Goal: Task Accomplishment & Management: Manage account settings

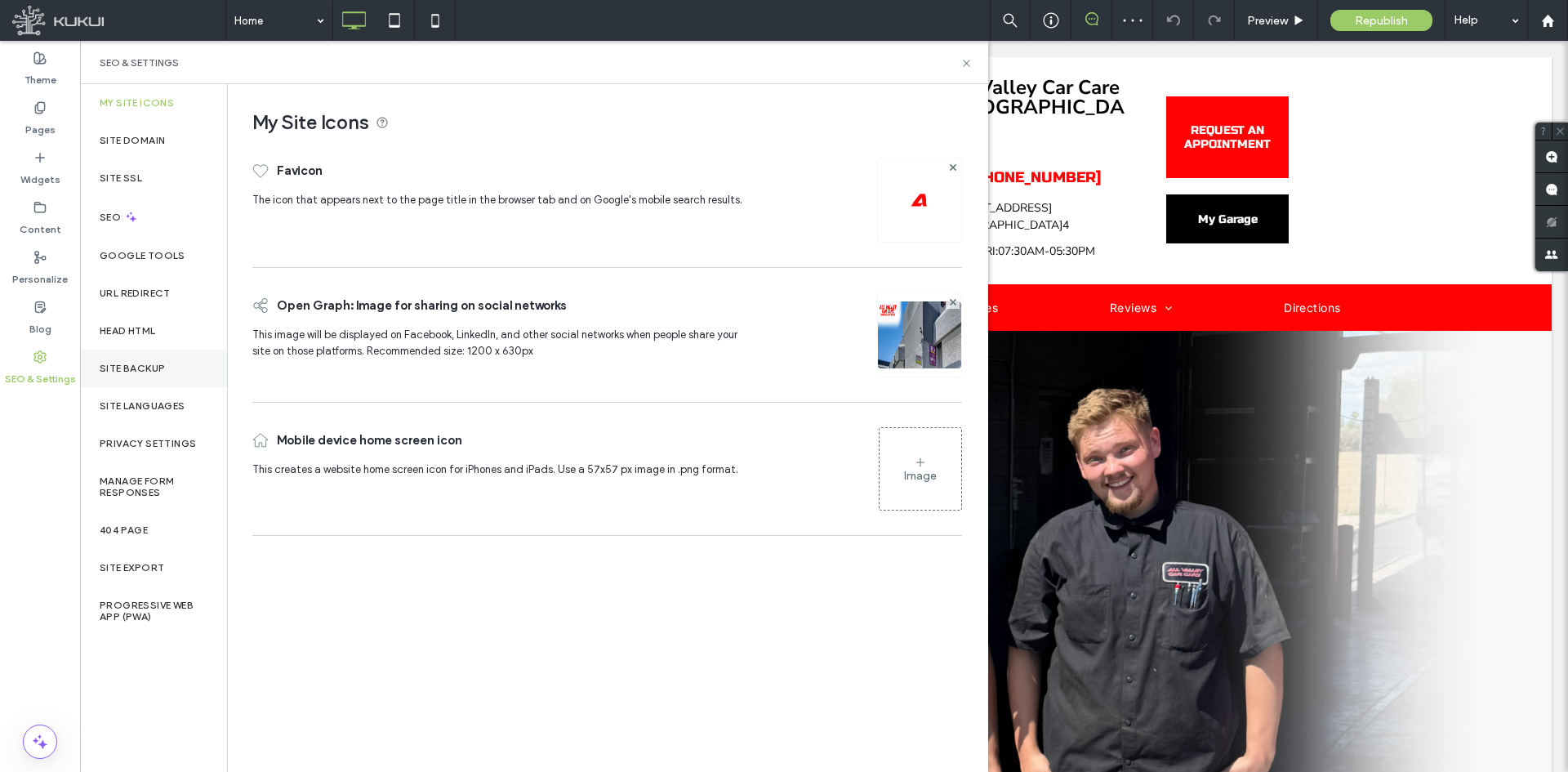
click at [156, 368] on label "Site Backup" at bounding box center [133, 368] width 65 height 11
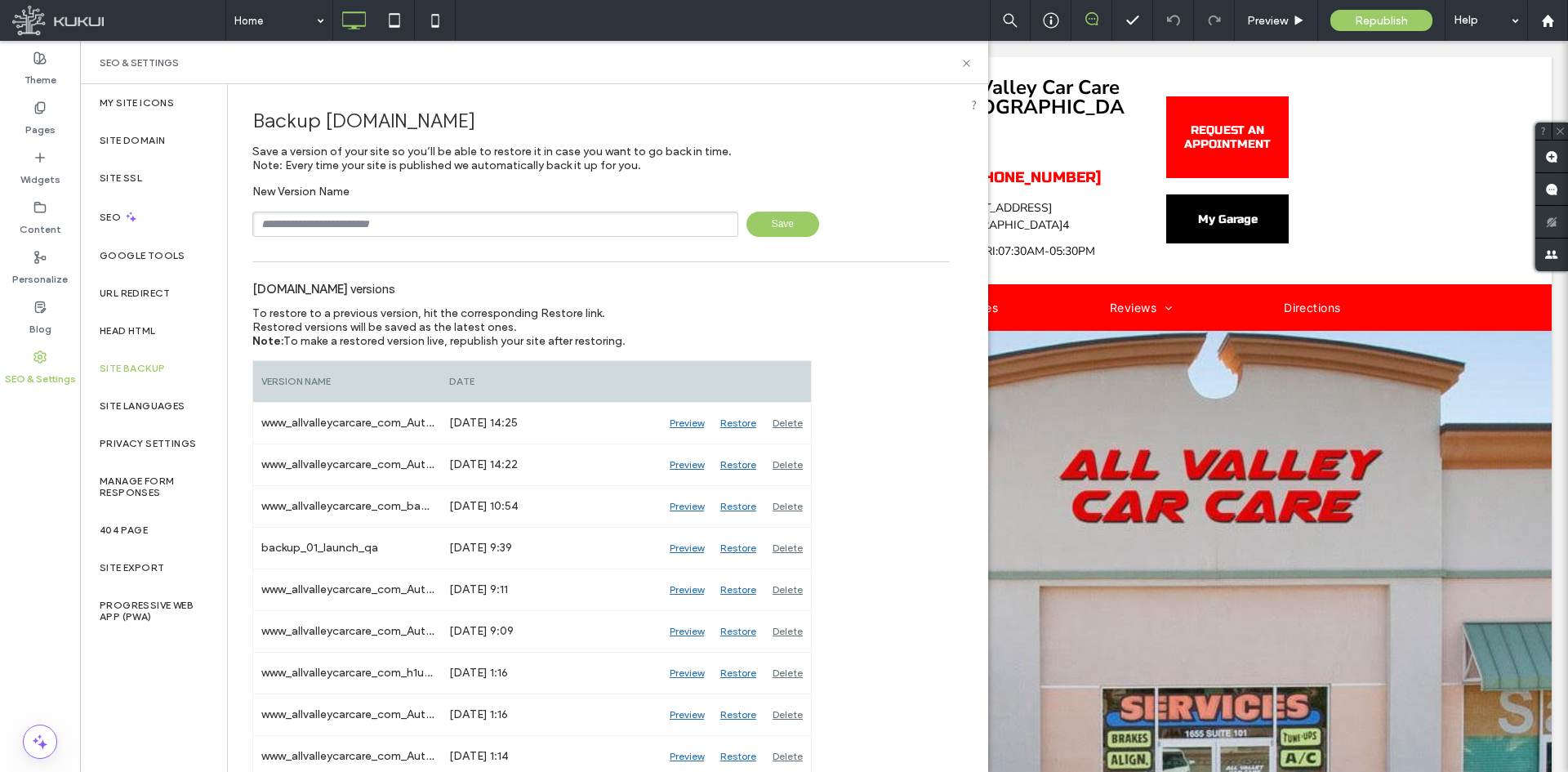
click at [427, 228] on input "text" at bounding box center [496, 224] width 486 height 26
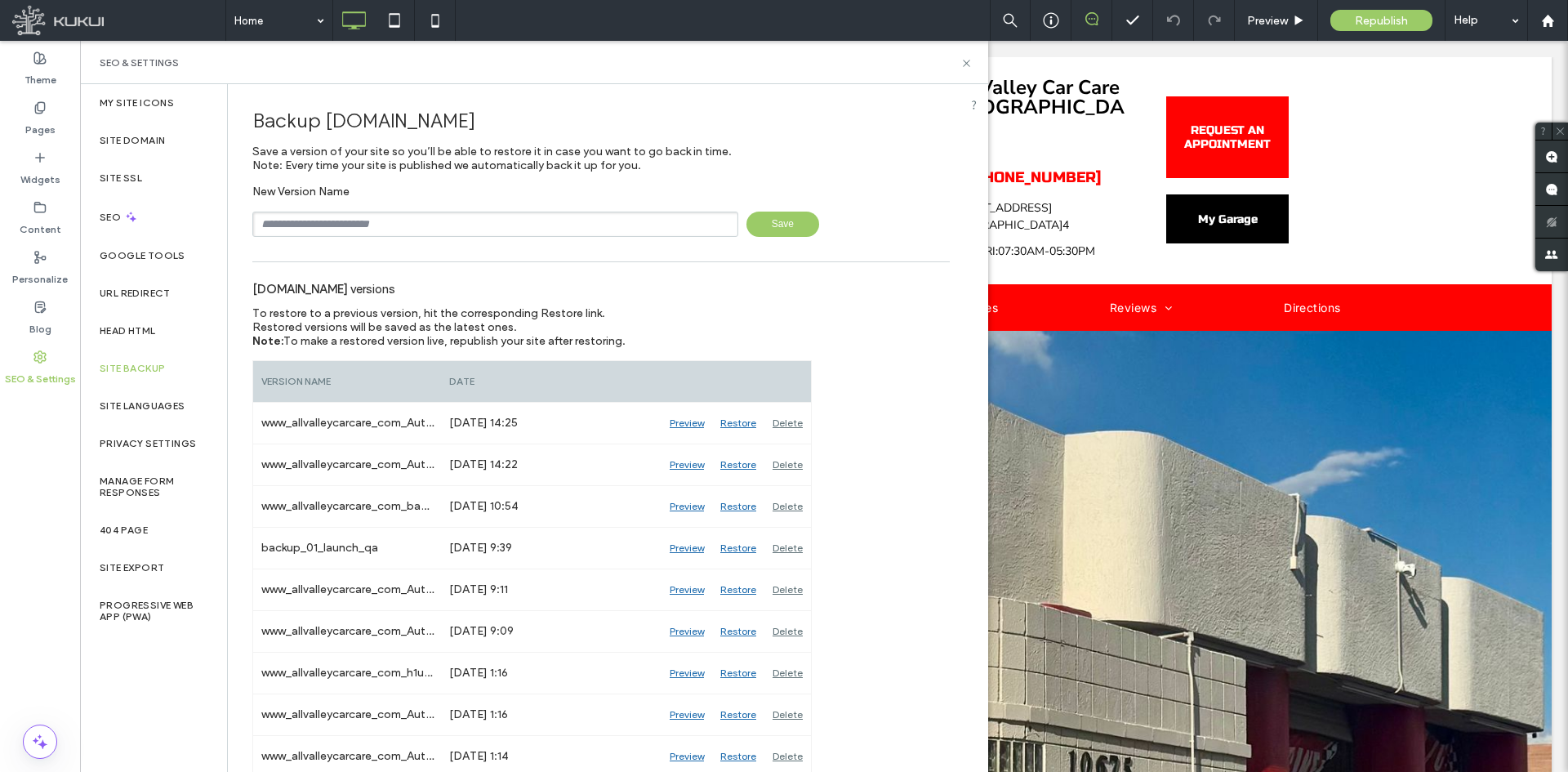
type input "**********"
click at [758, 233] on span "Save" at bounding box center [783, 224] width 72 height 26
click at [1256, 12] on div "Preview" at bounding box center [1276, 20] width 83 height 41
click at [1271, 20] on span "Preview" at bounding box center [1267, 21] width 41 height 14
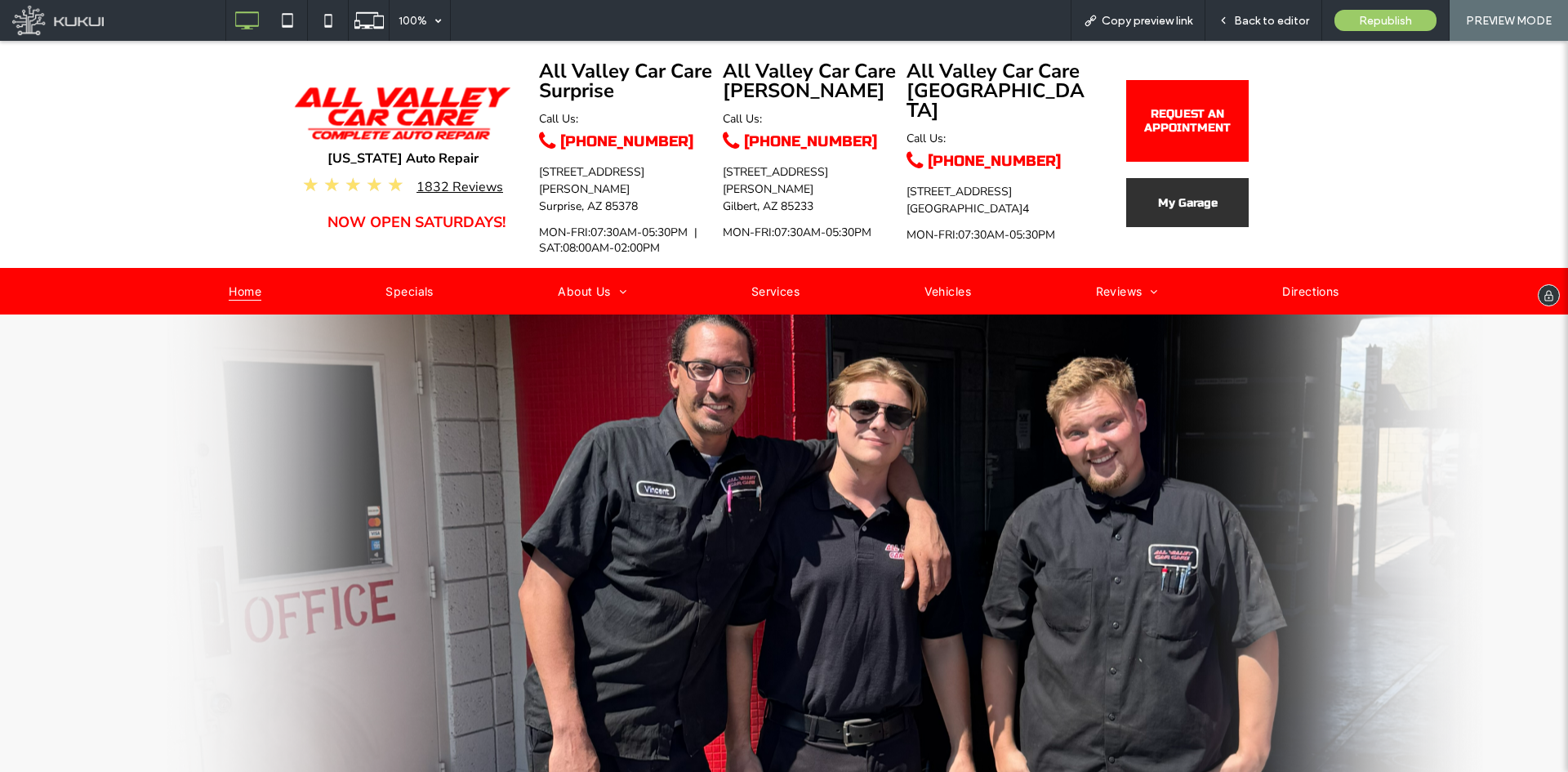
click at [1191, 216] on span "My Garage" at bounding box center [1187, 203] width 59 height 30
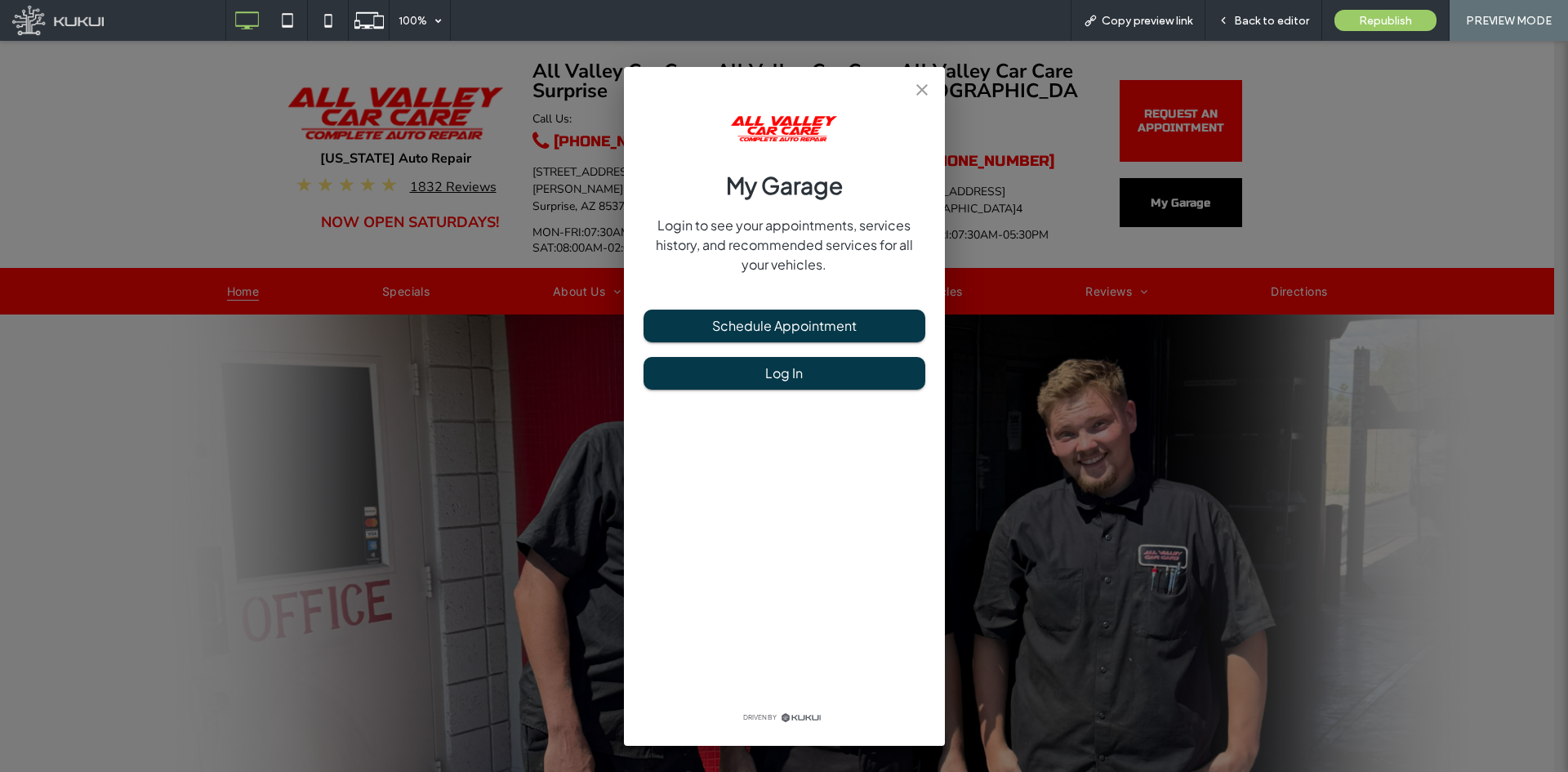
click at [919, 91] on icon "close" at bounding box center [922, 90] width 19 height 19
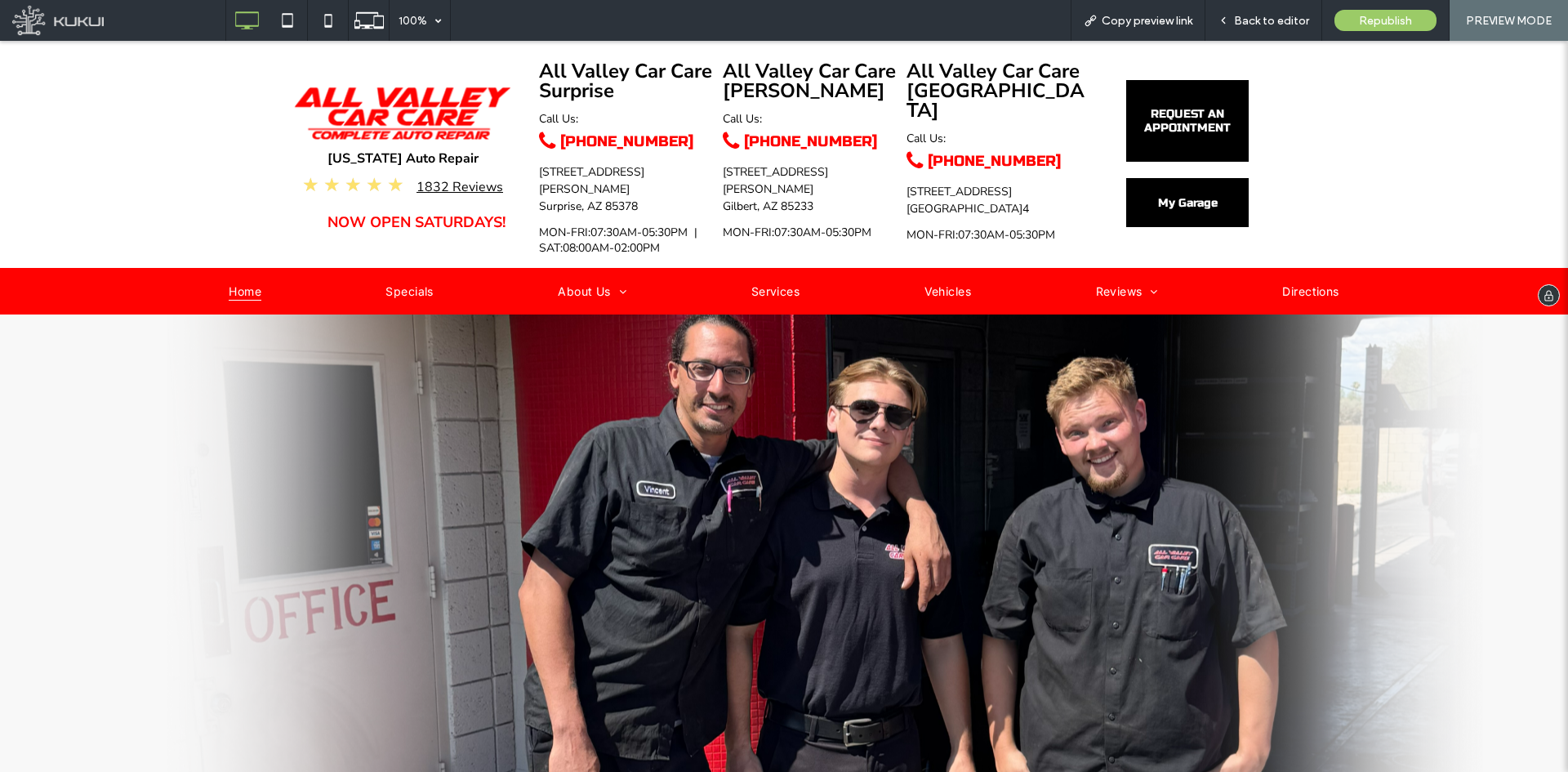
click at [1153, 124] on span "REQUEST AN APPOINTMENT" at bounding box center [1188, 121] width 120 height 44
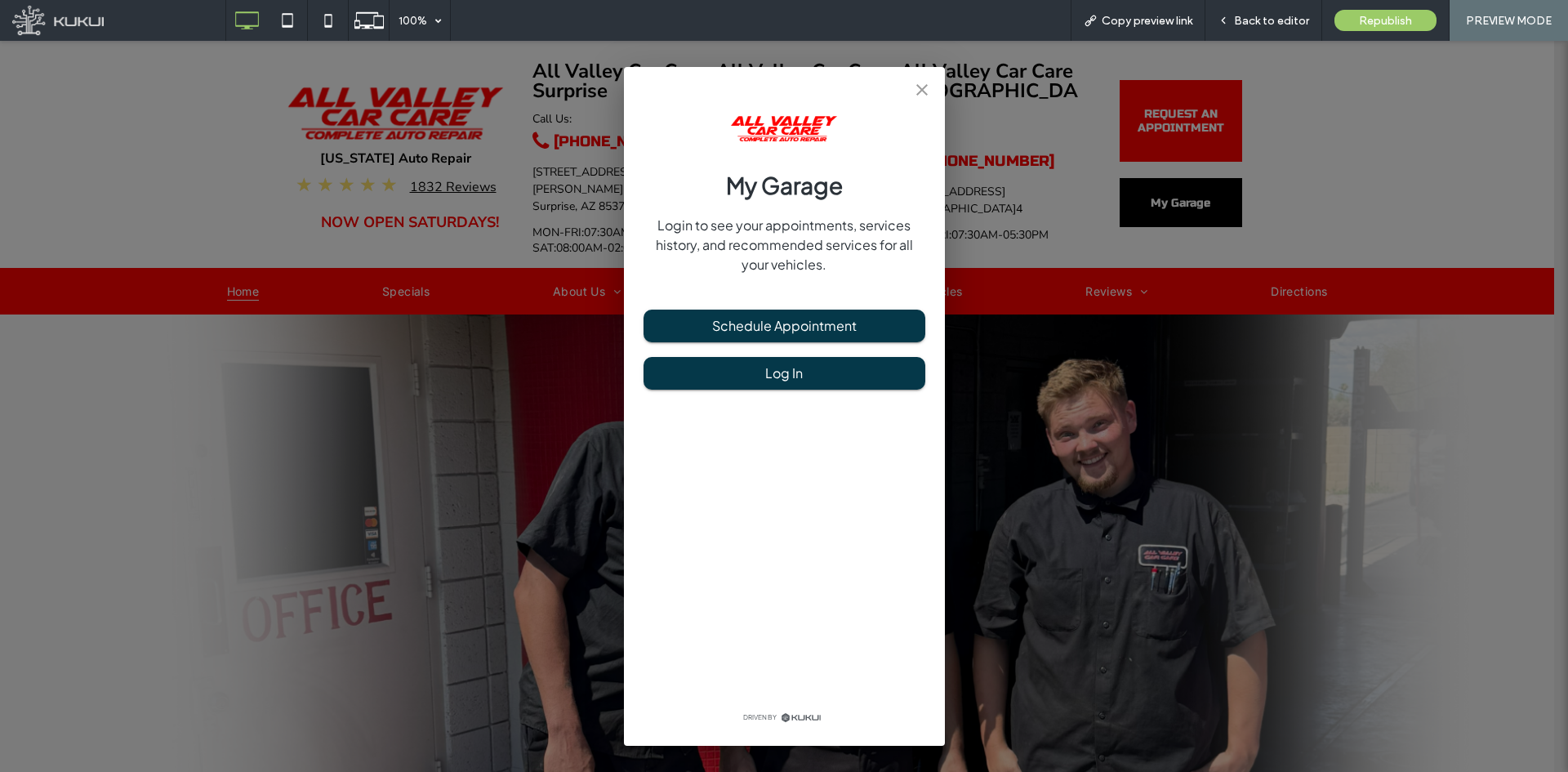
click at [912, 91] on icon "close" at bounding box center [922, 90] width 19 height 19
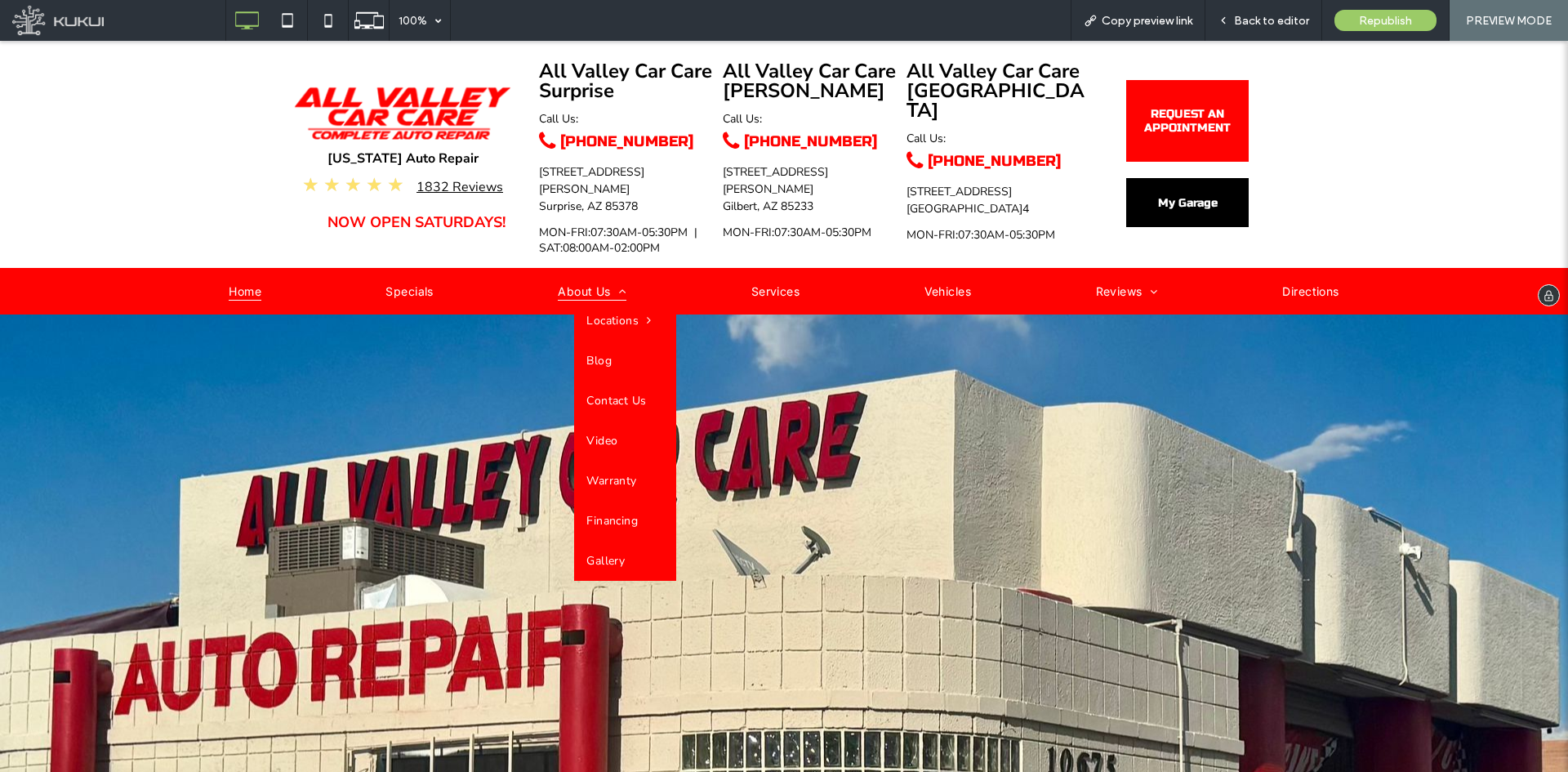
click at [579, 280] on span "About Us" at bounding box center [592, 291] width 69 height 21
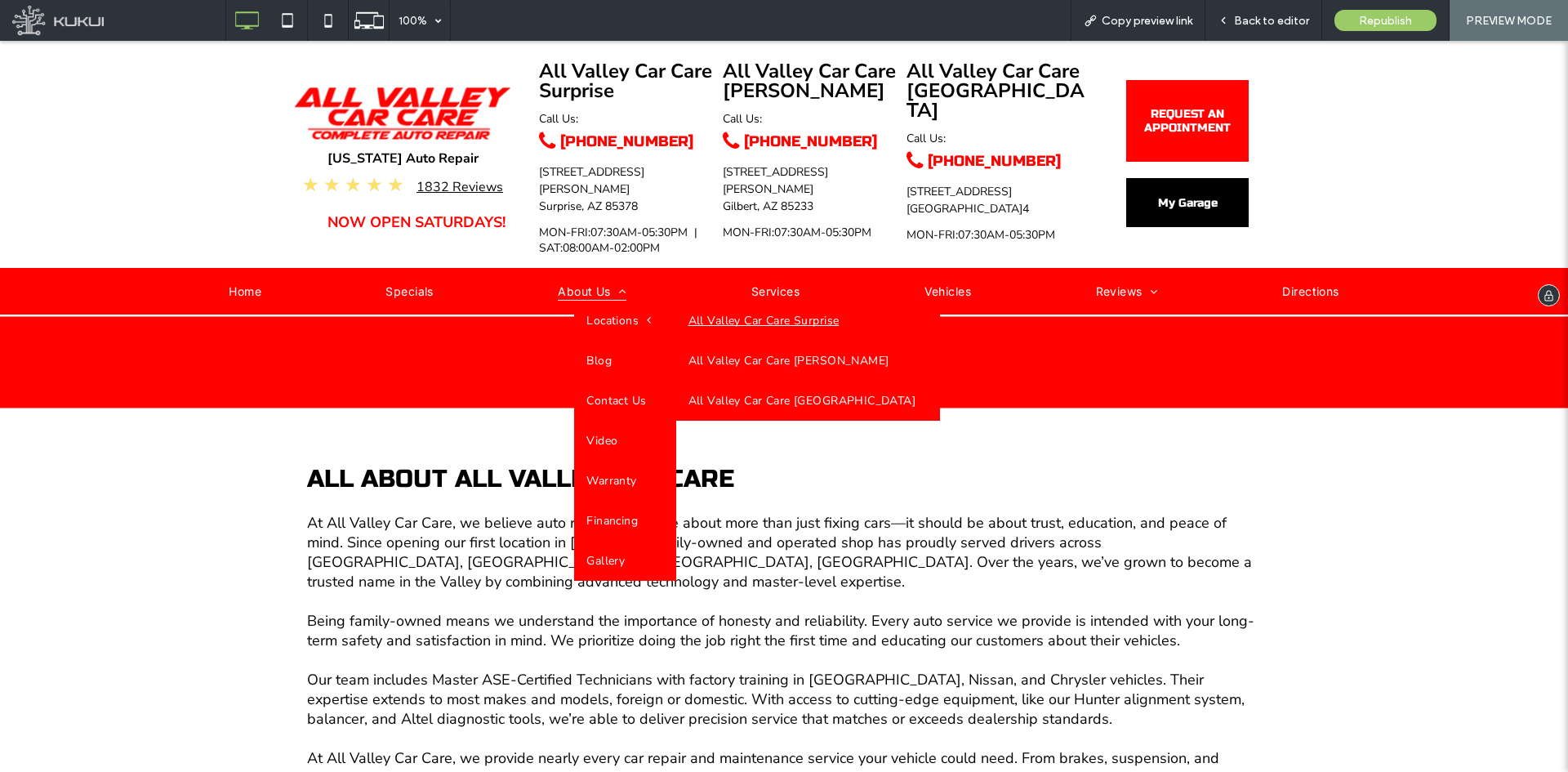
click at [719, 310] on link "All Valley Car Care Surprise" at bounding box center [808, 320] width 264 height 40
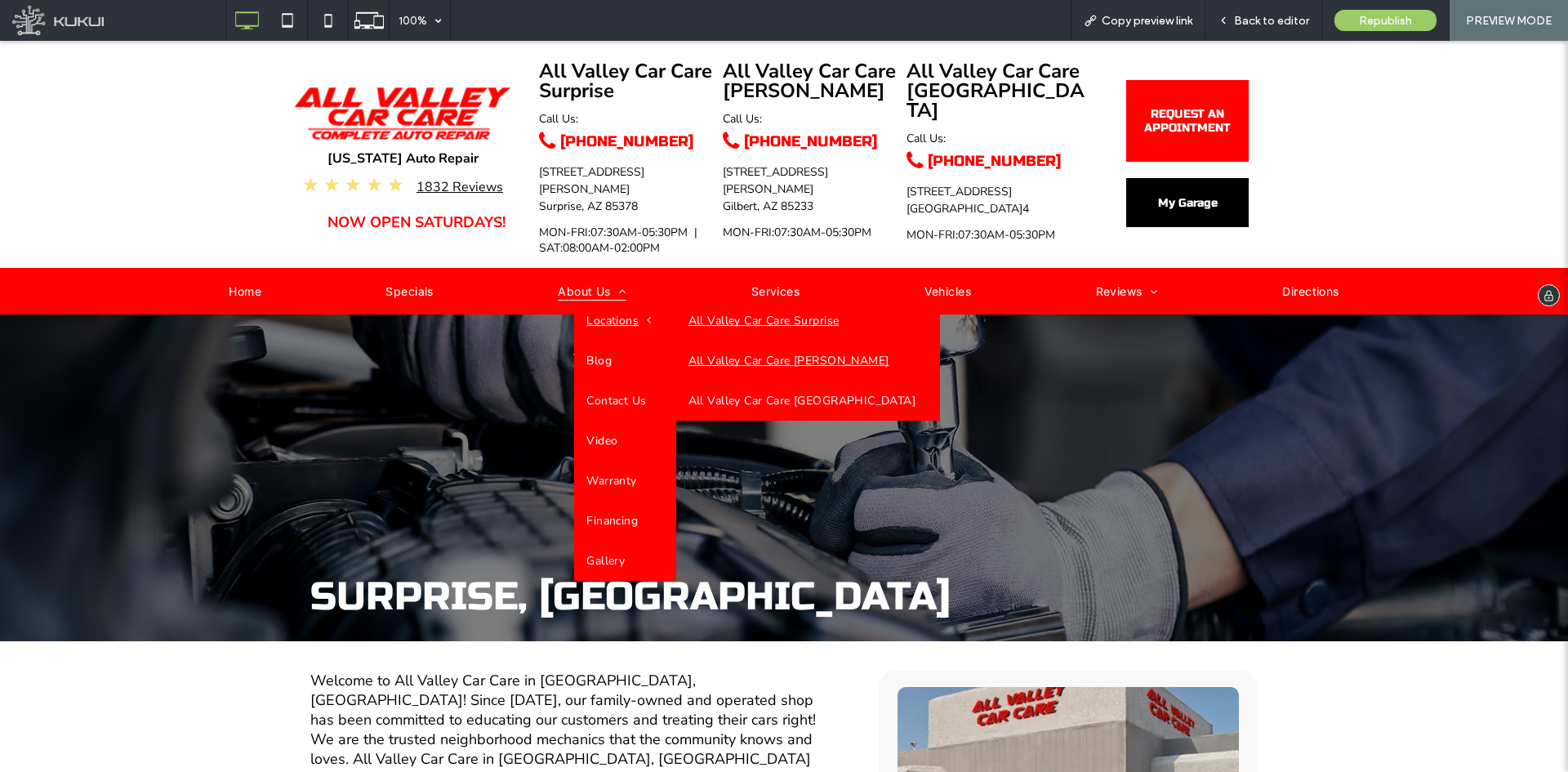
click at [749, 340] on link "All Valley Car Care [PERSON_NAME]" at bounding box center [808, 360] width 264 height 40
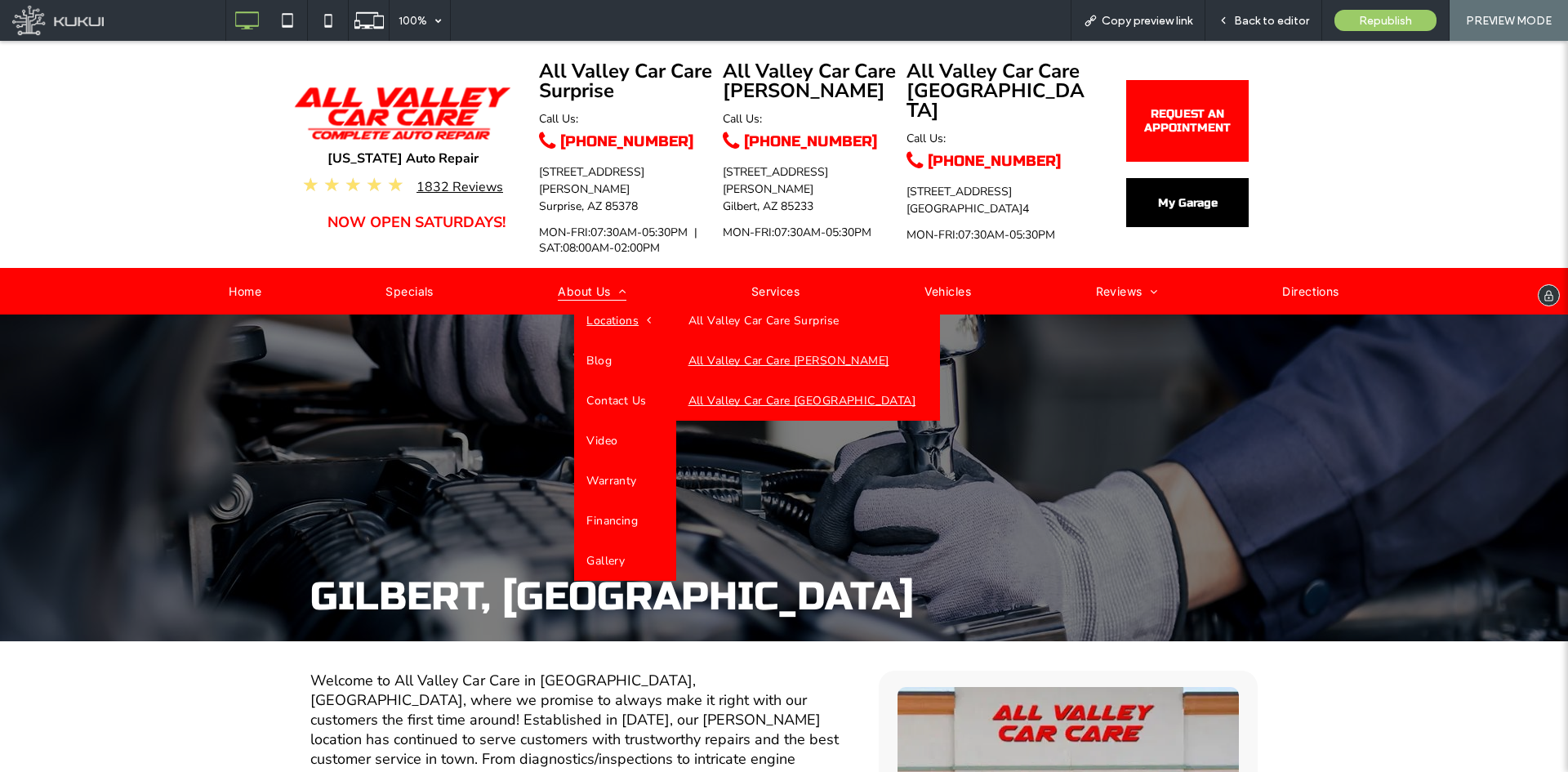
click at [761, 385] on link "All Valley Car Care [GEOGRAPHIC_DATA]" at bounding box center [808, 401] width 264 height 40
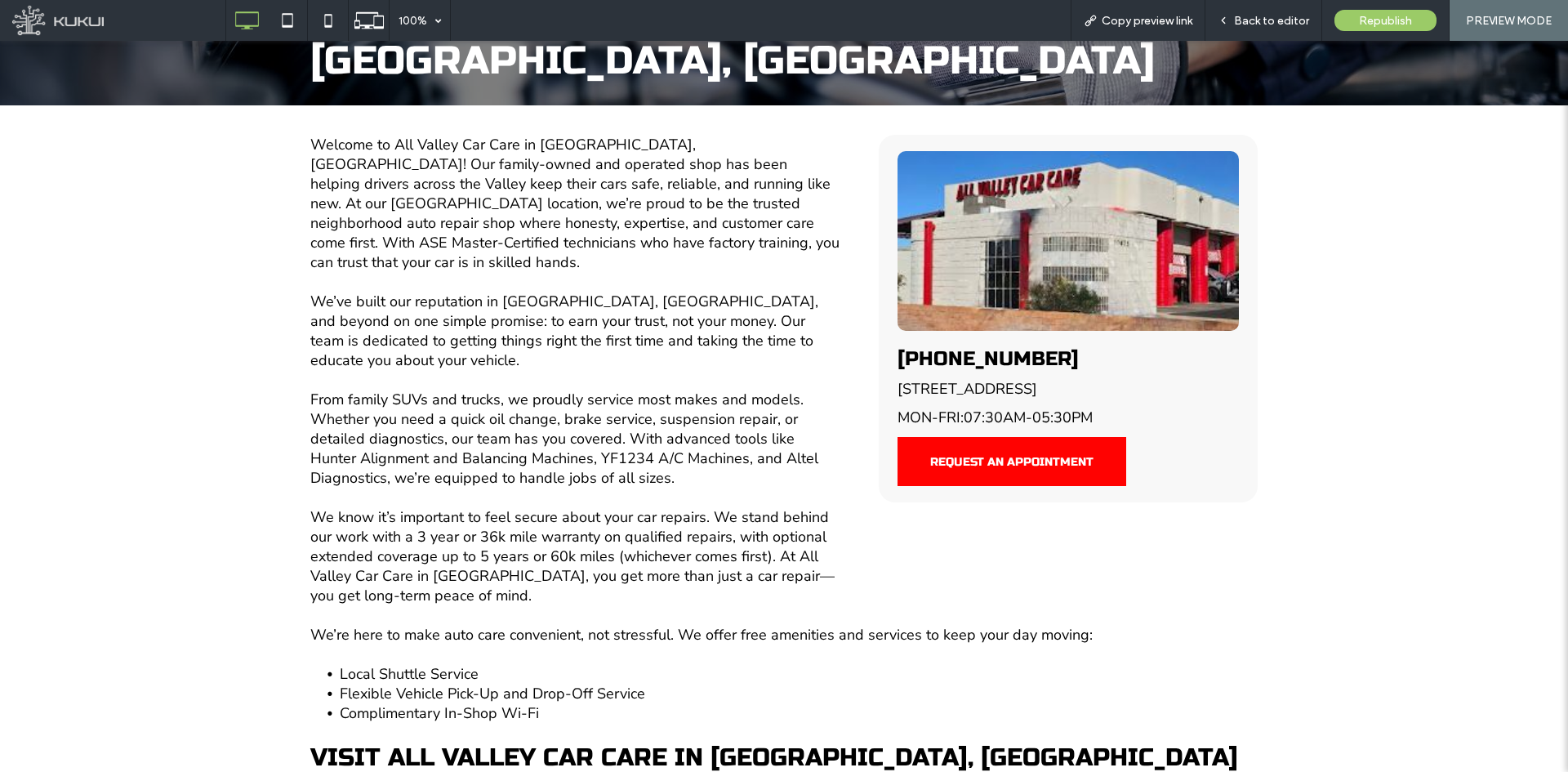
scroll to position [157, 0]
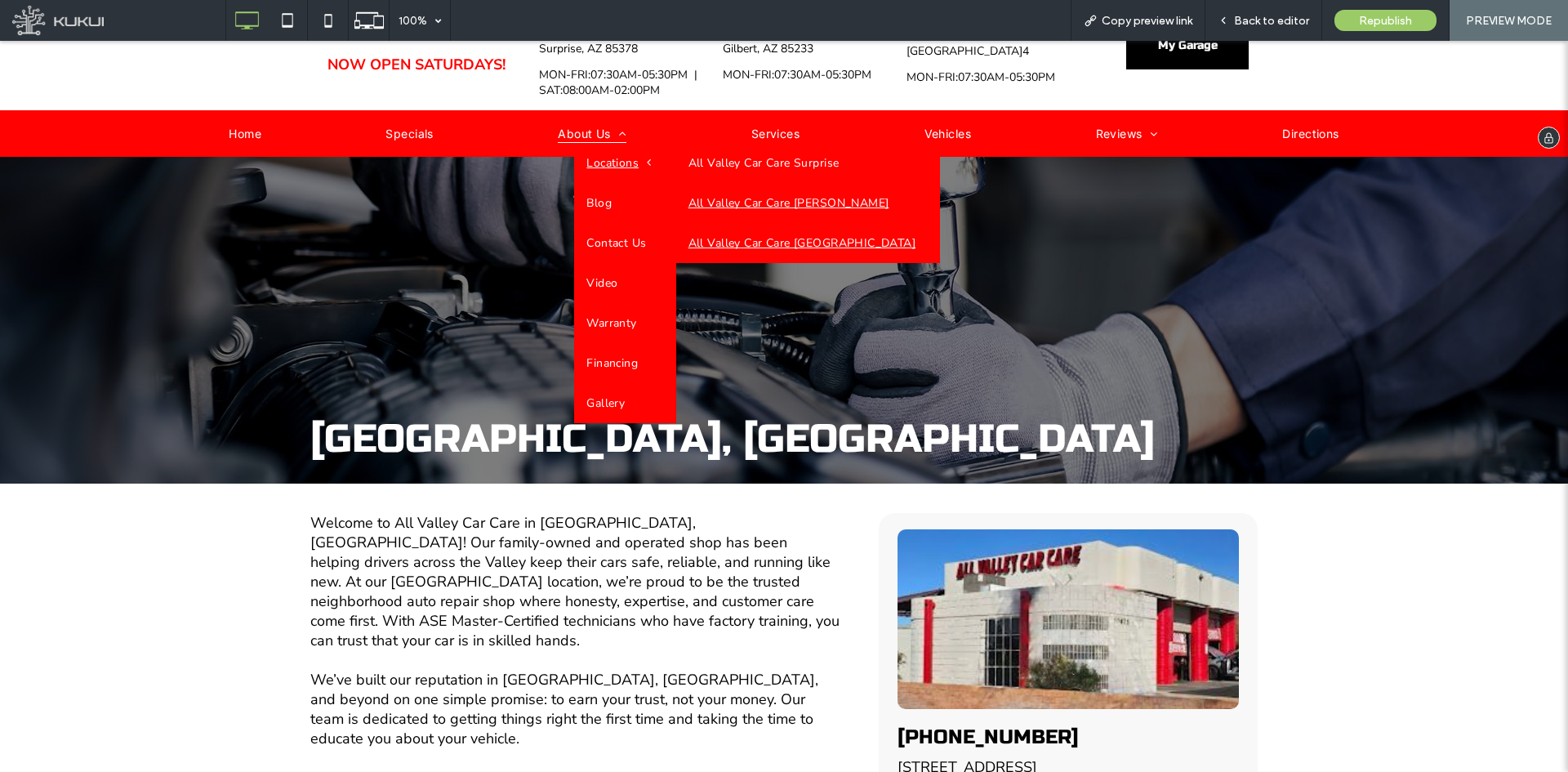
click at [744, 184] on link "All Valley Car Care [PERSON_NAME]" at bounding box center [808, 203] width 264 height 40
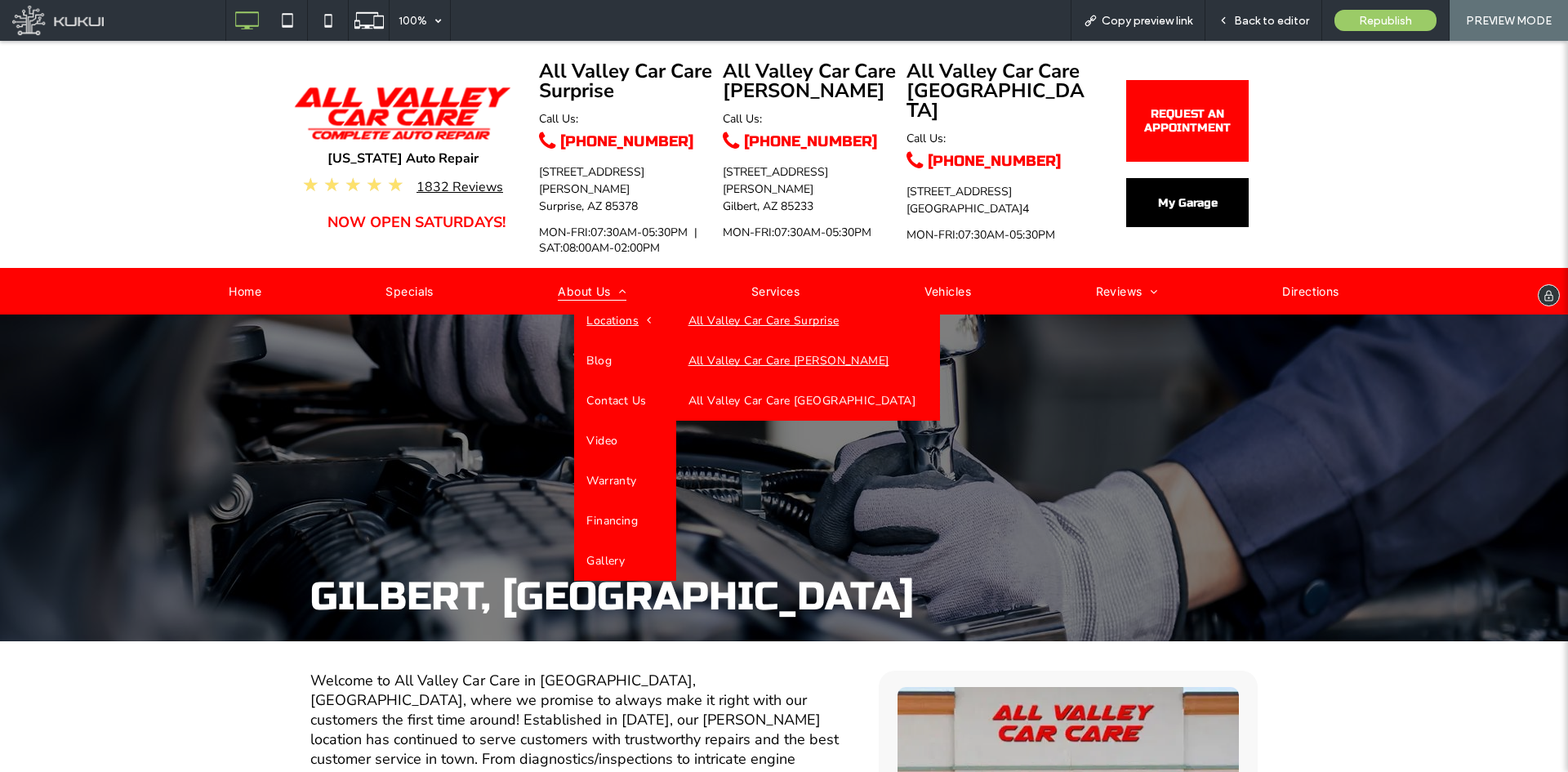
click at [755, 302] on link "All Valley Car Care Surprise" at bounding box center [808, 320] width 264 height 40
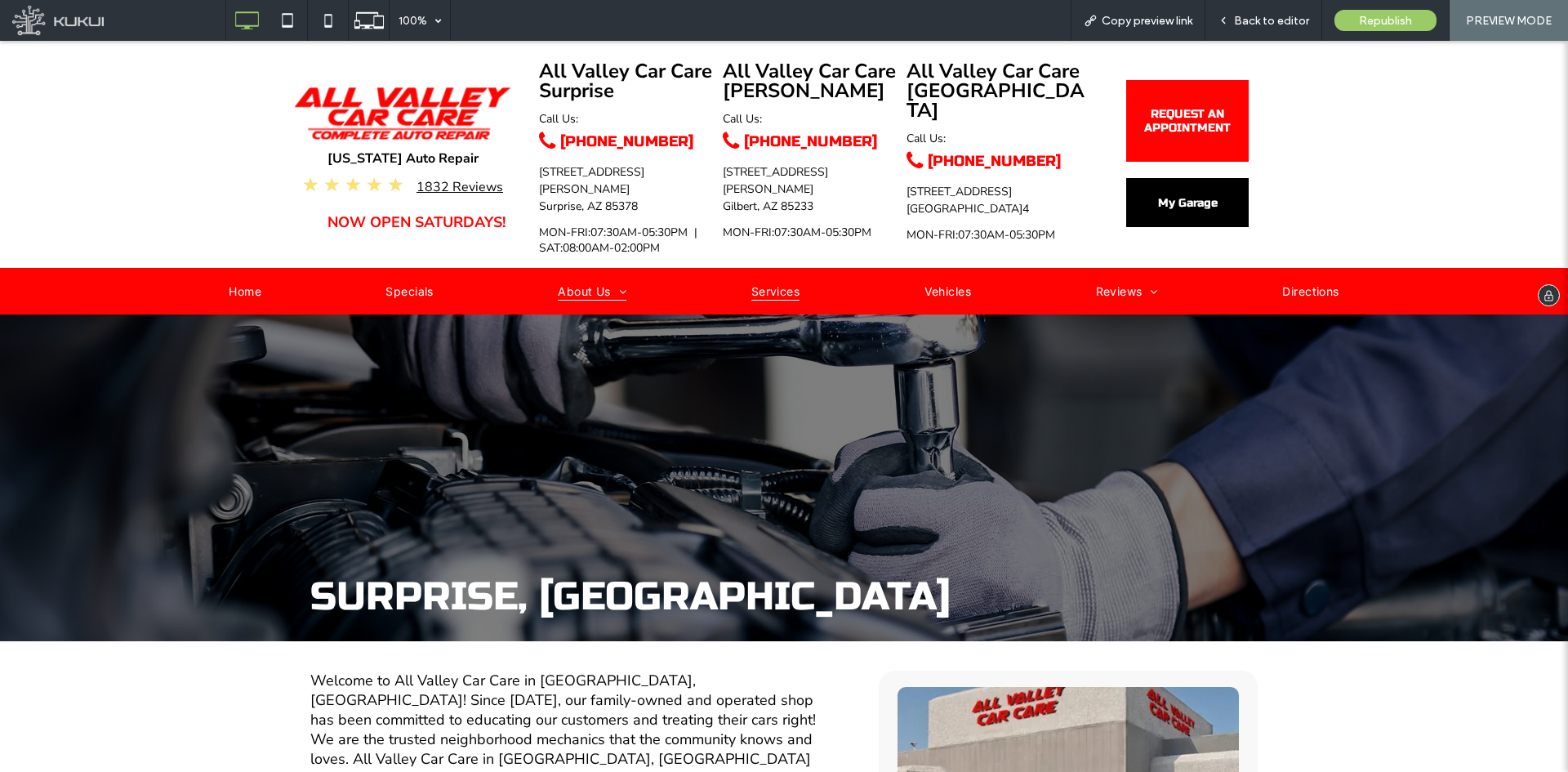
click at [757, 281] on span "Services" at bounding box center [775, 291] width 49 height 21
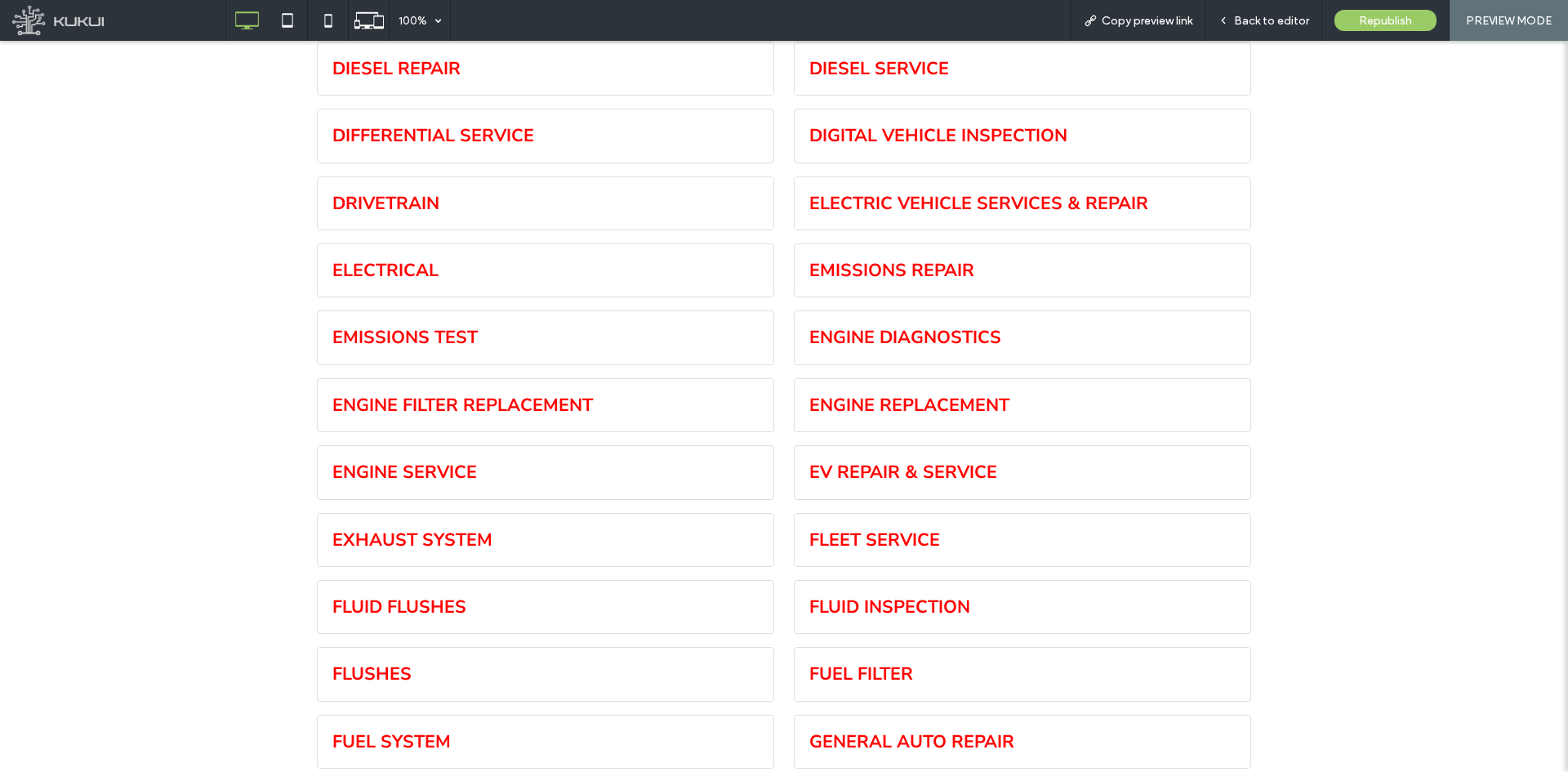
scroll to position [2183, 0]
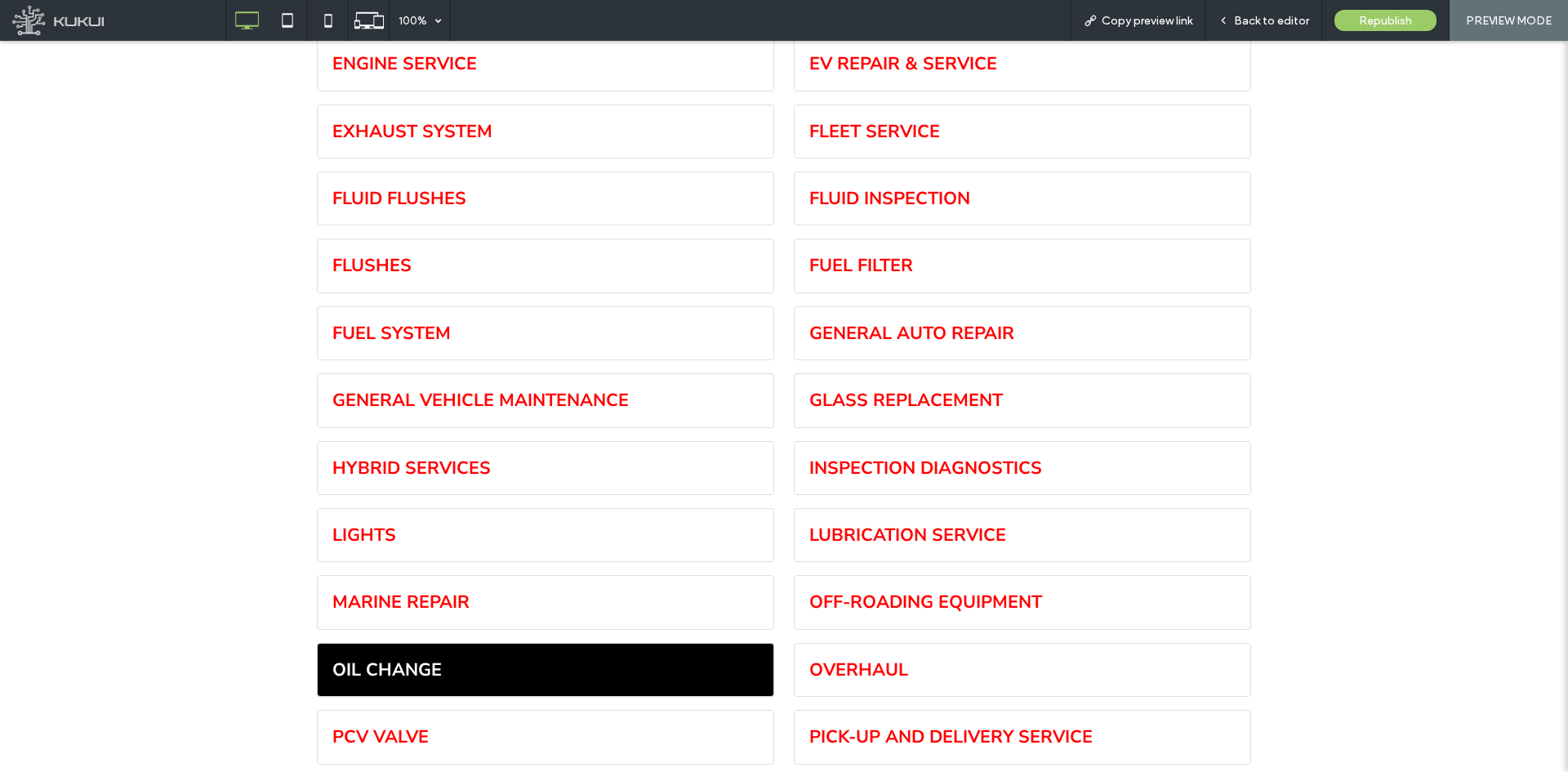
click at [508, 644] on link "Oil Change" at bounding box center [545, 669] width 457 height 52
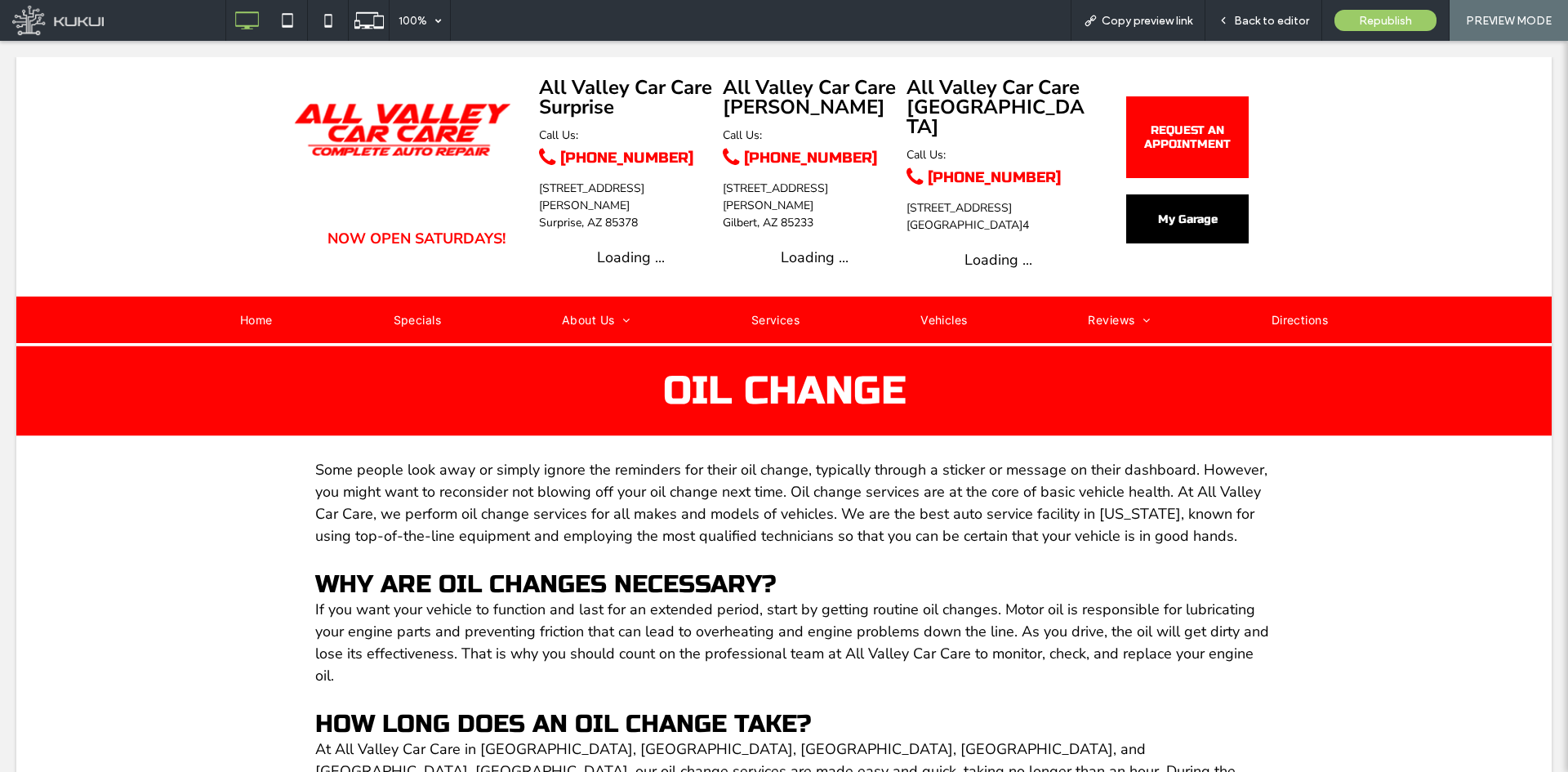
scroll to position [0, 0]
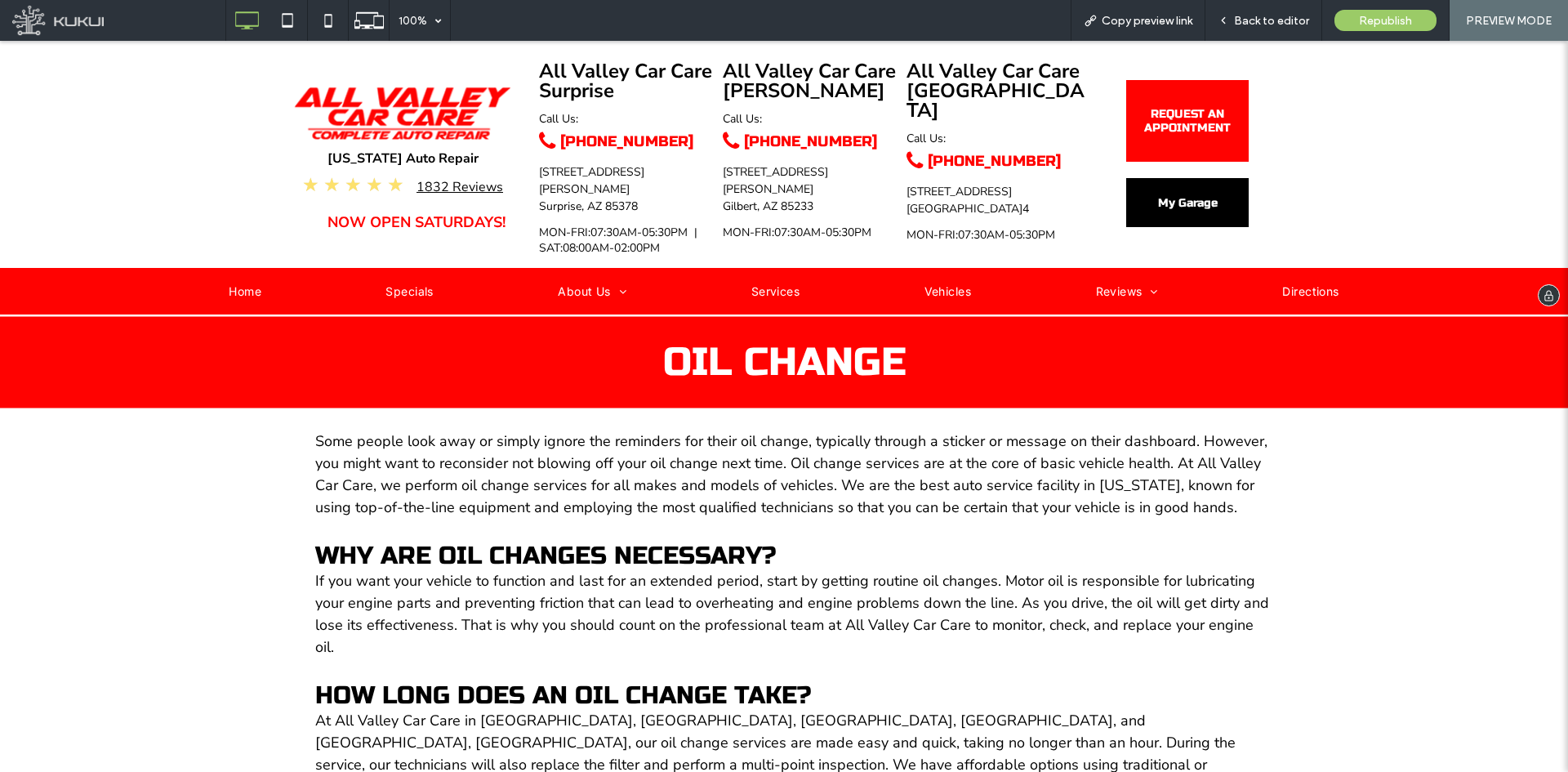
click at [436, 110] on img at bounding box center [403, 113] width 217 height 53
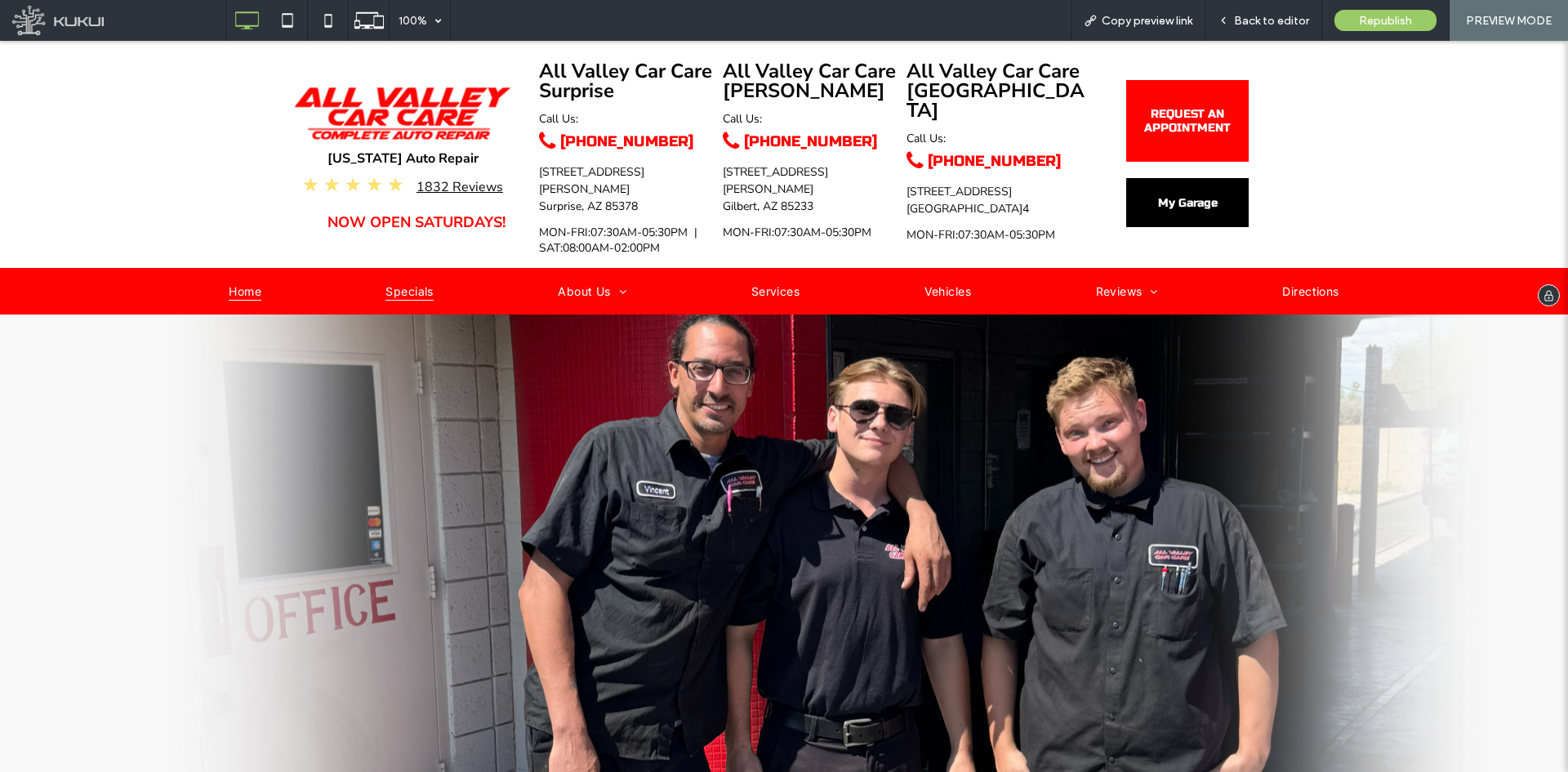
click at [407, 280] on span "Specials" at bounding box center [409, 291] width 48 height 21
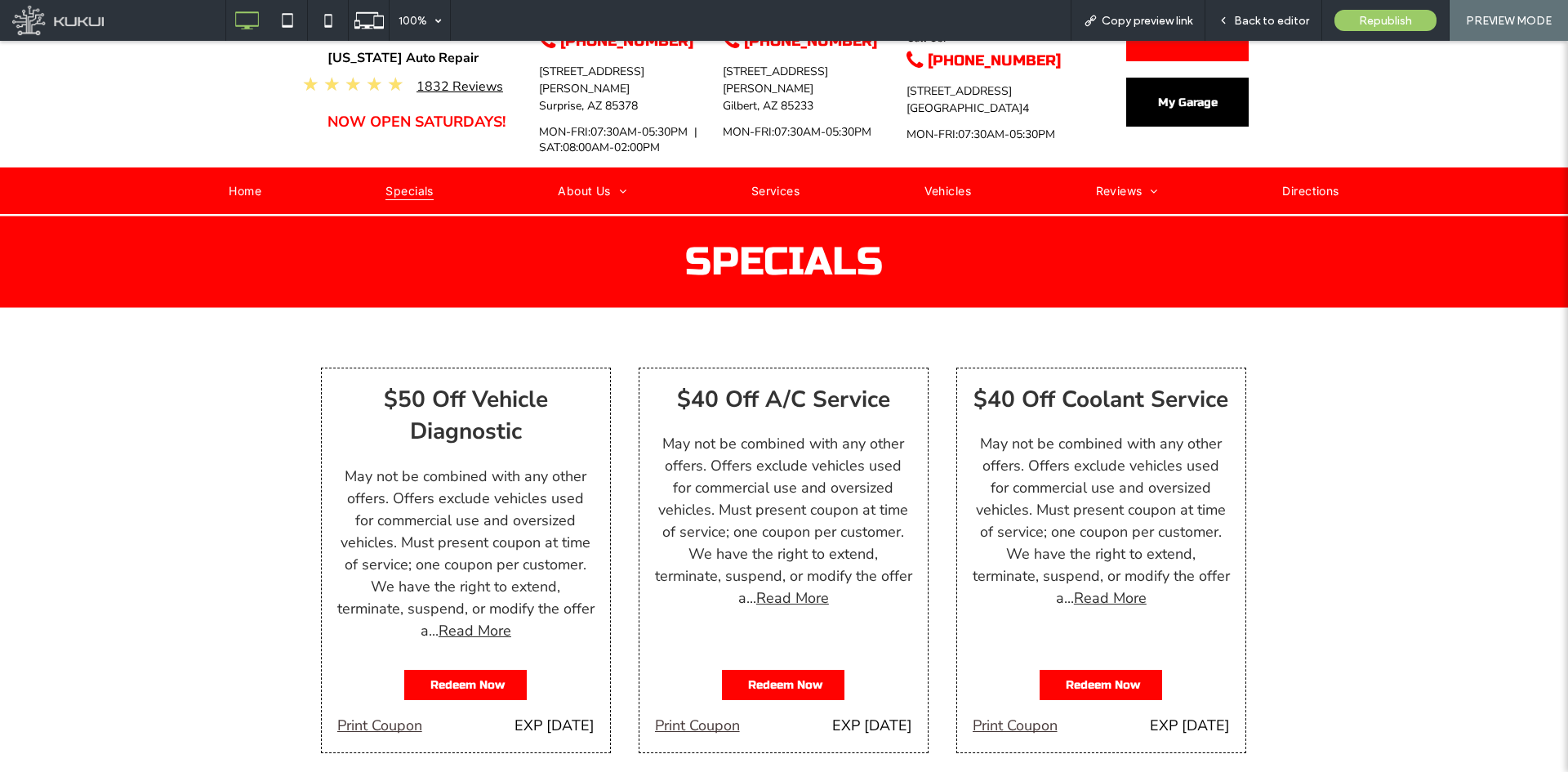
scroll to position [245, 0]
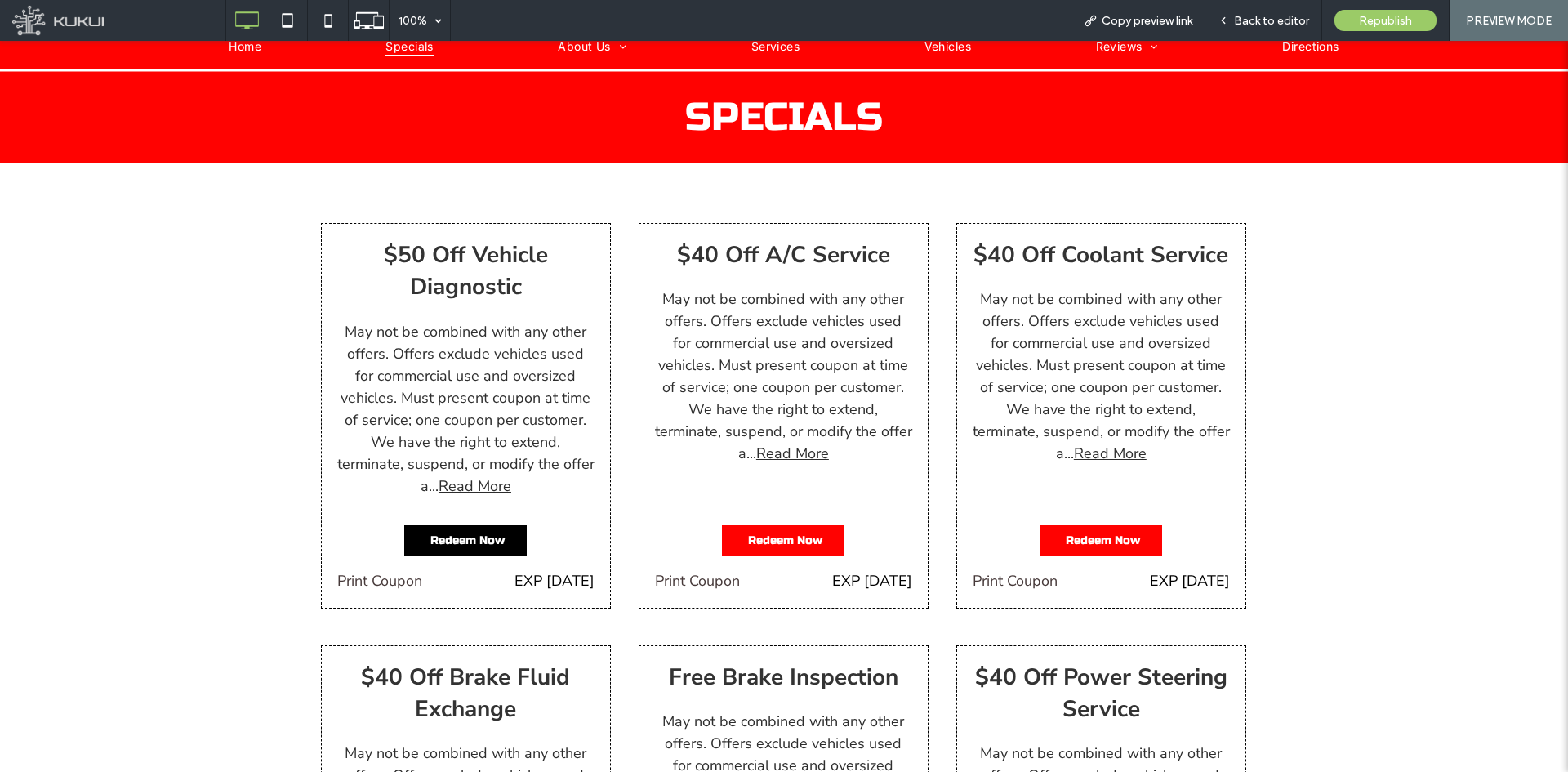
click at [453, 534] on span "Redeem Now" at bounding box center [468, 540] width 74 height 30
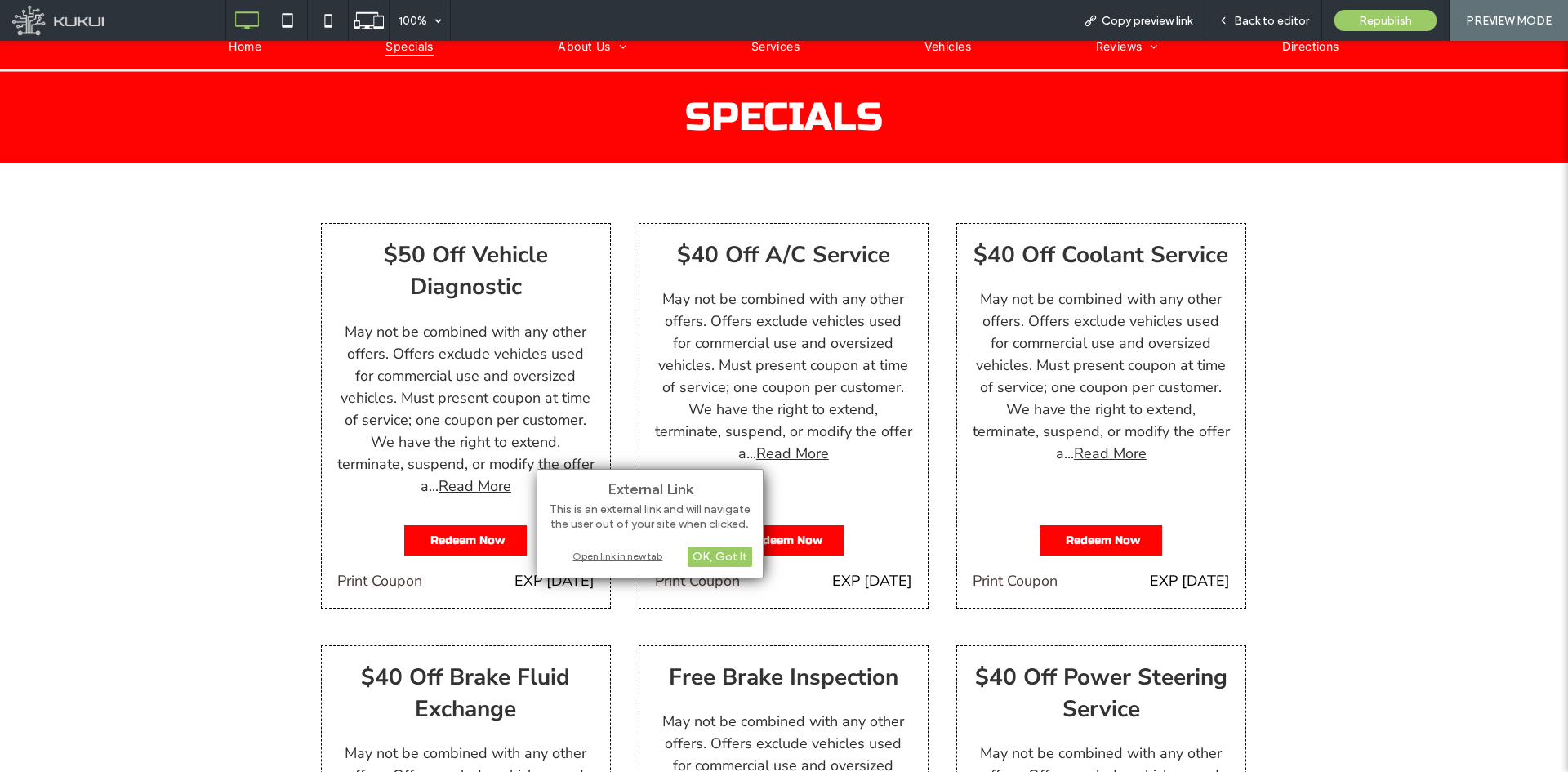
click at [603, 559] on div "Open link in new tab" at bounding box center [650, 555] width 204 height 17
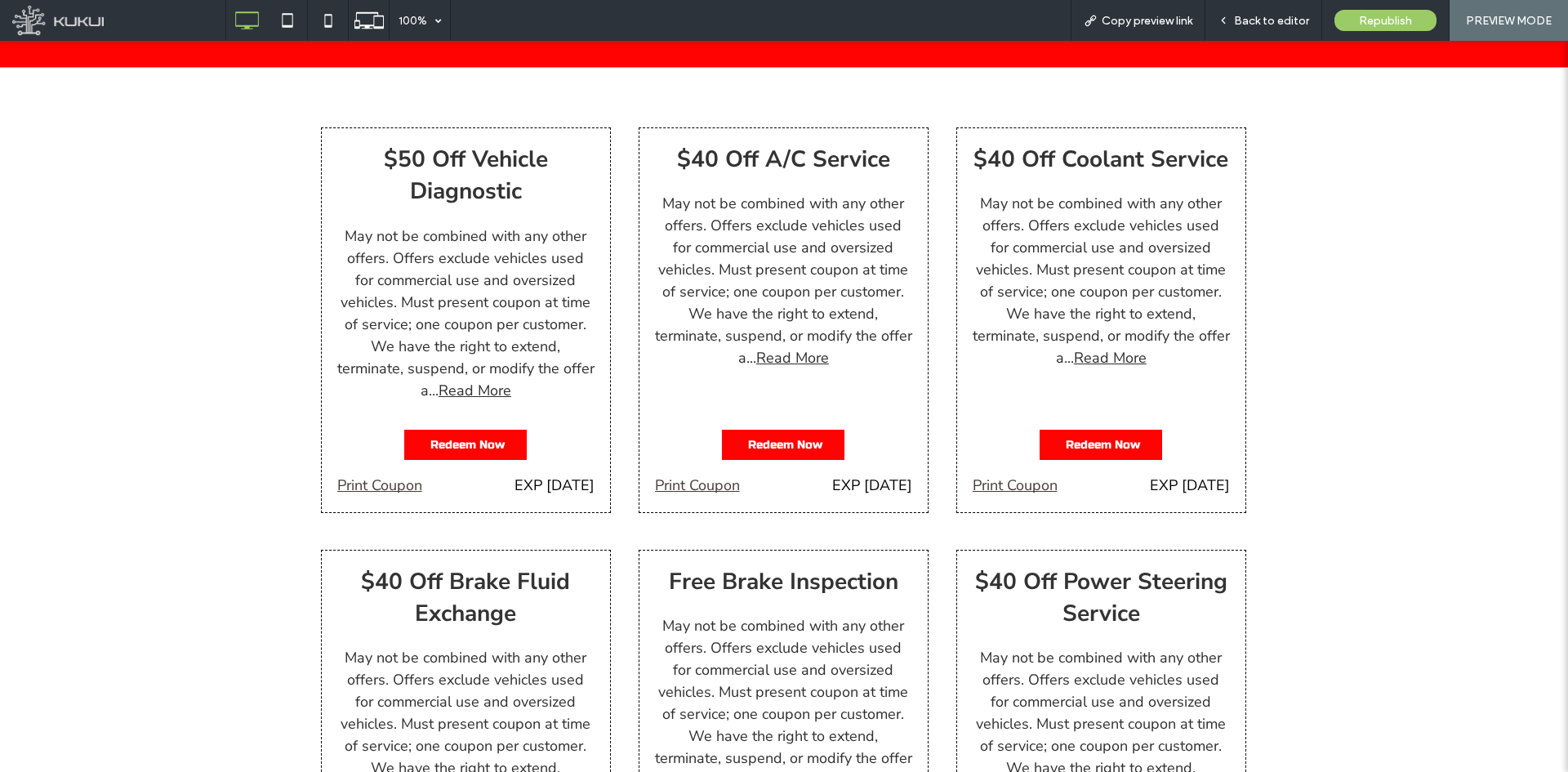
scroll to position [490, 0]
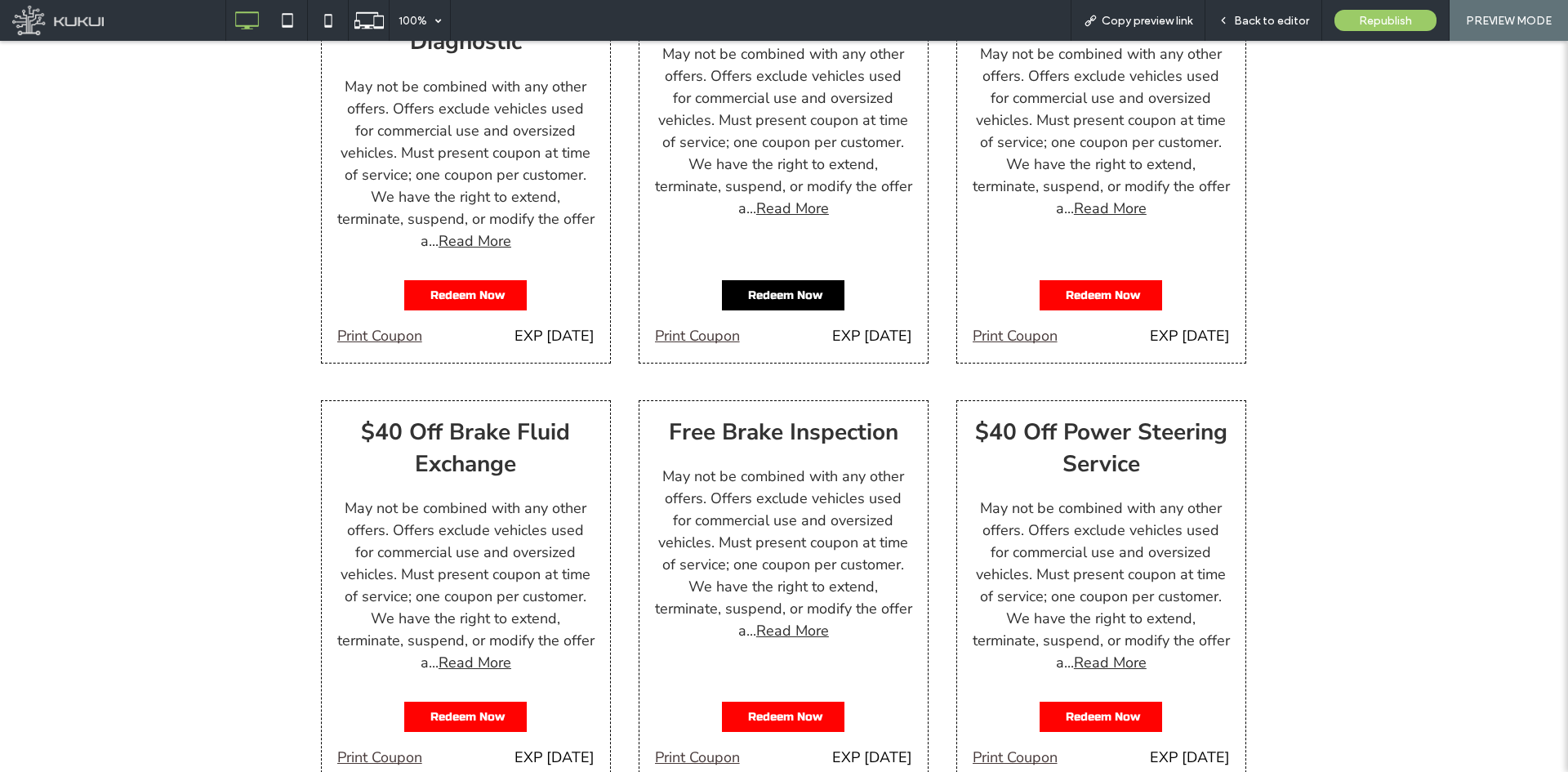
click at [767, 283] on span "Redeem Now" at bounding box center [785, 295] width 74 height 30
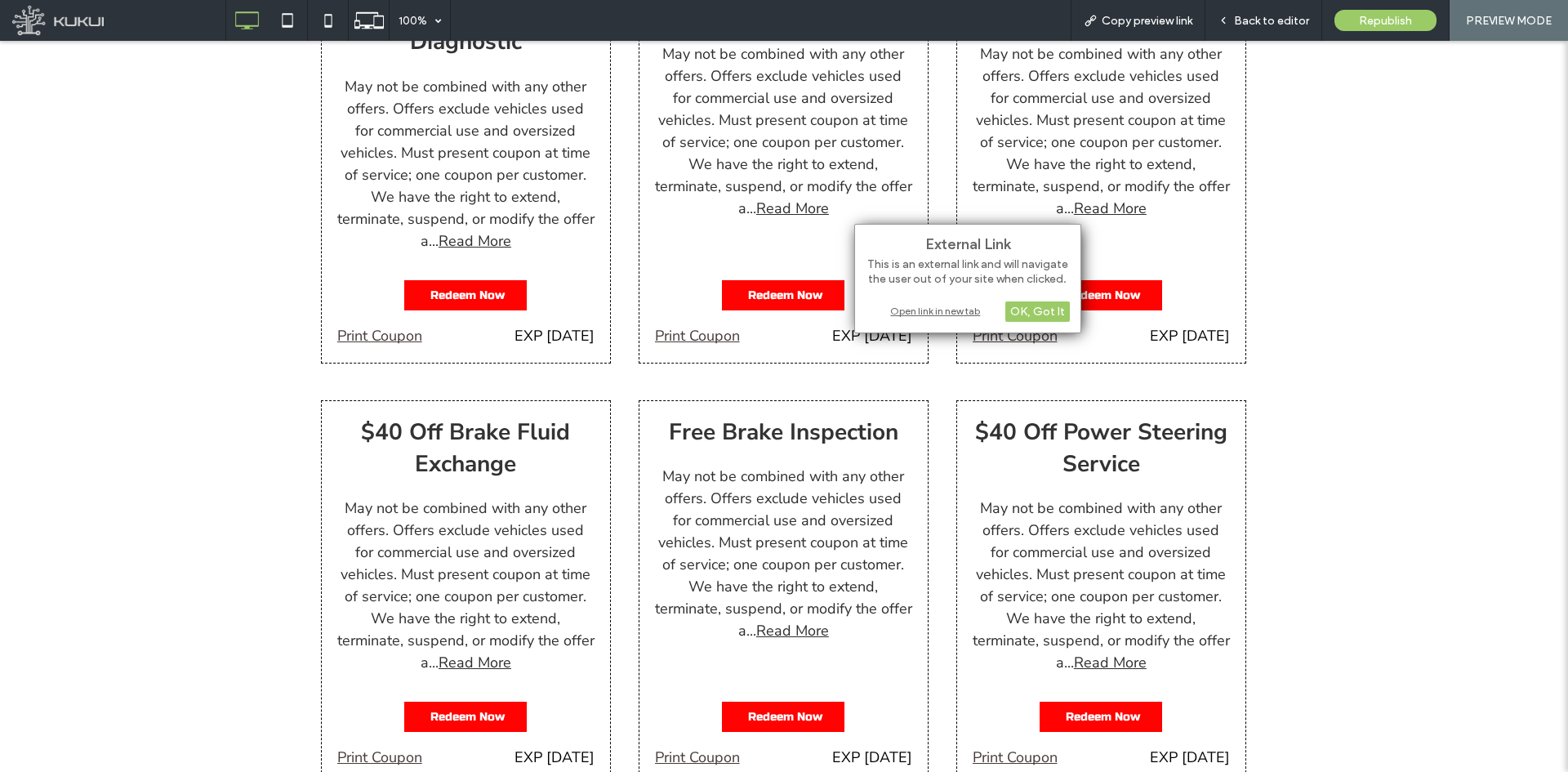
click at [902, 307] on div "Open link in new tab" at bounding box center [968, 310] width 204 height 17
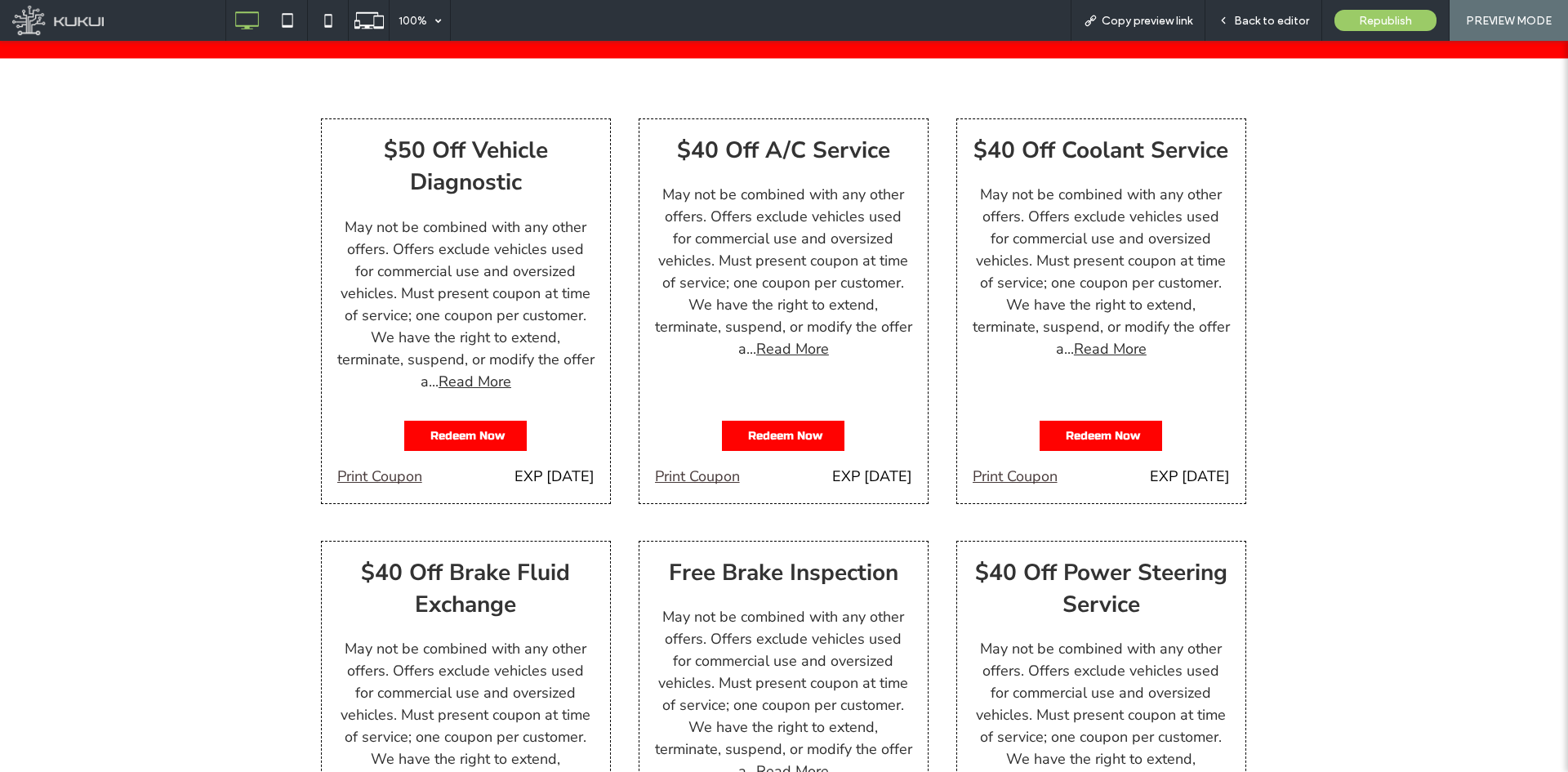
scroll to position [0, 0]
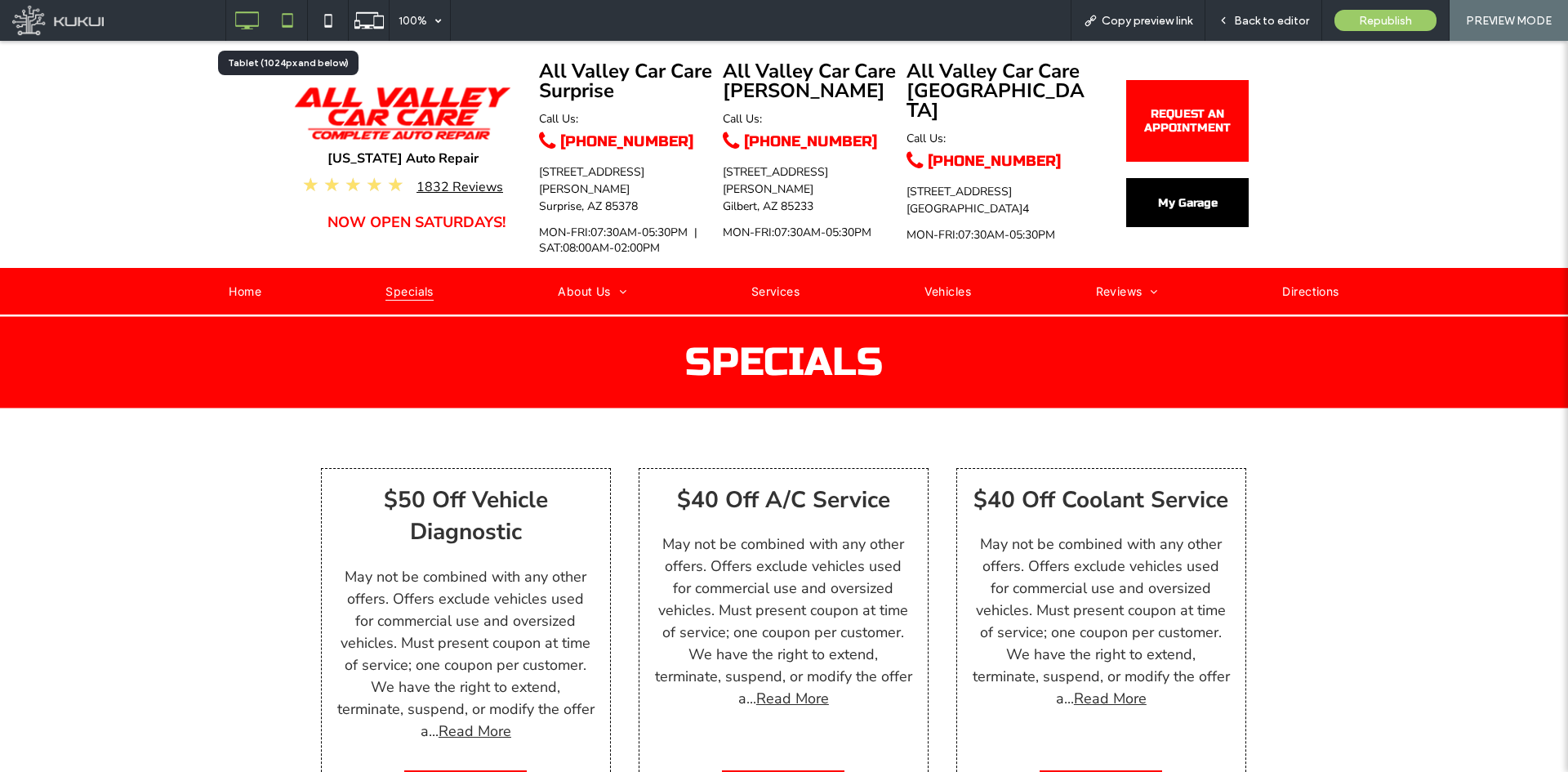
click at [283, 21] on use at bounding box center [287, 20] width 11 height 14
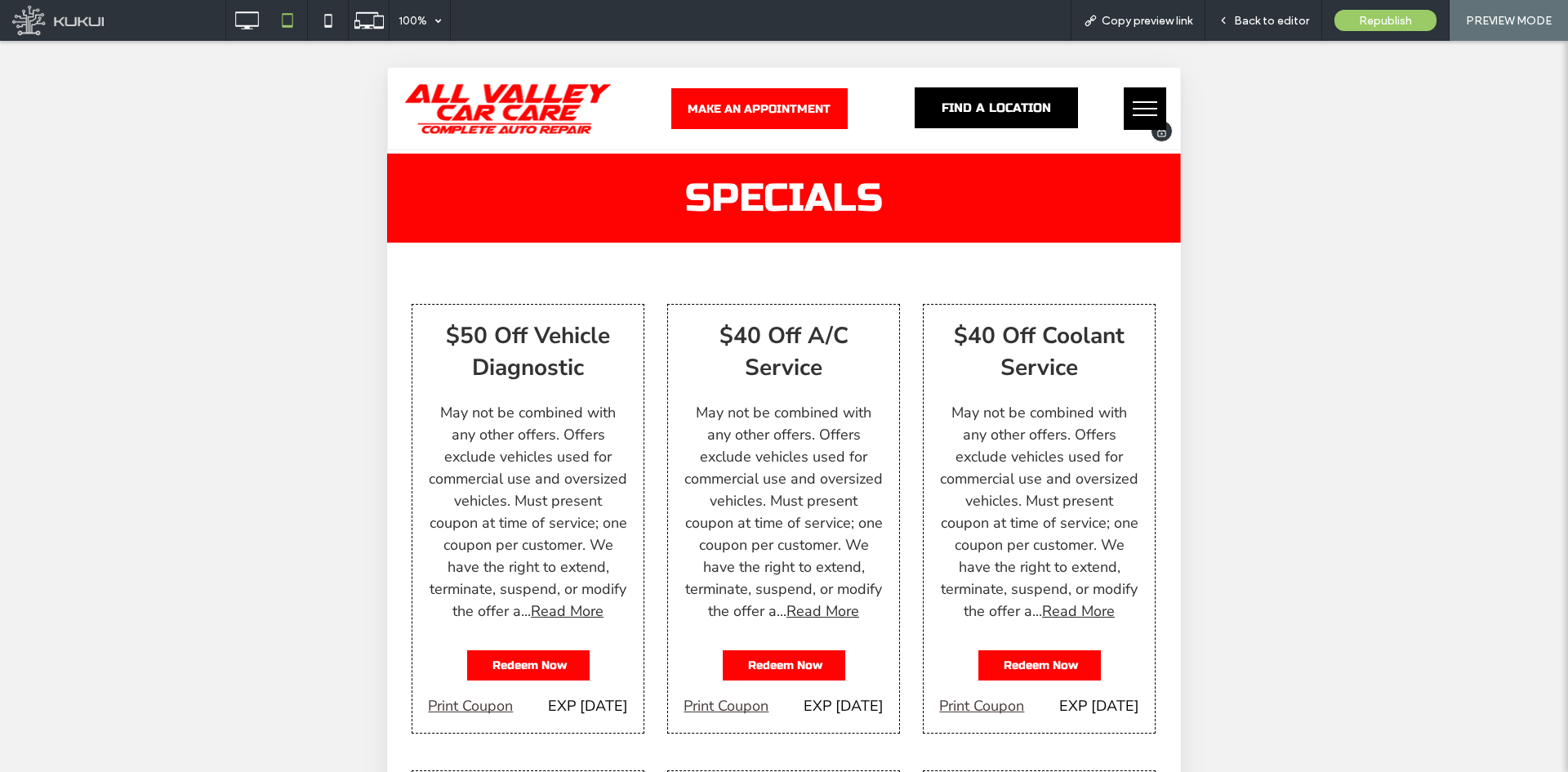
click at [523, 109] on img at bounding box center [507, 108] width 208 height 50
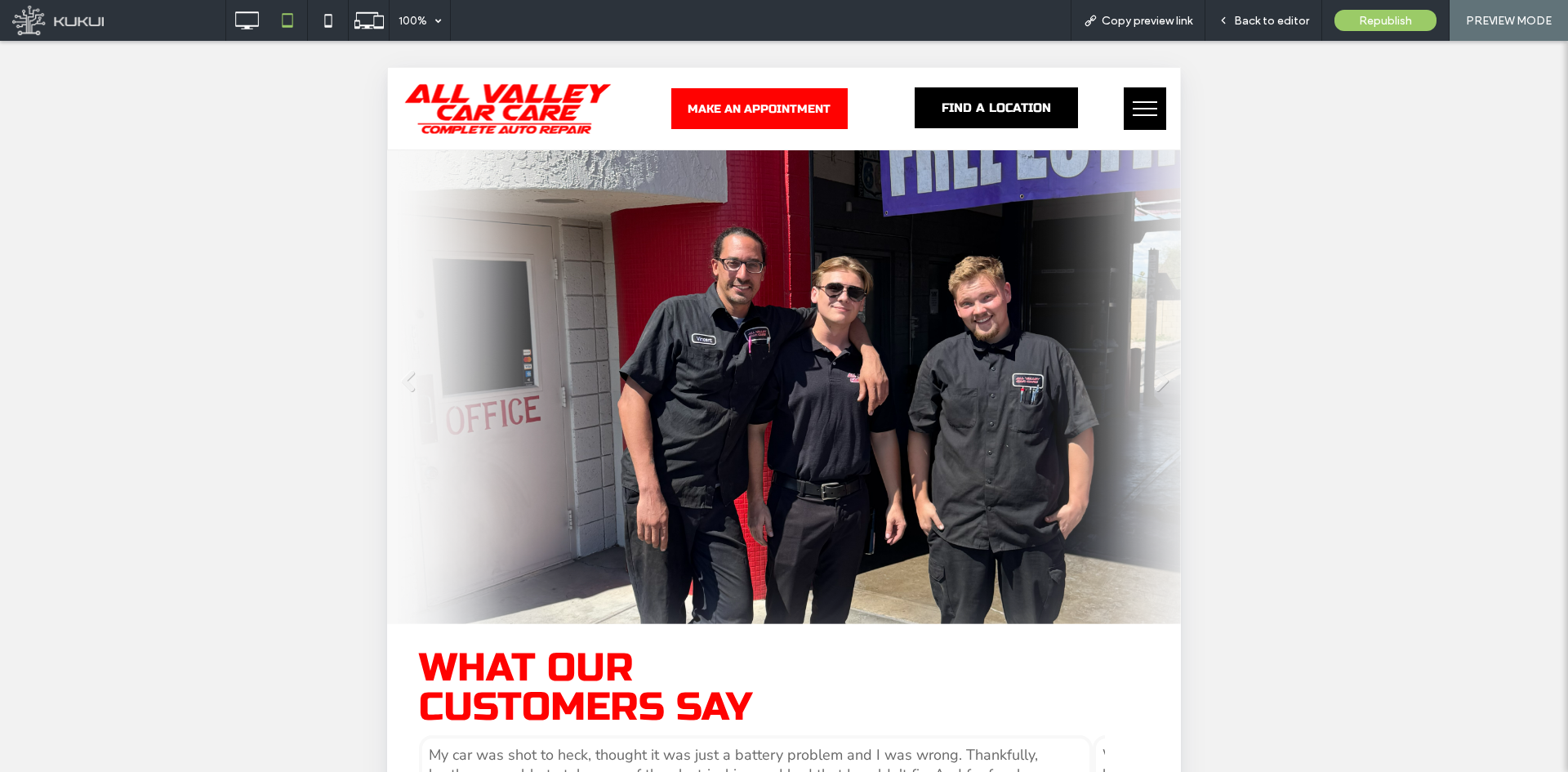
click at [1150, 362] on li at bounding box center [784, 387] width 794 height 474
click at [1148, 371] on link "Next" at bounding box center [1161, 382] width 25 height 25
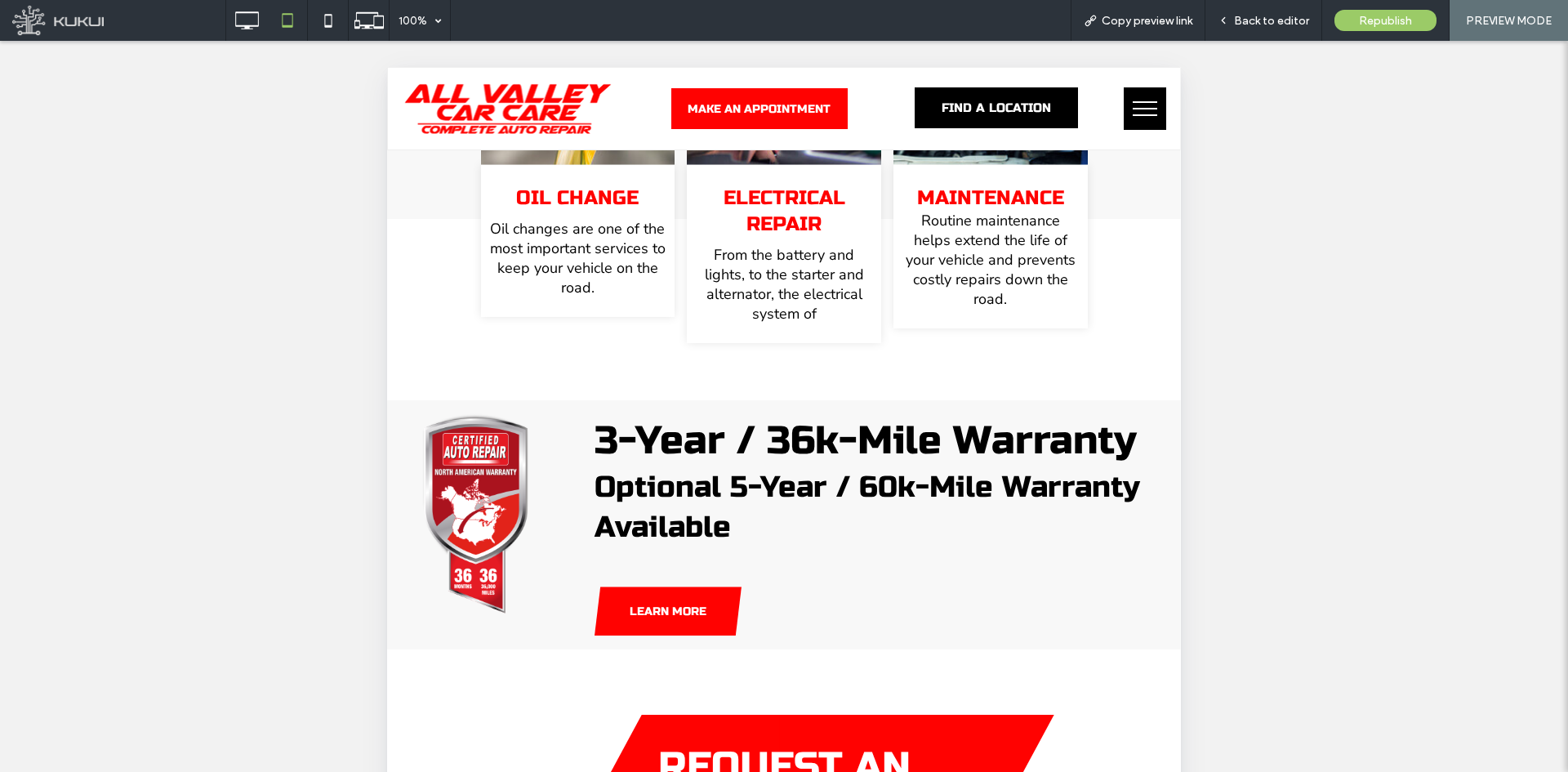
scroll to position [367, 0]
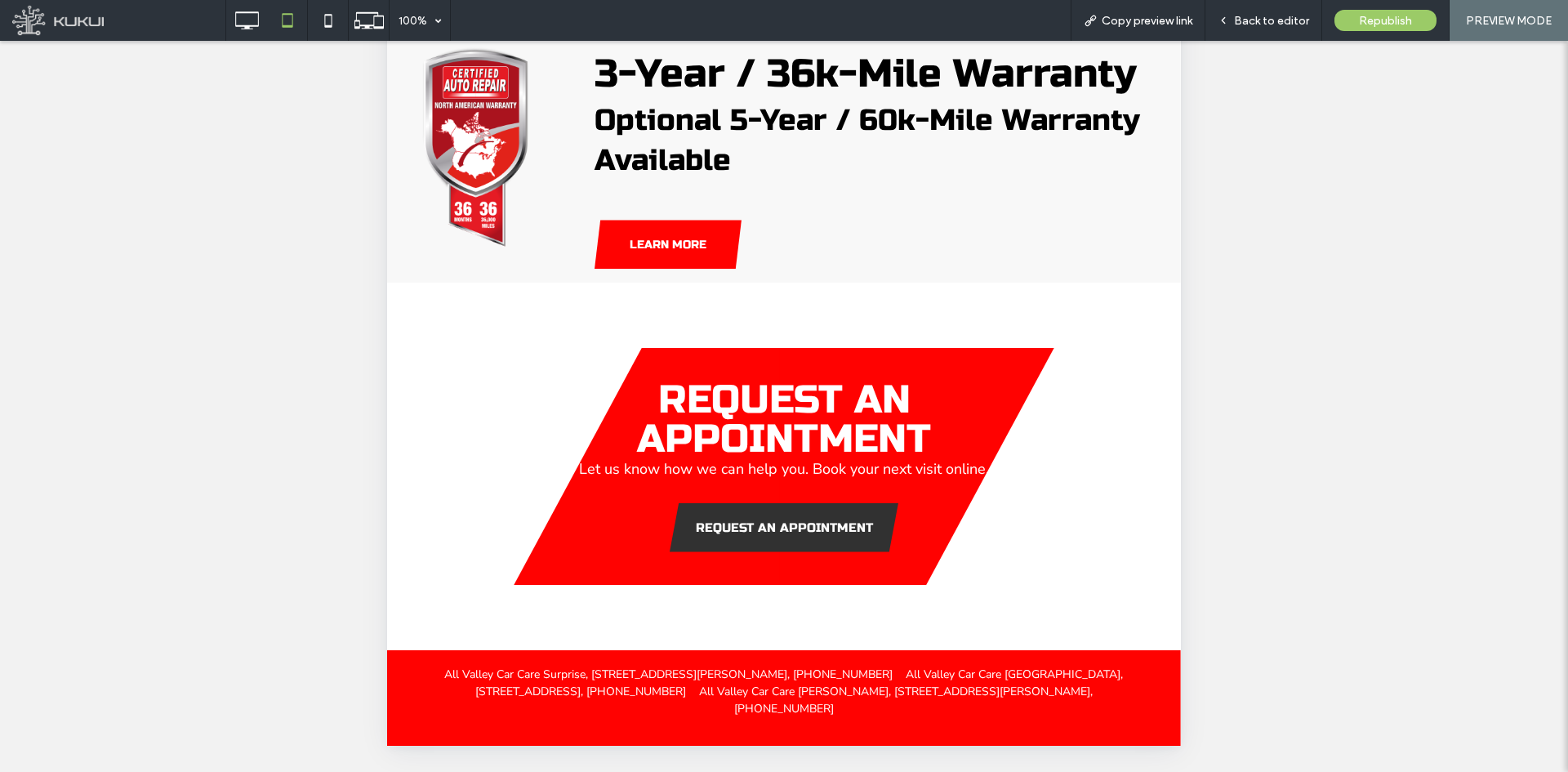
click at [818, 521] on span "REQUEST AN APPOINTMENT" at bounding box center [784, 528] width 178 height 15
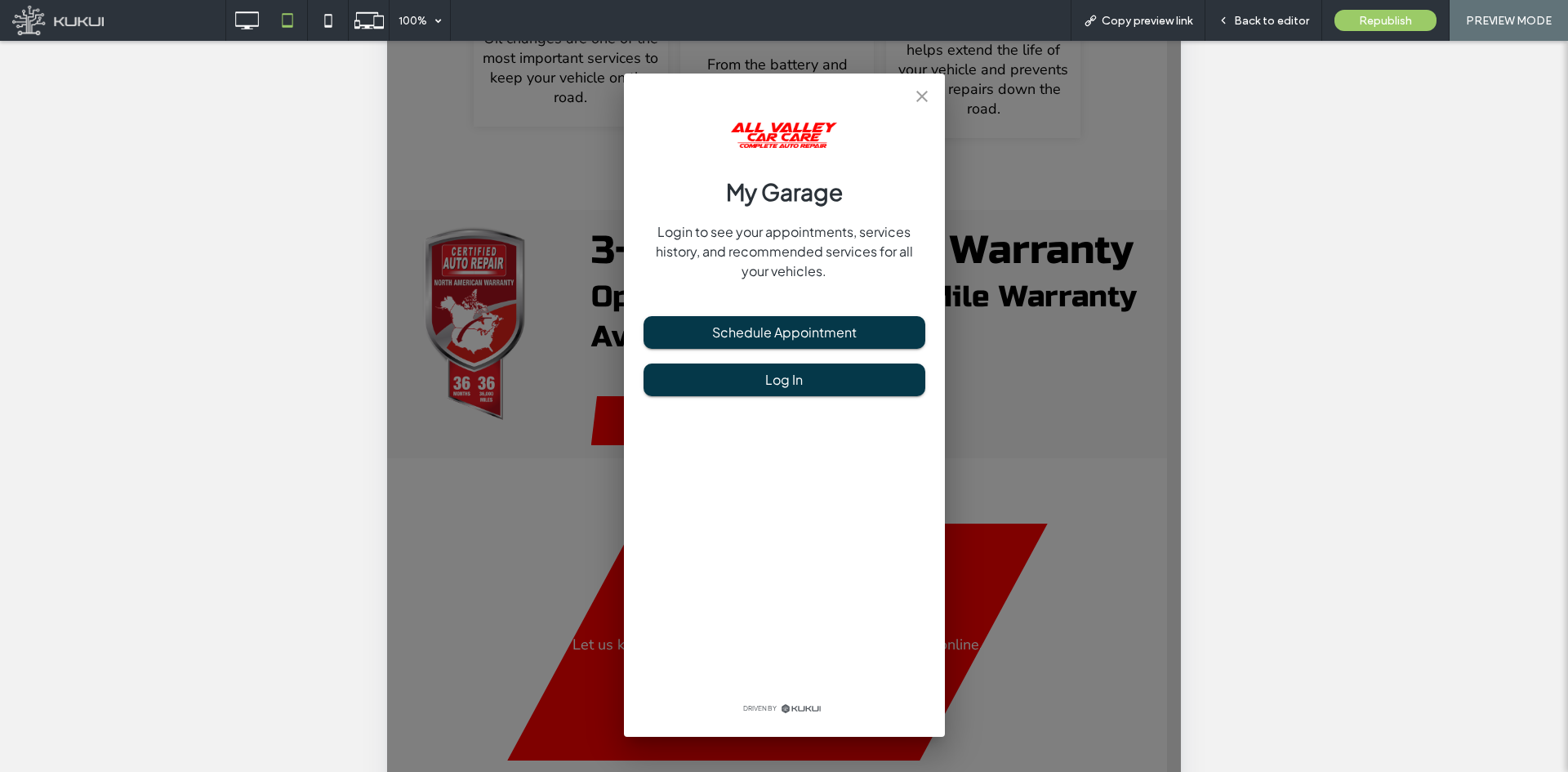
scroll to position [0, 0]
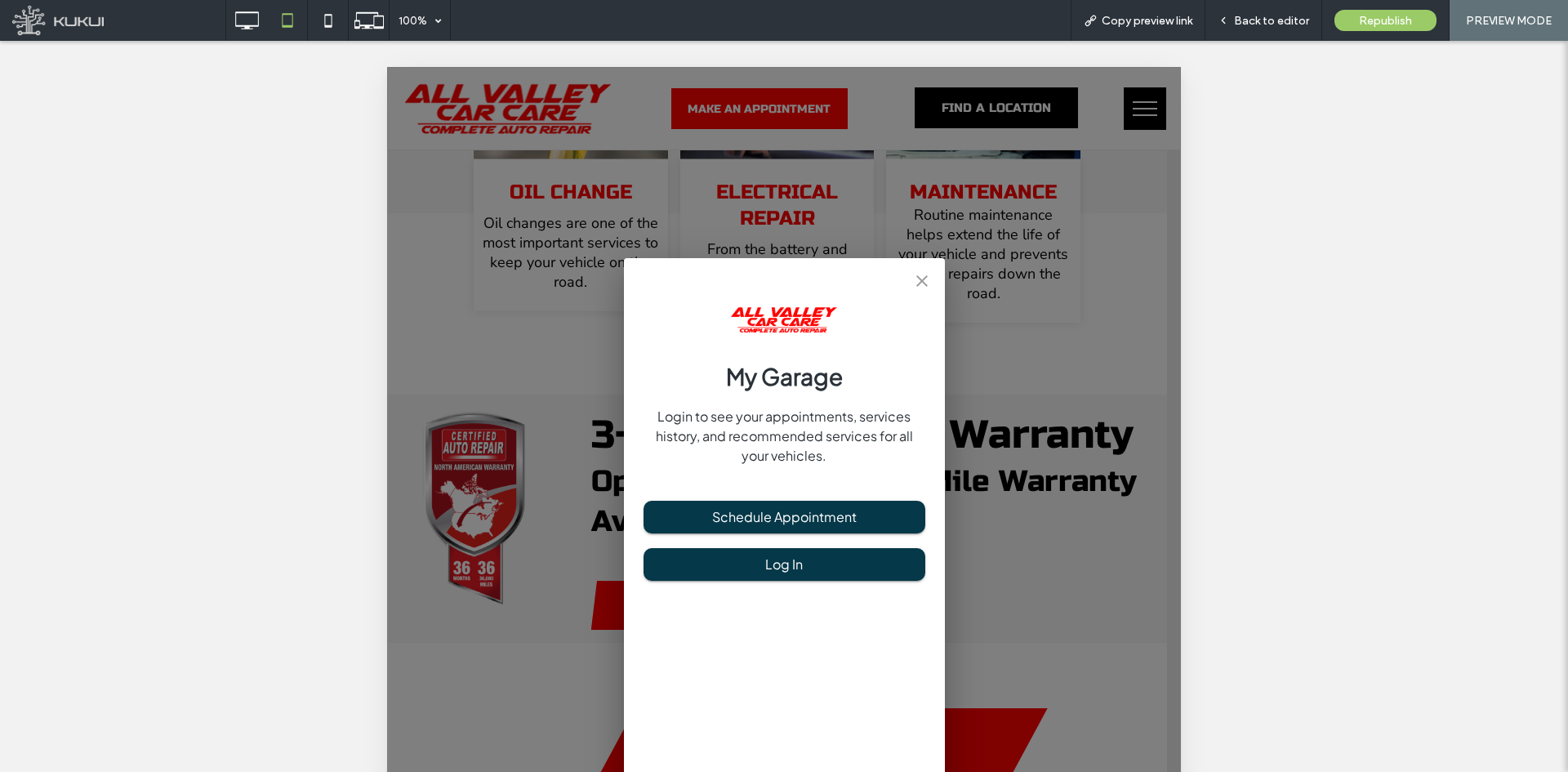
click at [917, 273] on icon "close" at bounding box center [922, 281] width 19 height 19
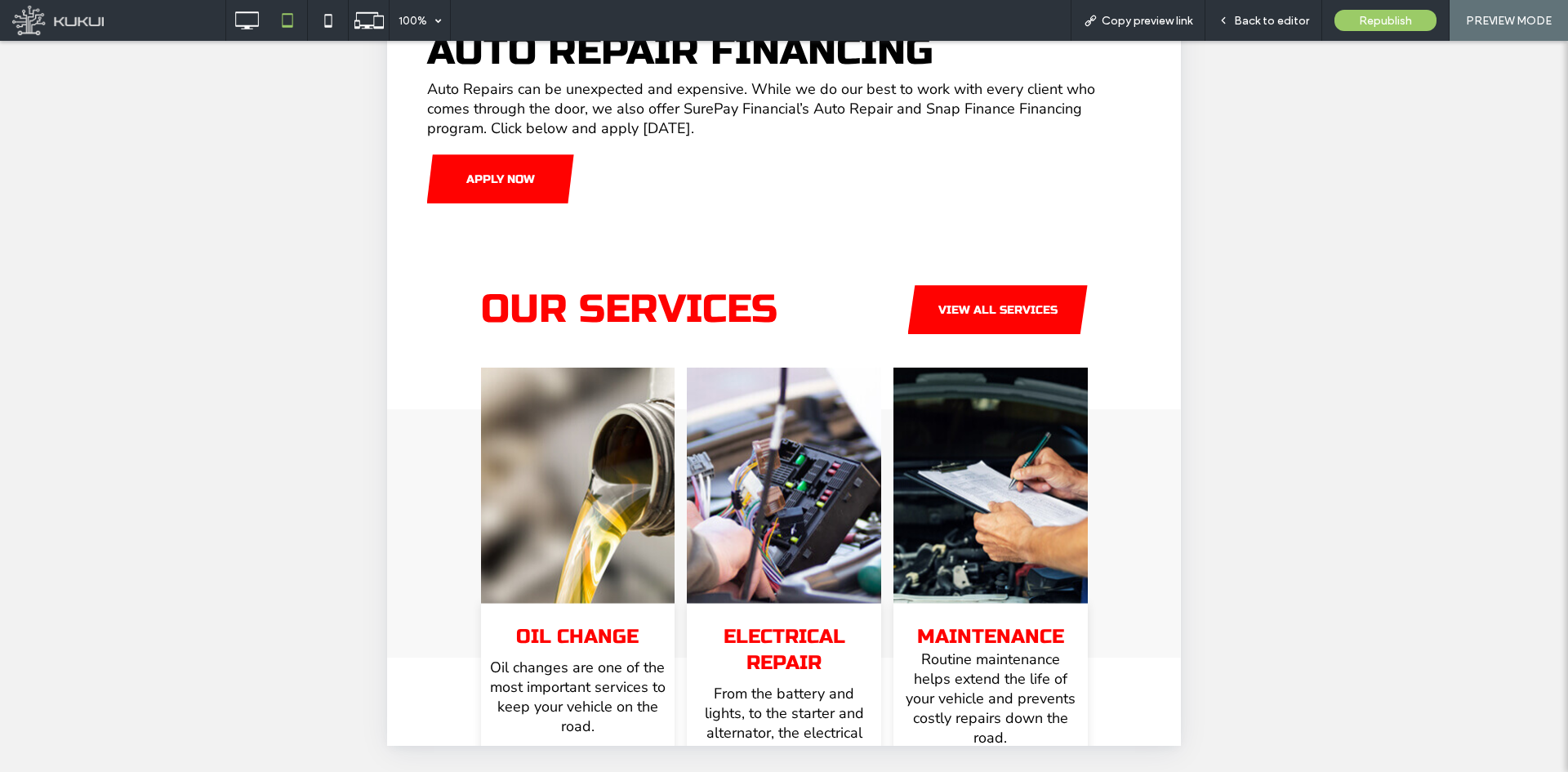
scroll to position [2725, 0]
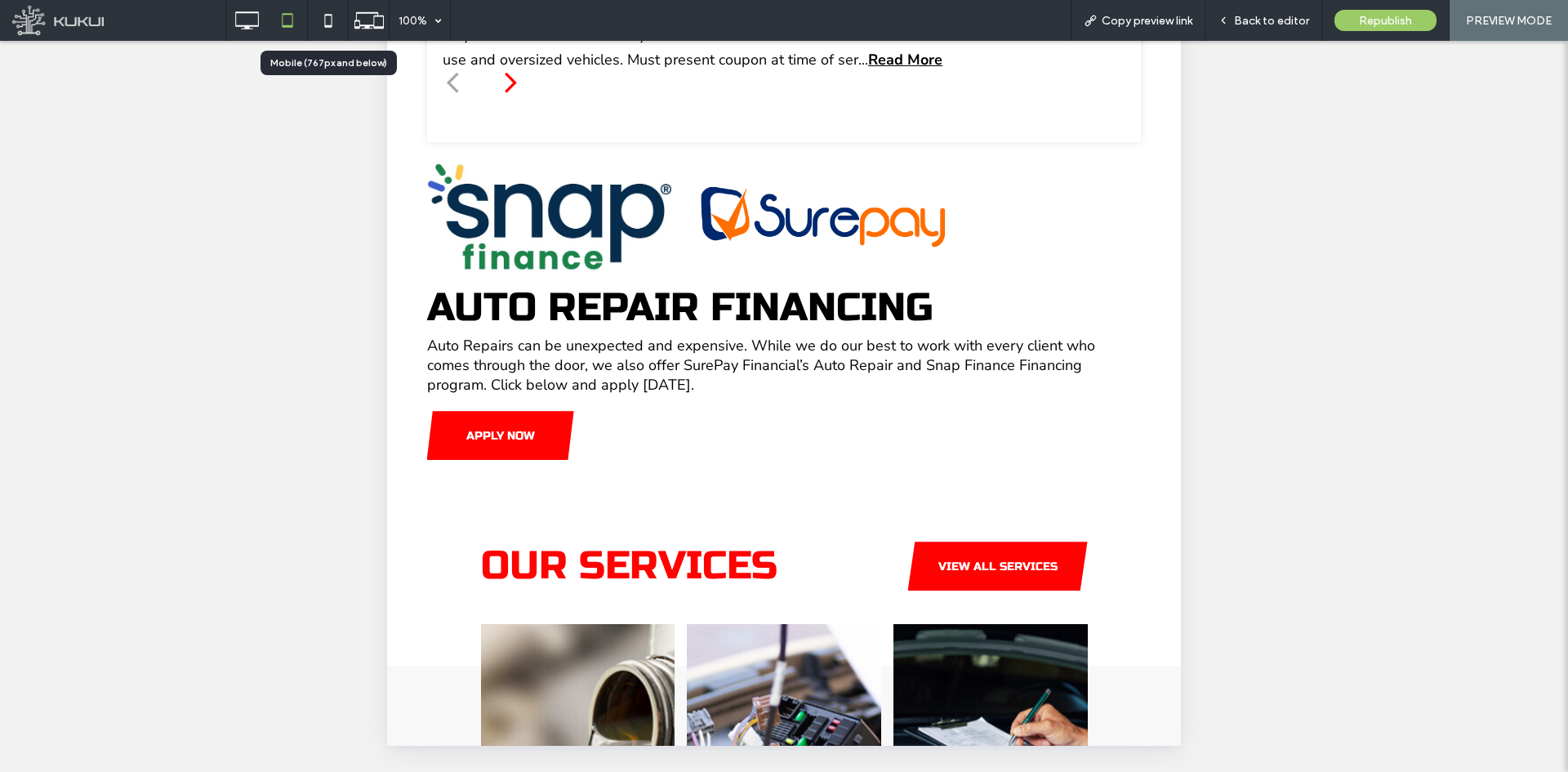
drag, startPoint x: 323, startPoint y: 20, endPoint x: 324, endPoint y: 28, distance: 8.1
click at [323, 20] on icon at bounding box center [328, 20] width 33 height 33
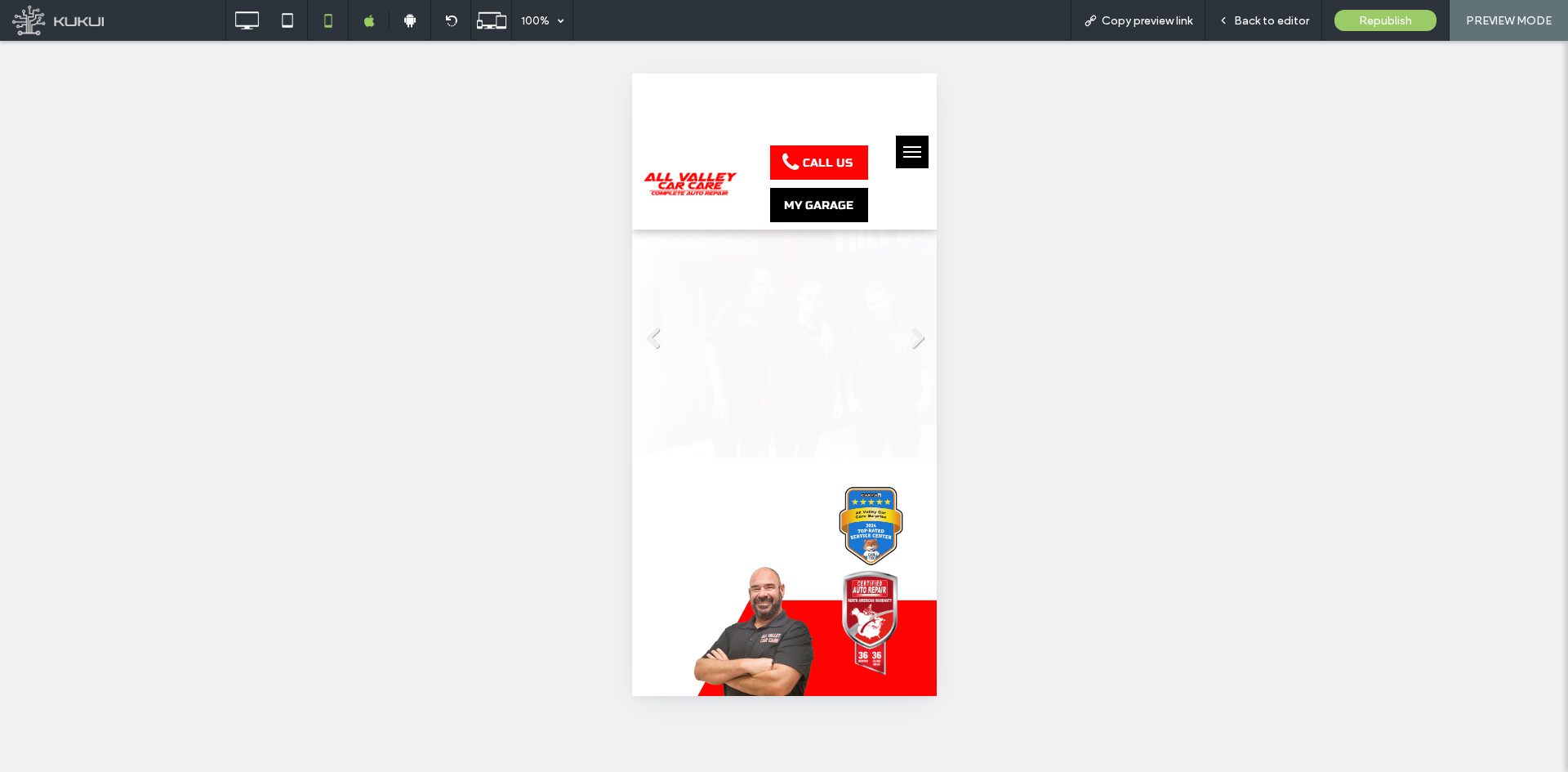
scroll to position [0, 0]
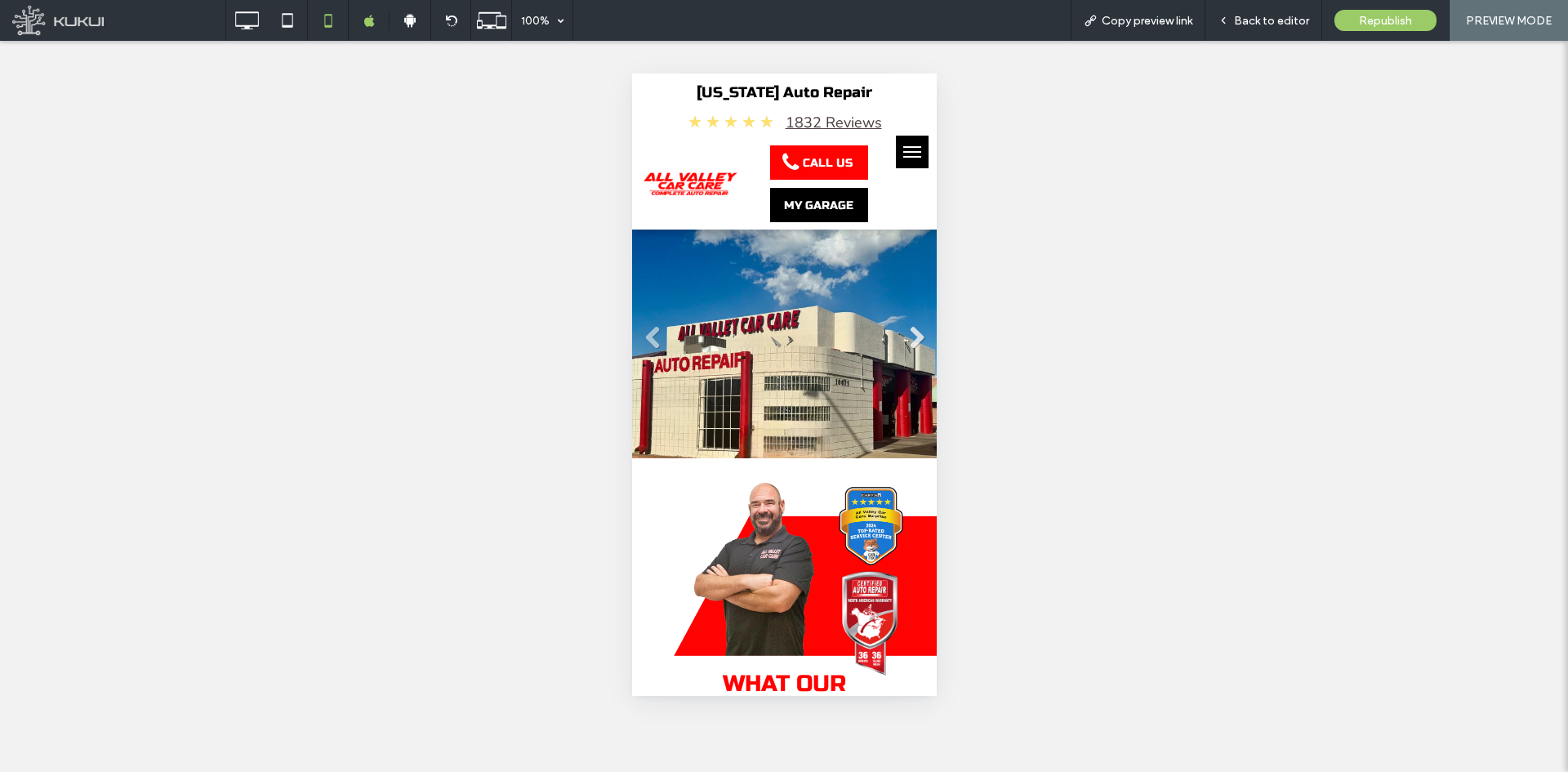
click at [903, 332] on link "Next" at bounding box center [916, 339] width 25 height 25
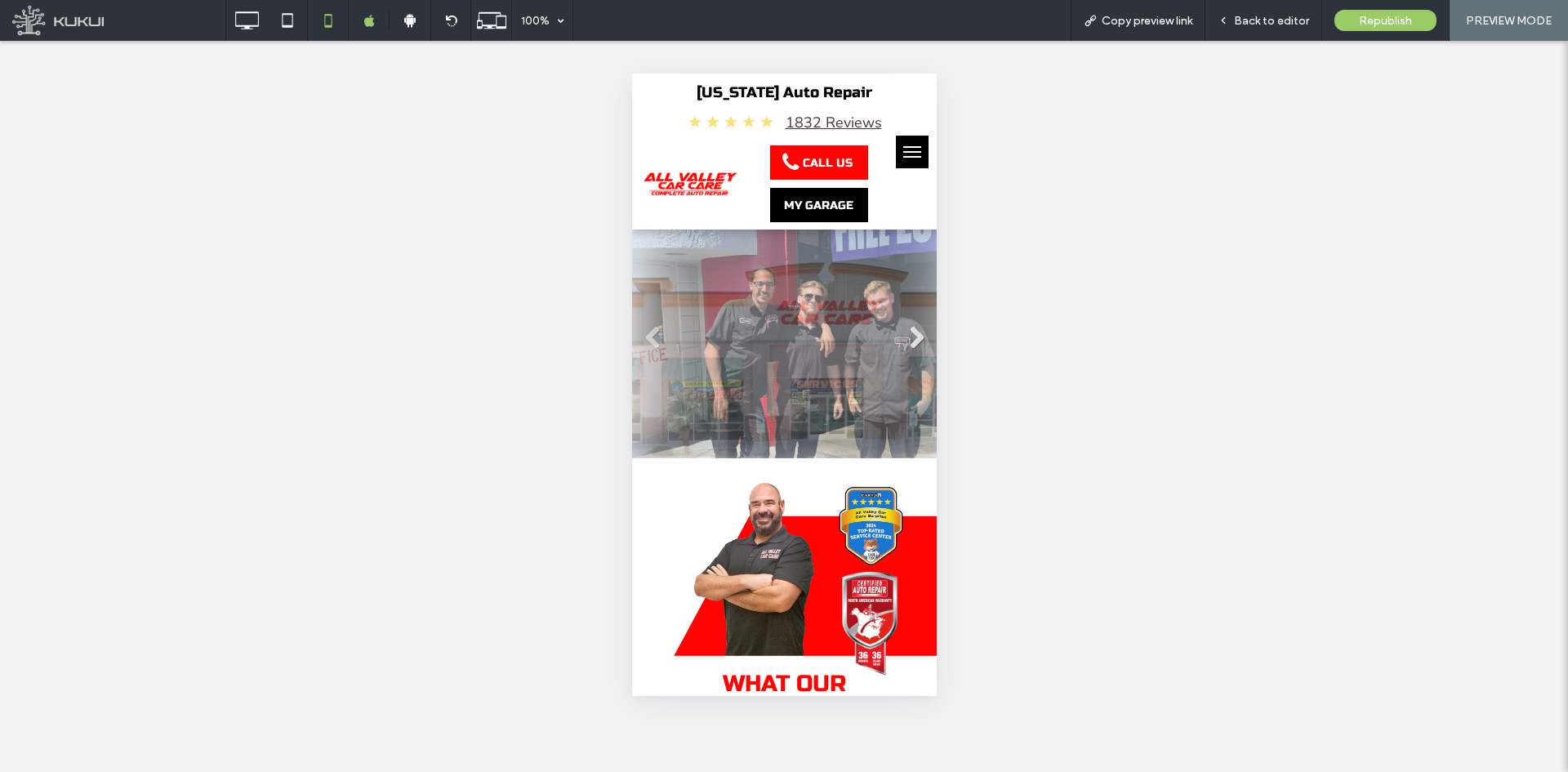
click at [903, 332] on link "Next" at bounding box center [916, 339] width 25 height 25
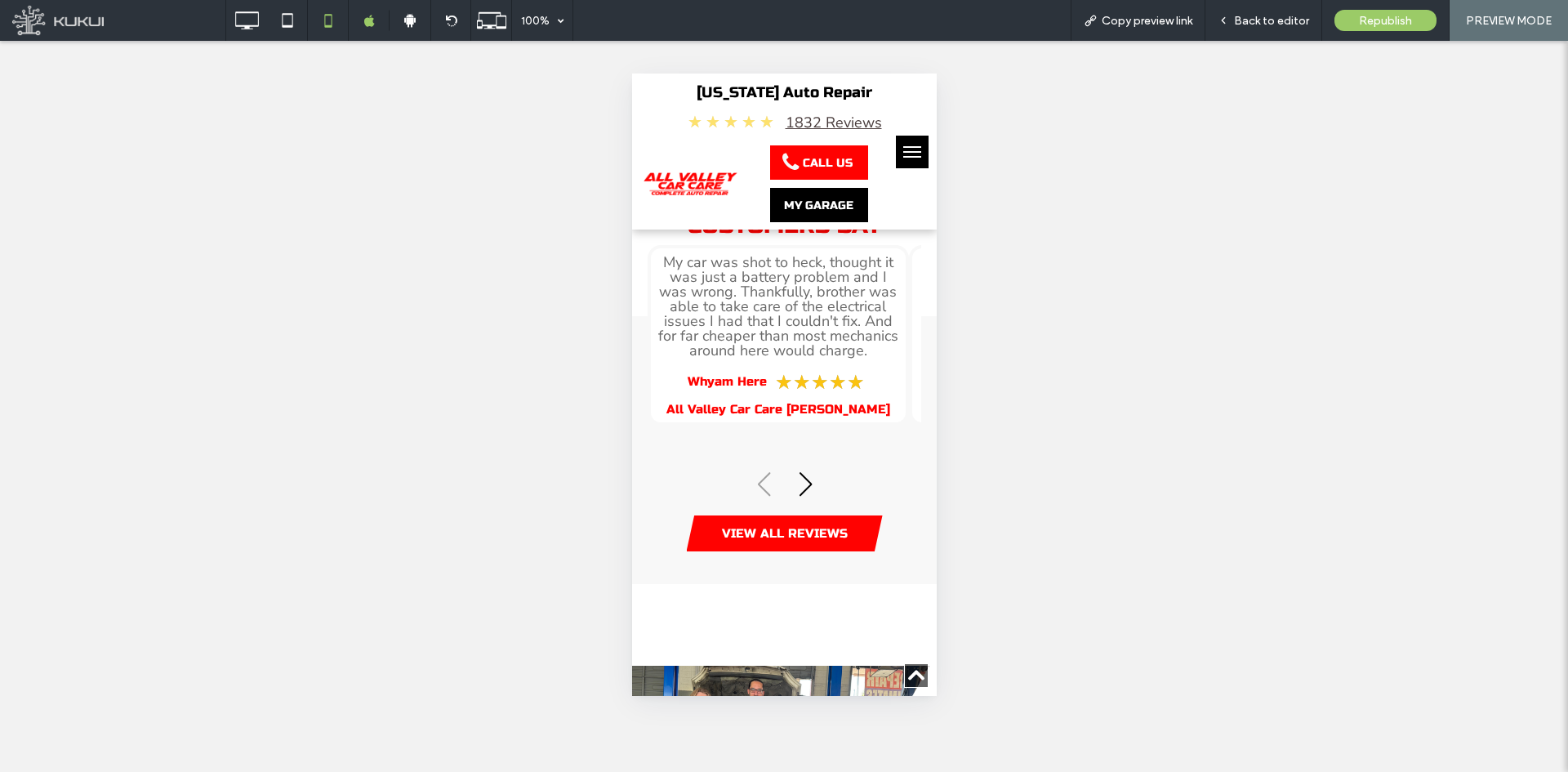
scroll to position [490, 0]
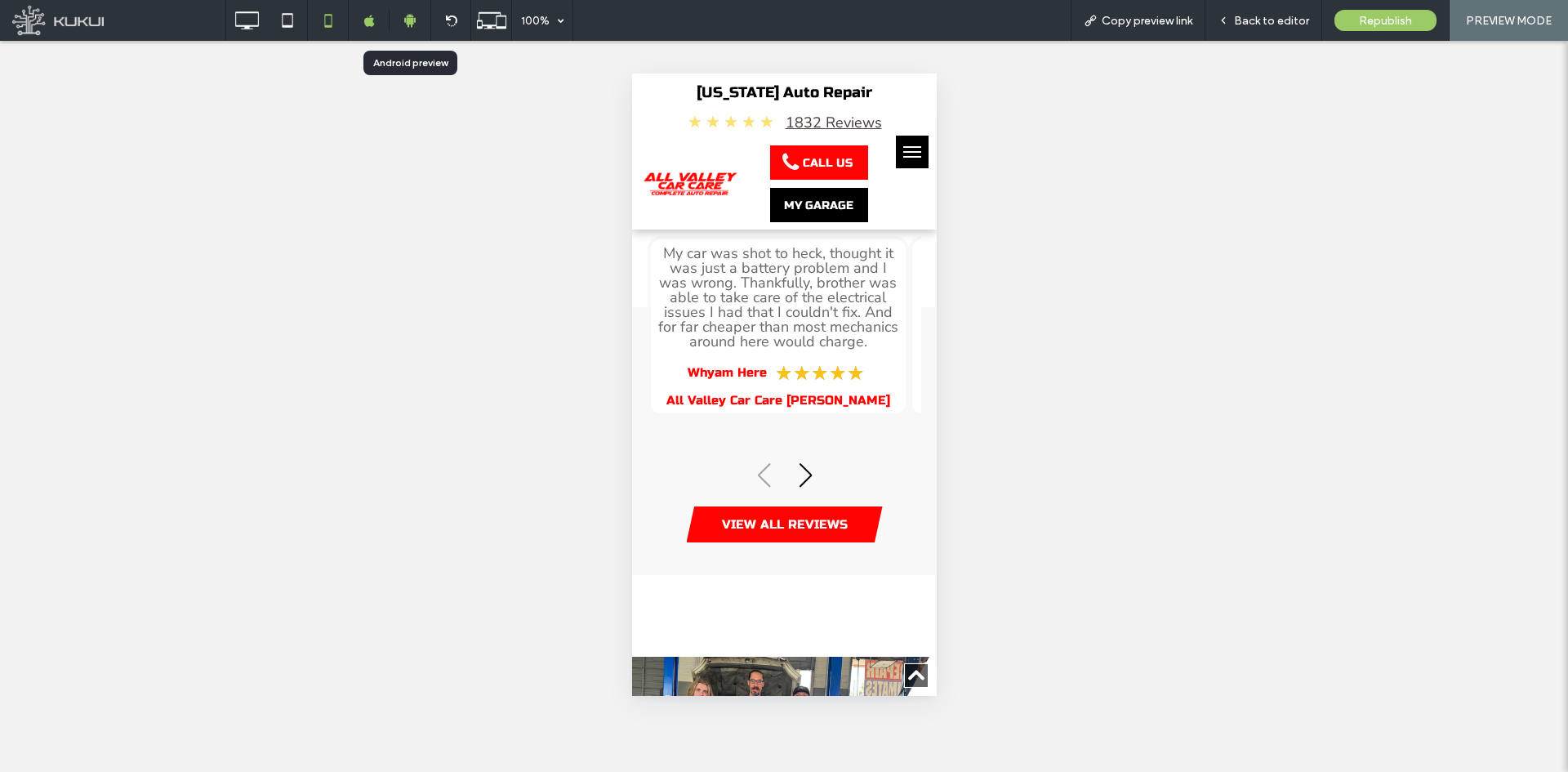
click at [406, 15] on icon at bounding box center [410, 20] width 15 height 15
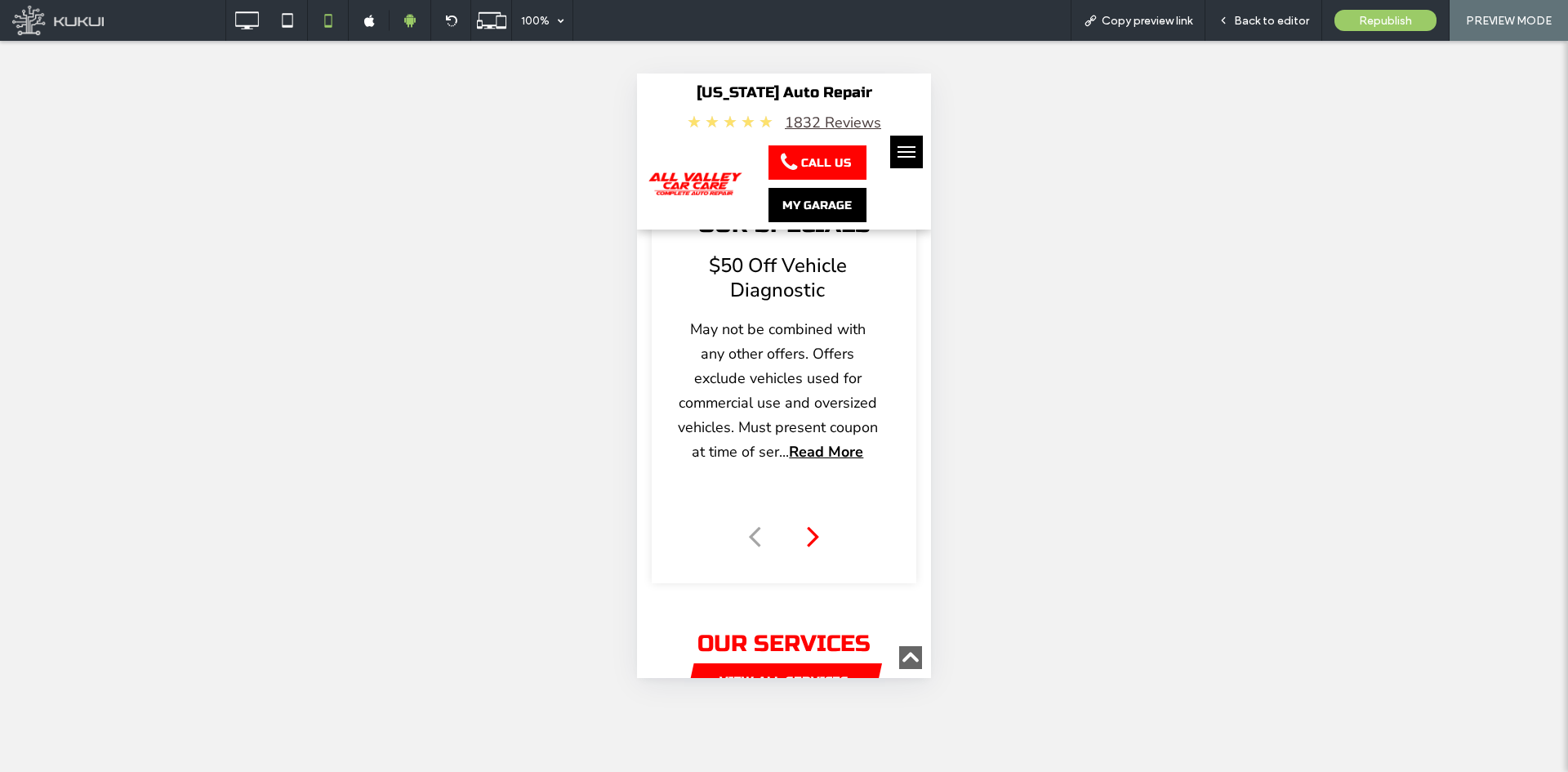
scroll to position [3114, 0]
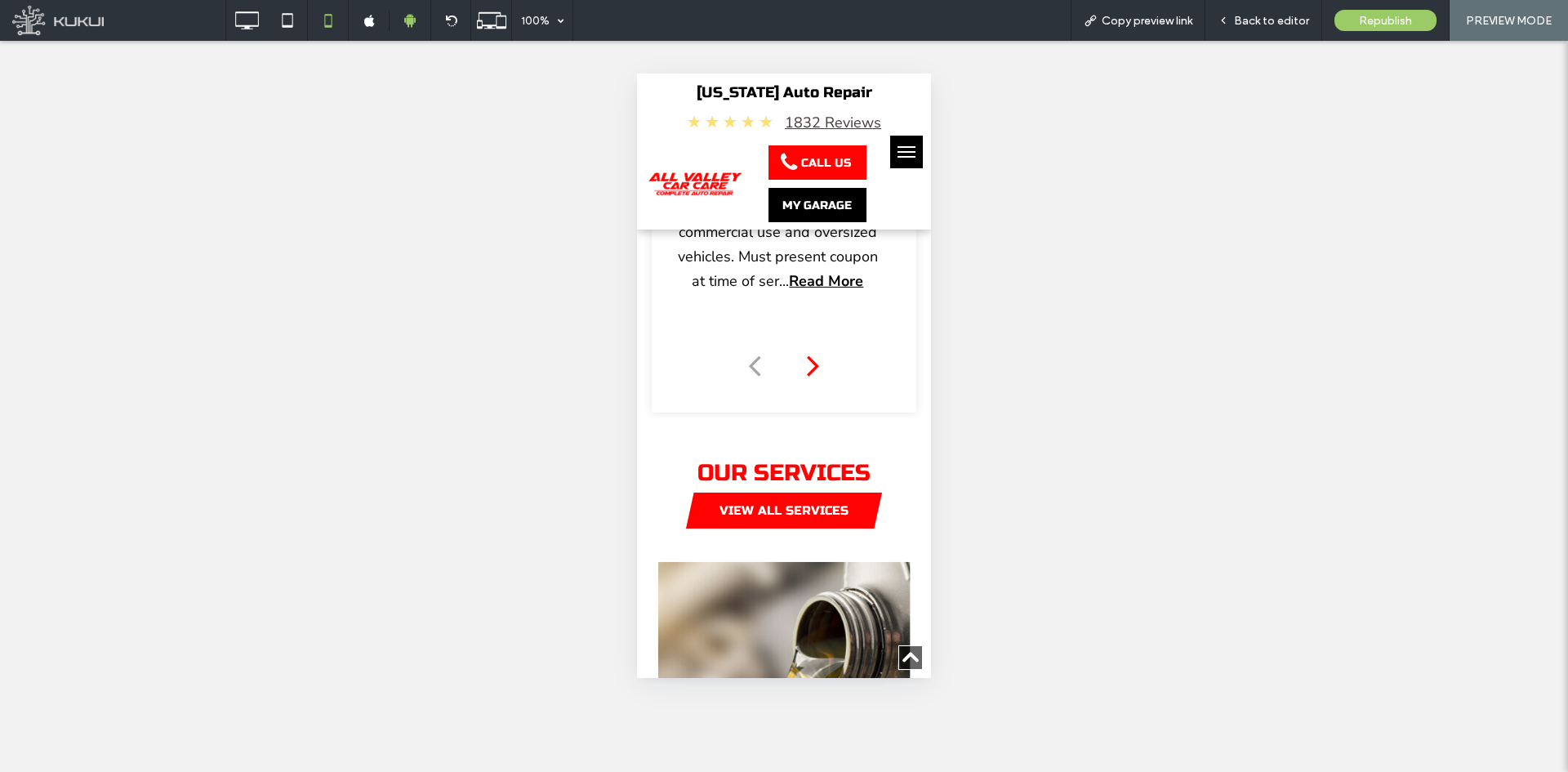
click at [813, 348] on div "Next slide" at bounding box center [813, 365] width 19 height 36
click at [810, 348] on div "Next slide" at bounding box center [813, 365] width 19 height 36
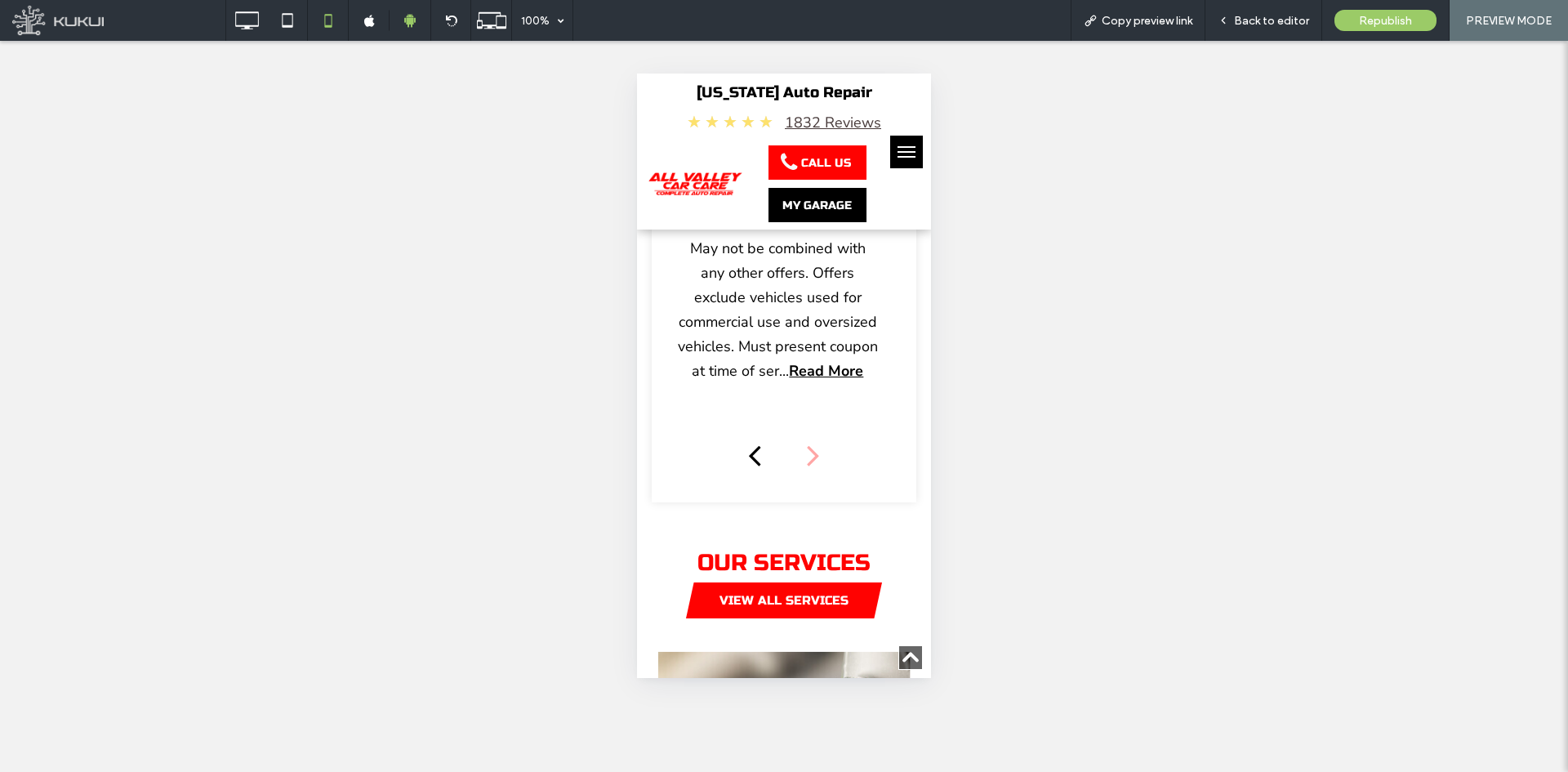
scroll to position [2950, 0]
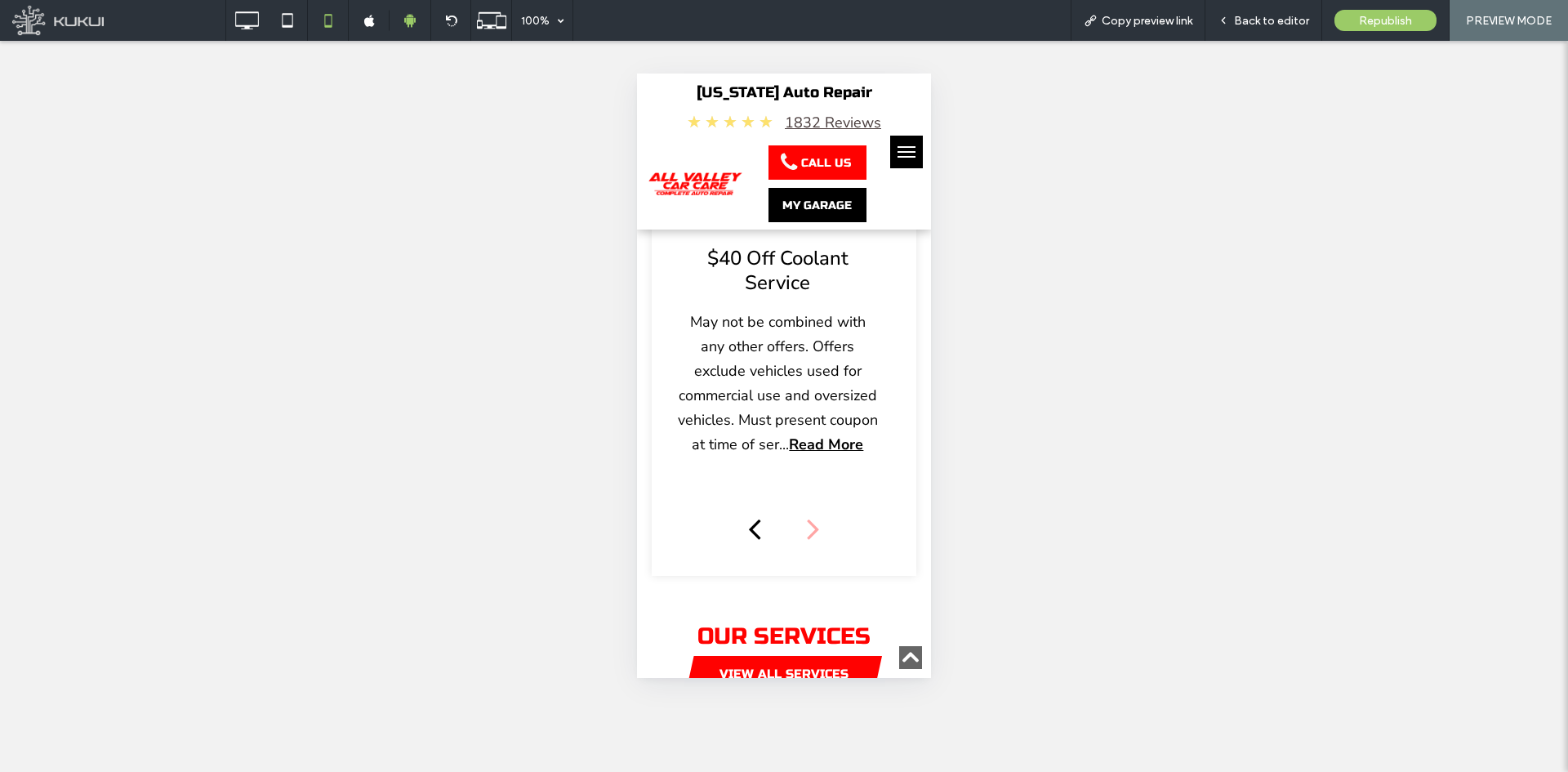
click at [794, 435] on b "Read More" at bounding box center [826, 445] width 74 height 19
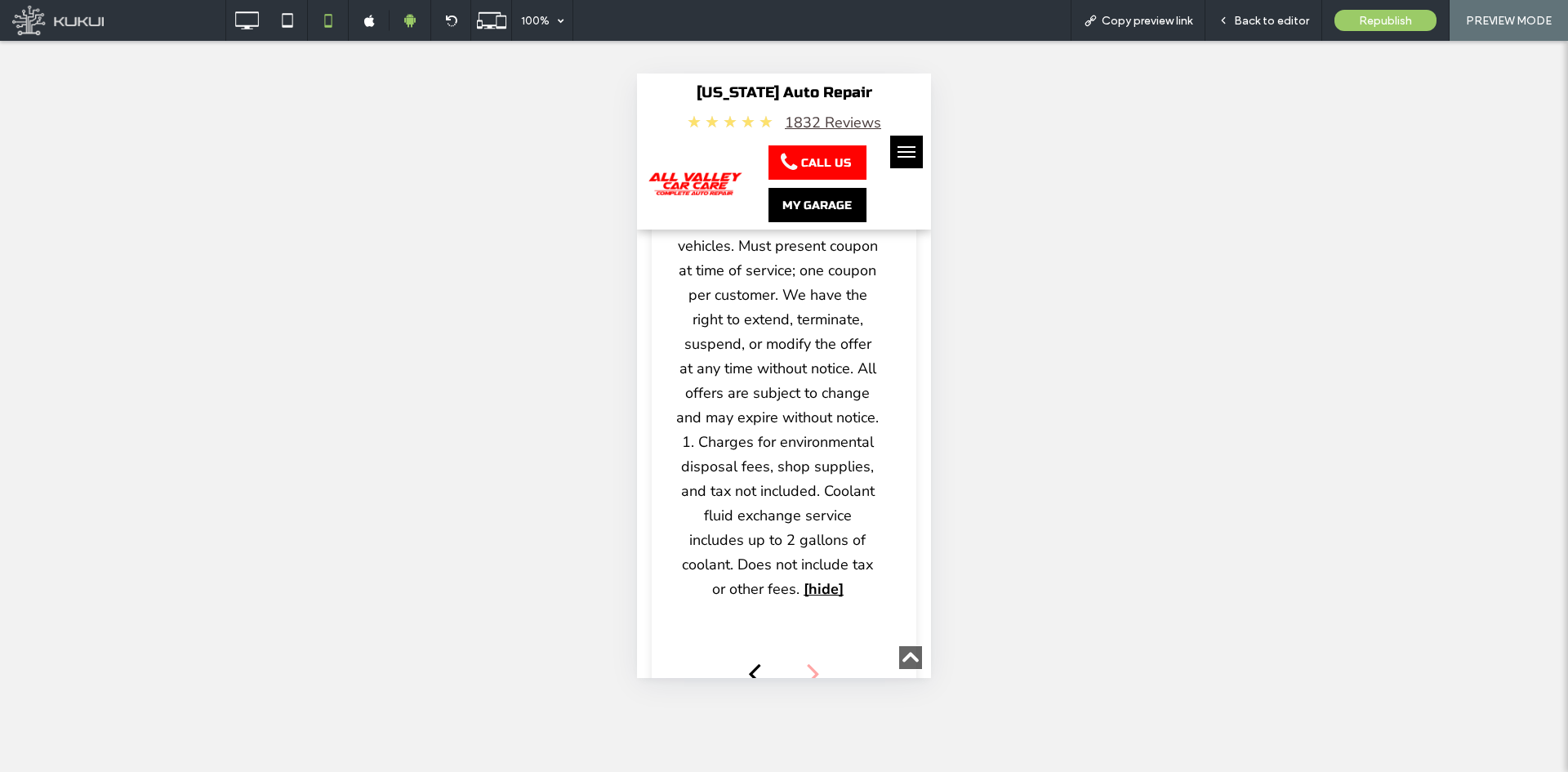
scroll to position [3359, 0]
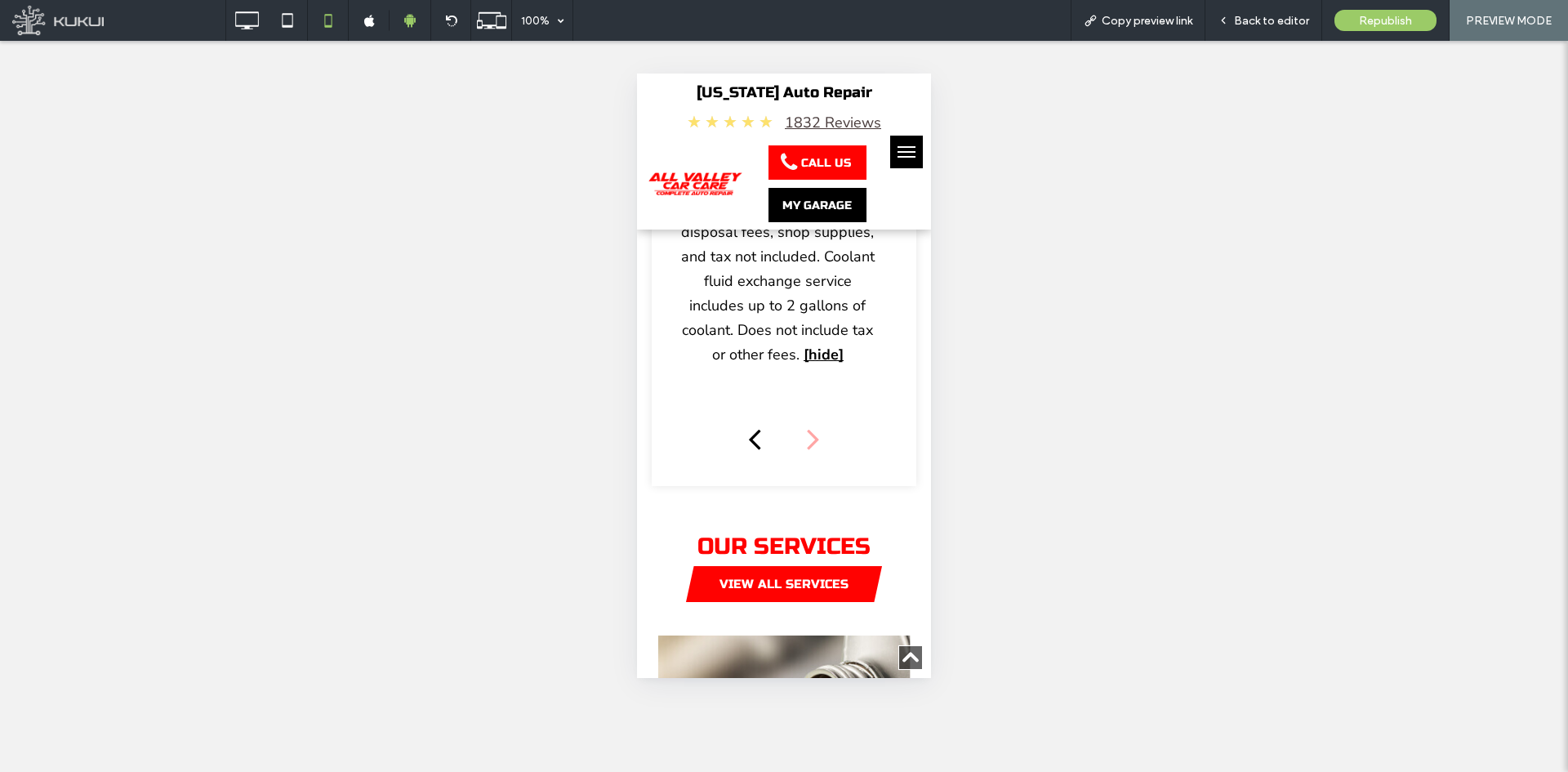
click at [745, 421] on div "Previous slide" at bounding box center [755, 439] width 19 height 36
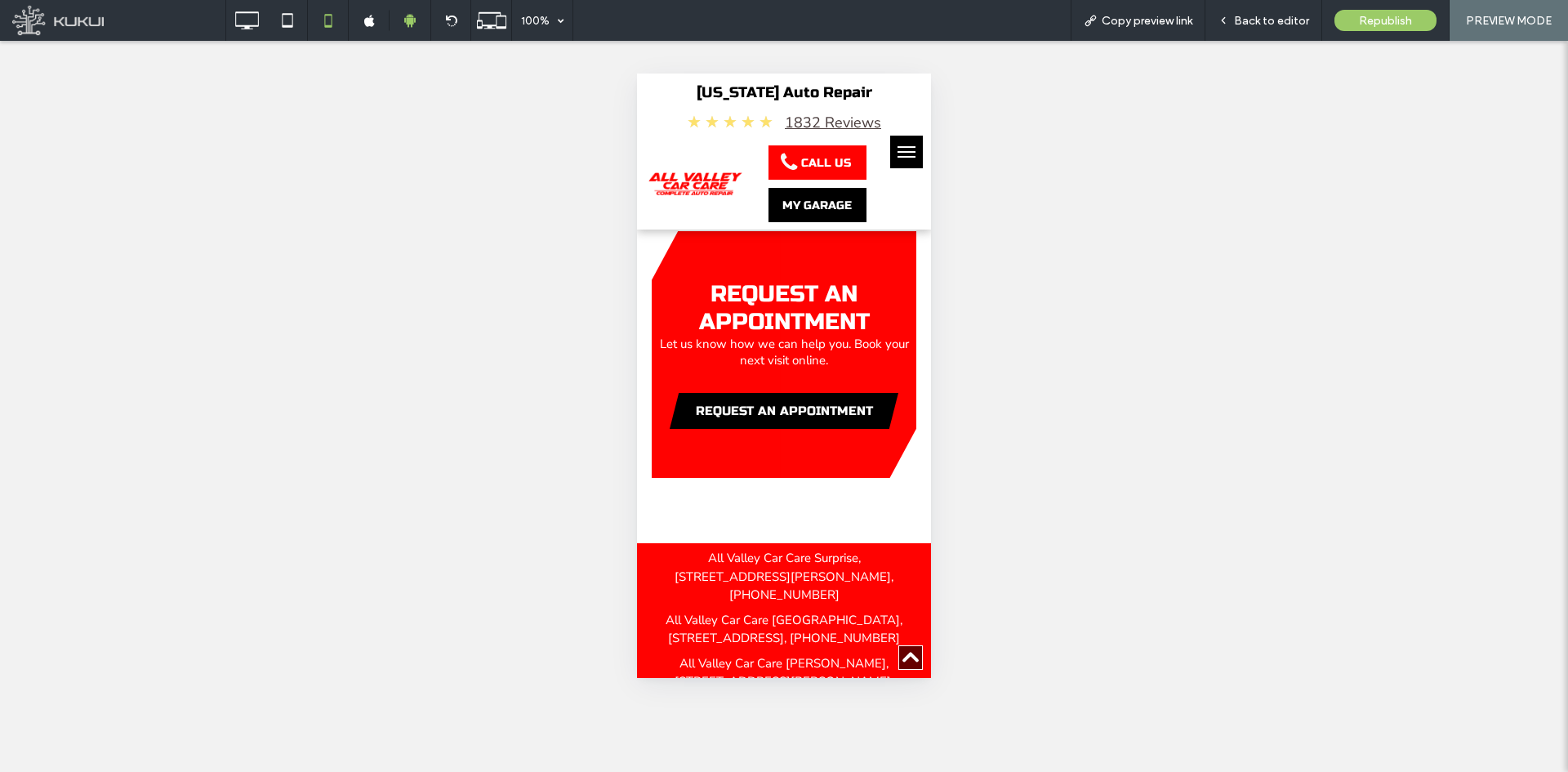
scroll to position [5159, 0]
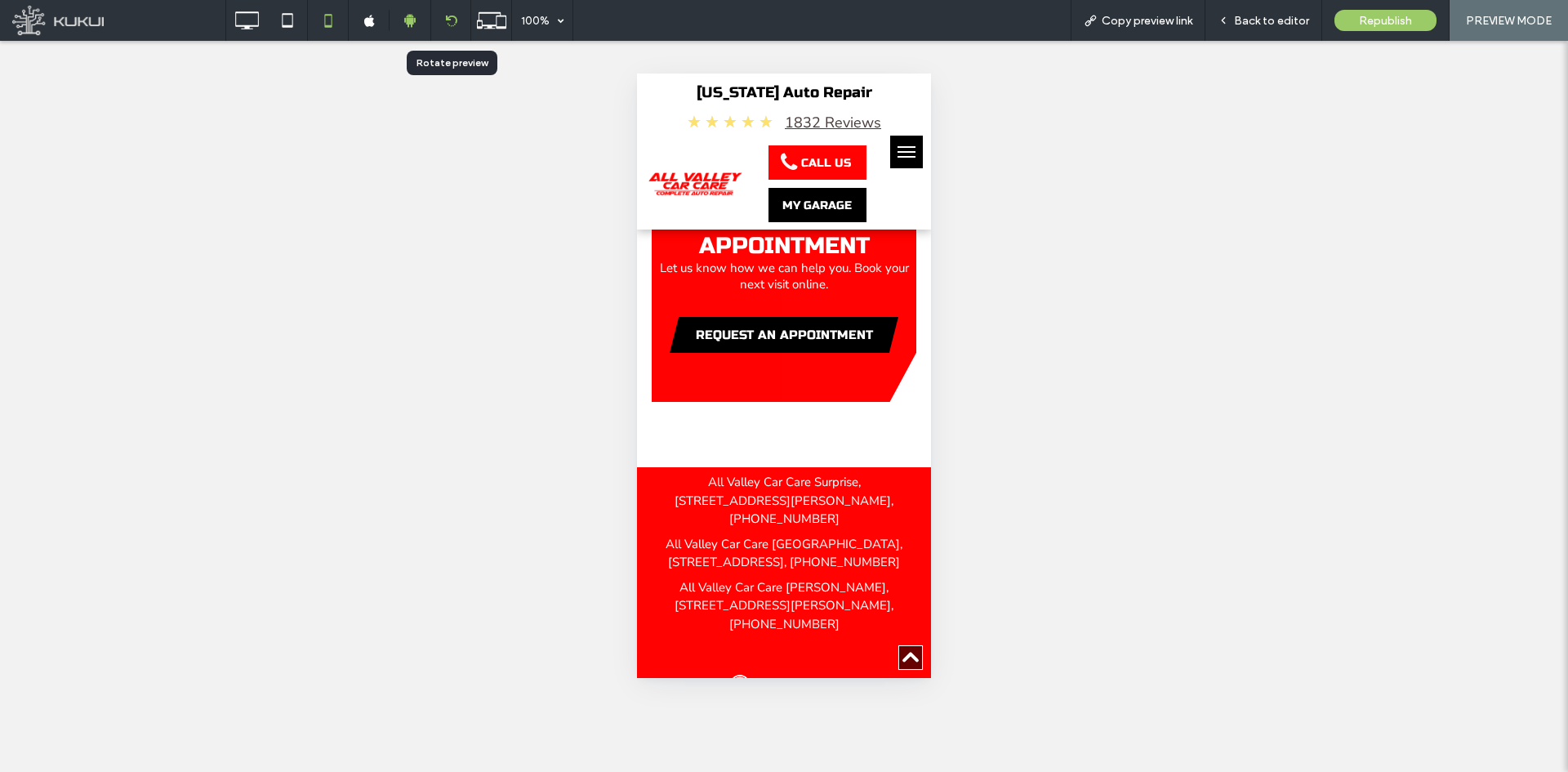
click at [450, 19] on icon at bounding box center [452, 21] width 12 height 12
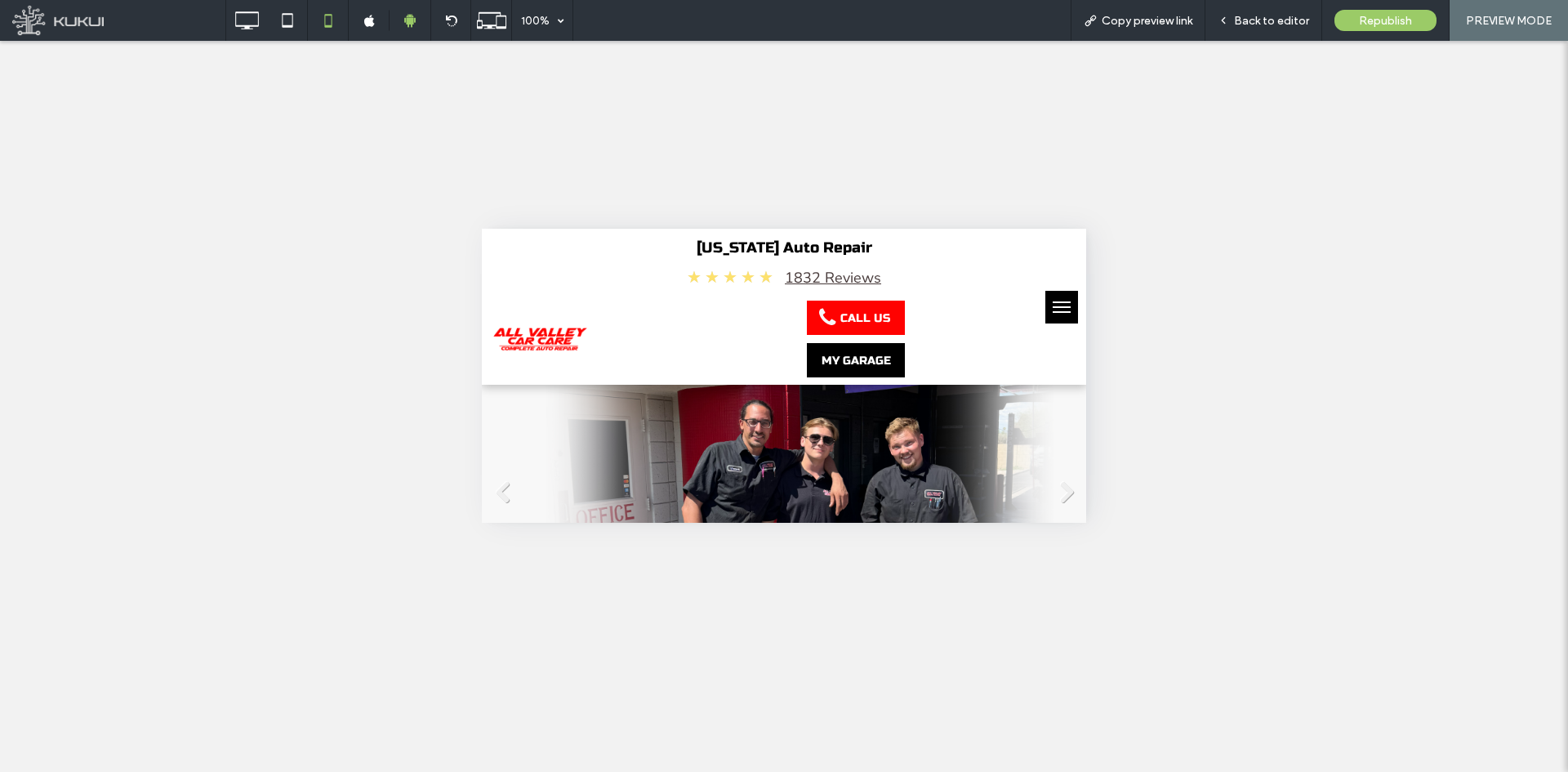
scroll to position [0, 0]
click at [537, 350] on img at bounding box center [539, 340] width 93 height 23
click at [455, 27] on div at bounding box center [784, 386] width 1568 height 772
click at [1291, 14] on span "Back to editor" at bounding box center [1271, 21] width 75 height 14
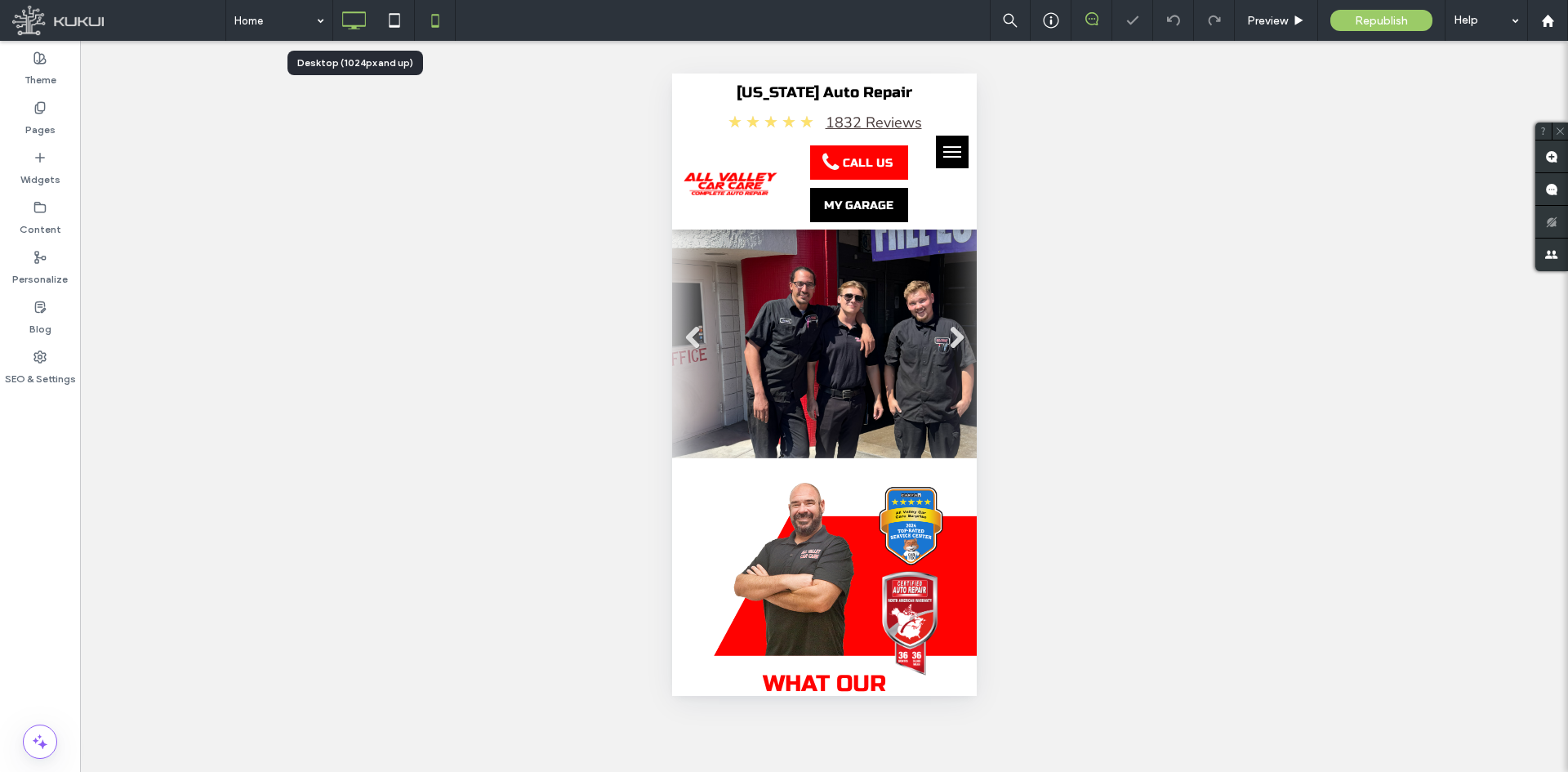
click at [351, 32] on icon at bounding box center [354, 20] width 33 height 33
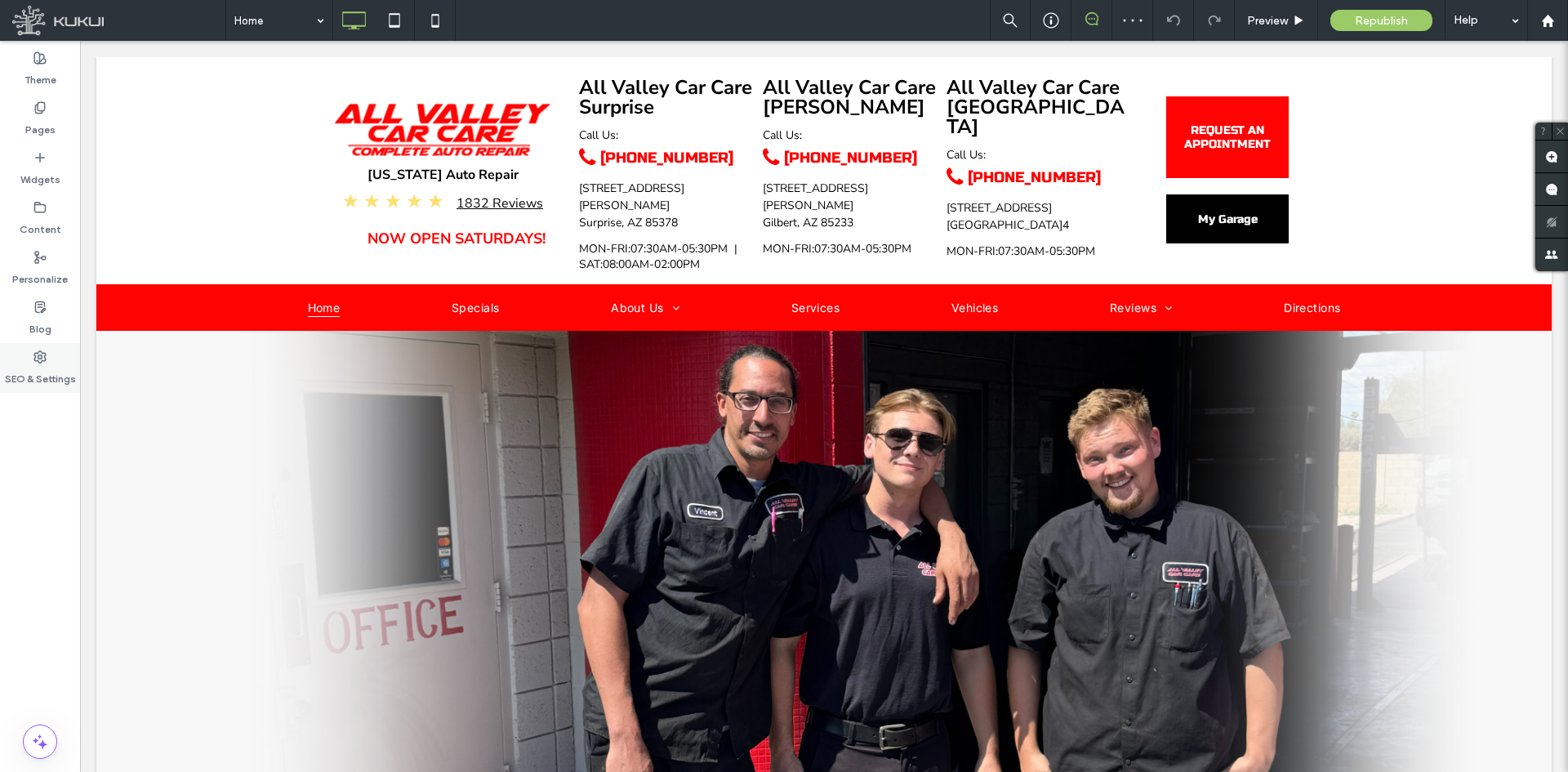
click at [33, 348] on div "SEO & Settings" at bounding box center [40, 368] width 80 height 50
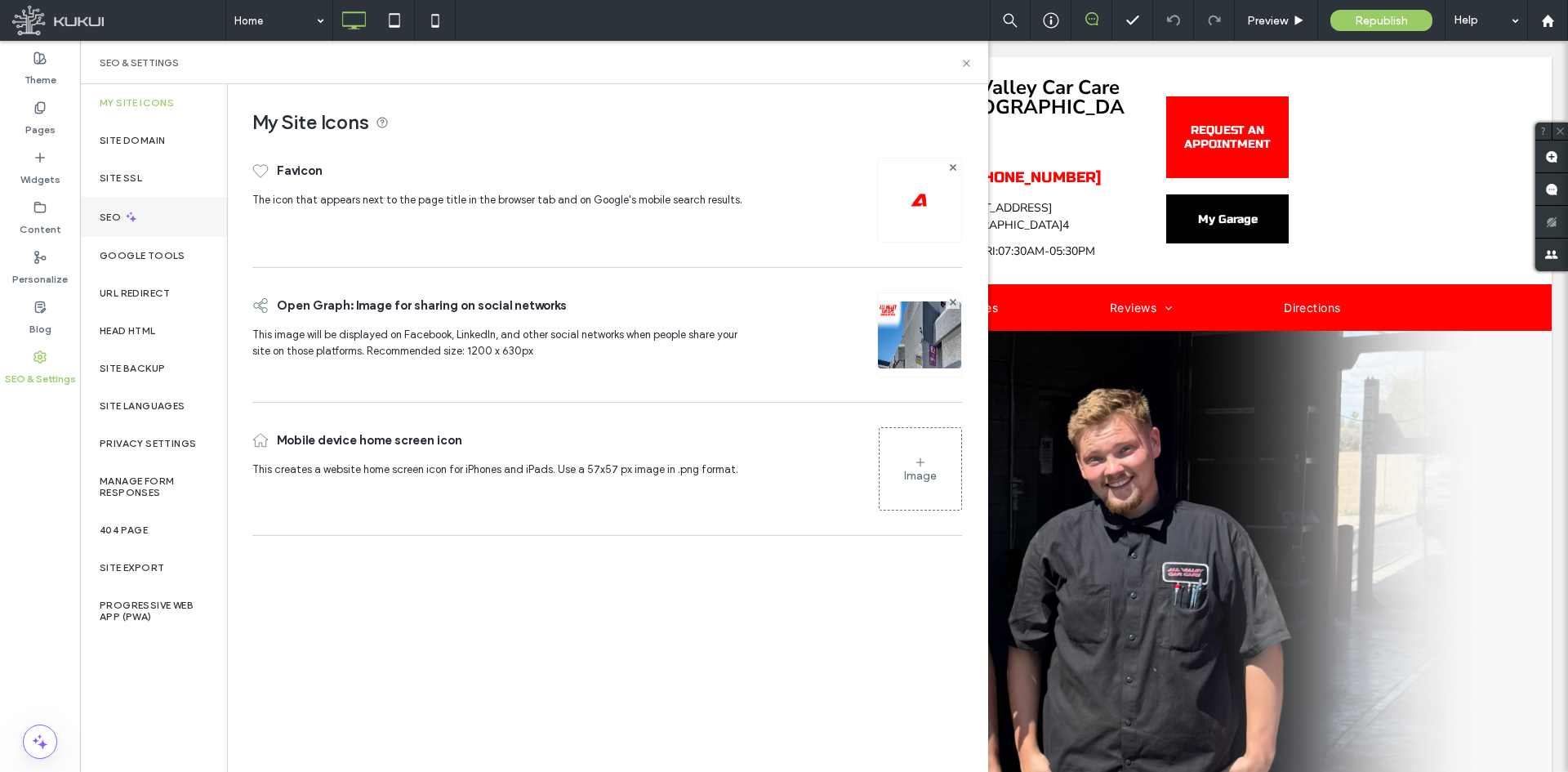
click at [167, 223] on div "SEO" at bounding box center [154, 217] width 147 height 40
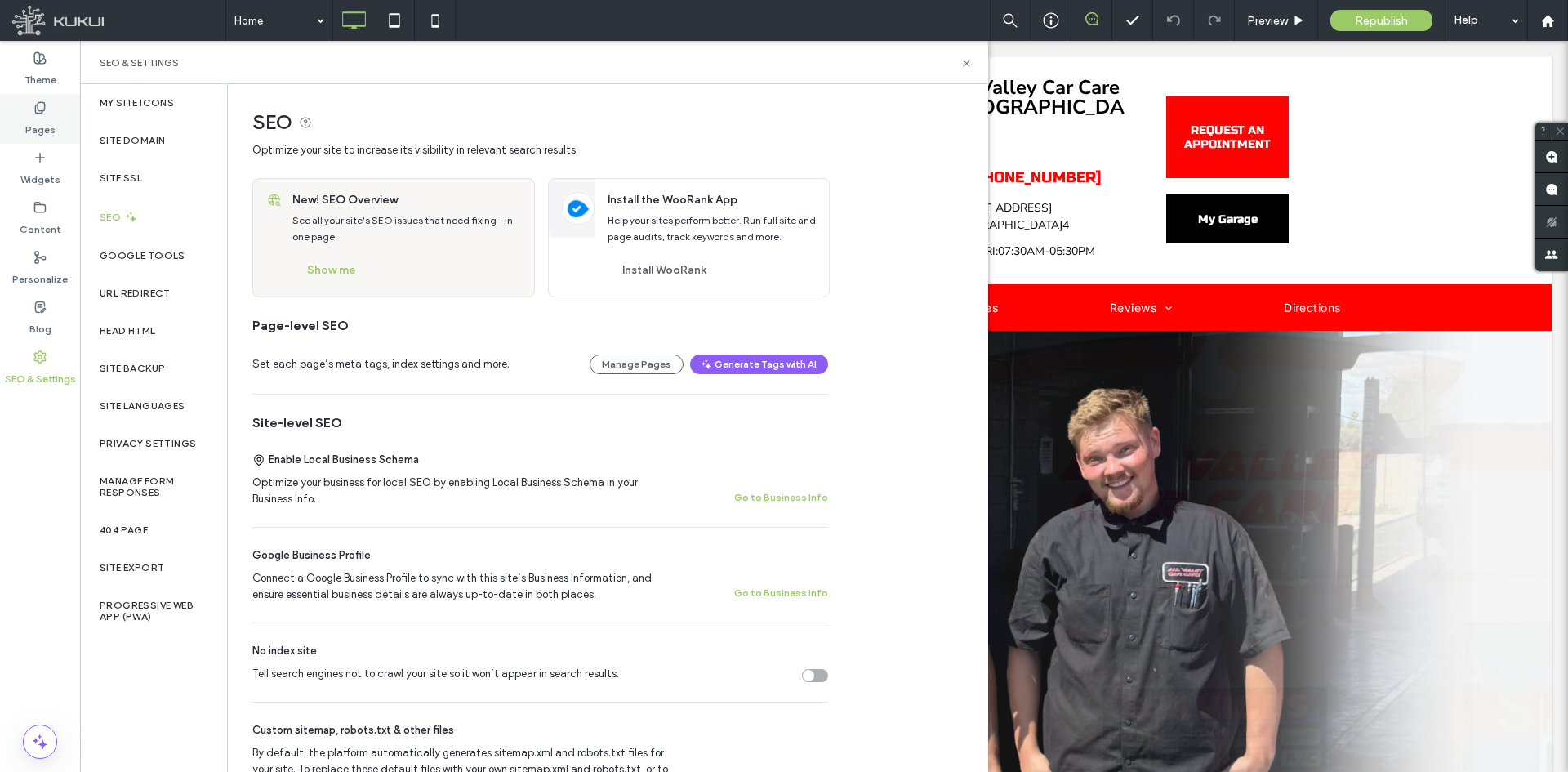
click at [40, 110] on icon at bounding box center [40, 108] width 13 height 13
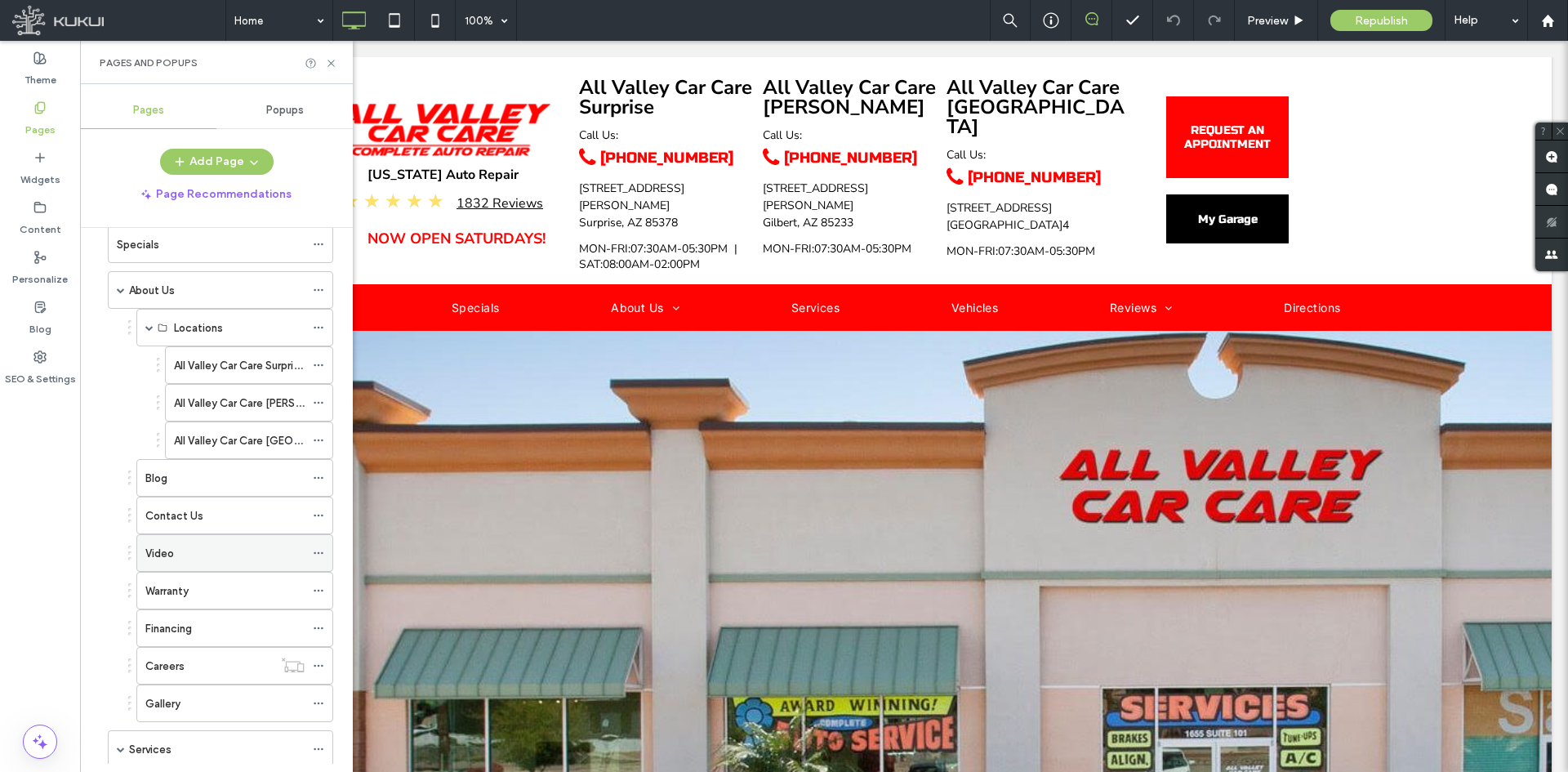
scroll to position [164, 0]
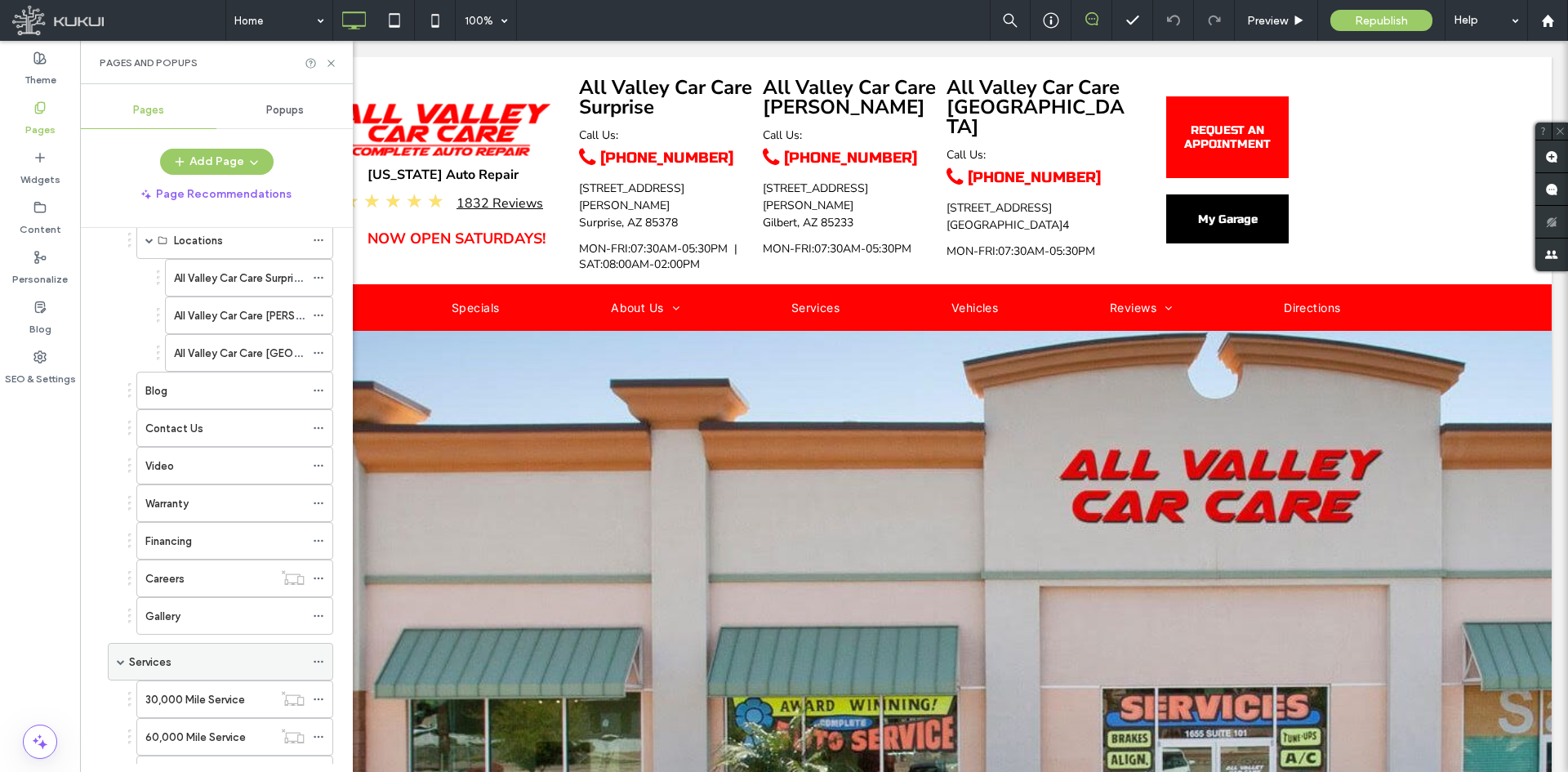
click at [323, 657] on icon at bounding box center [318, 661] width 11 height 11
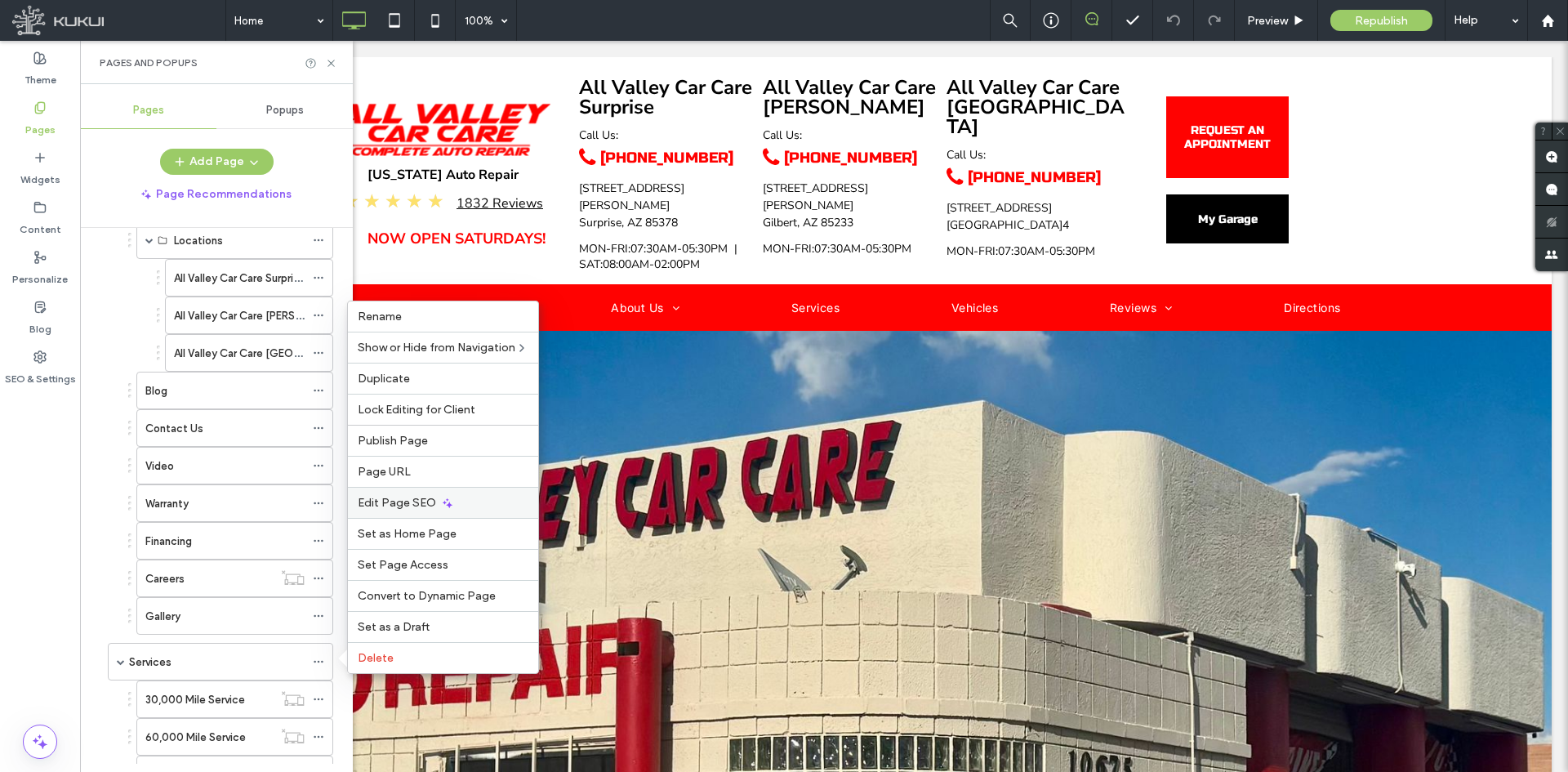
click at [426, 506] on span "Edit Page SEO" at bounding box center [397, 503] width 79 height 14
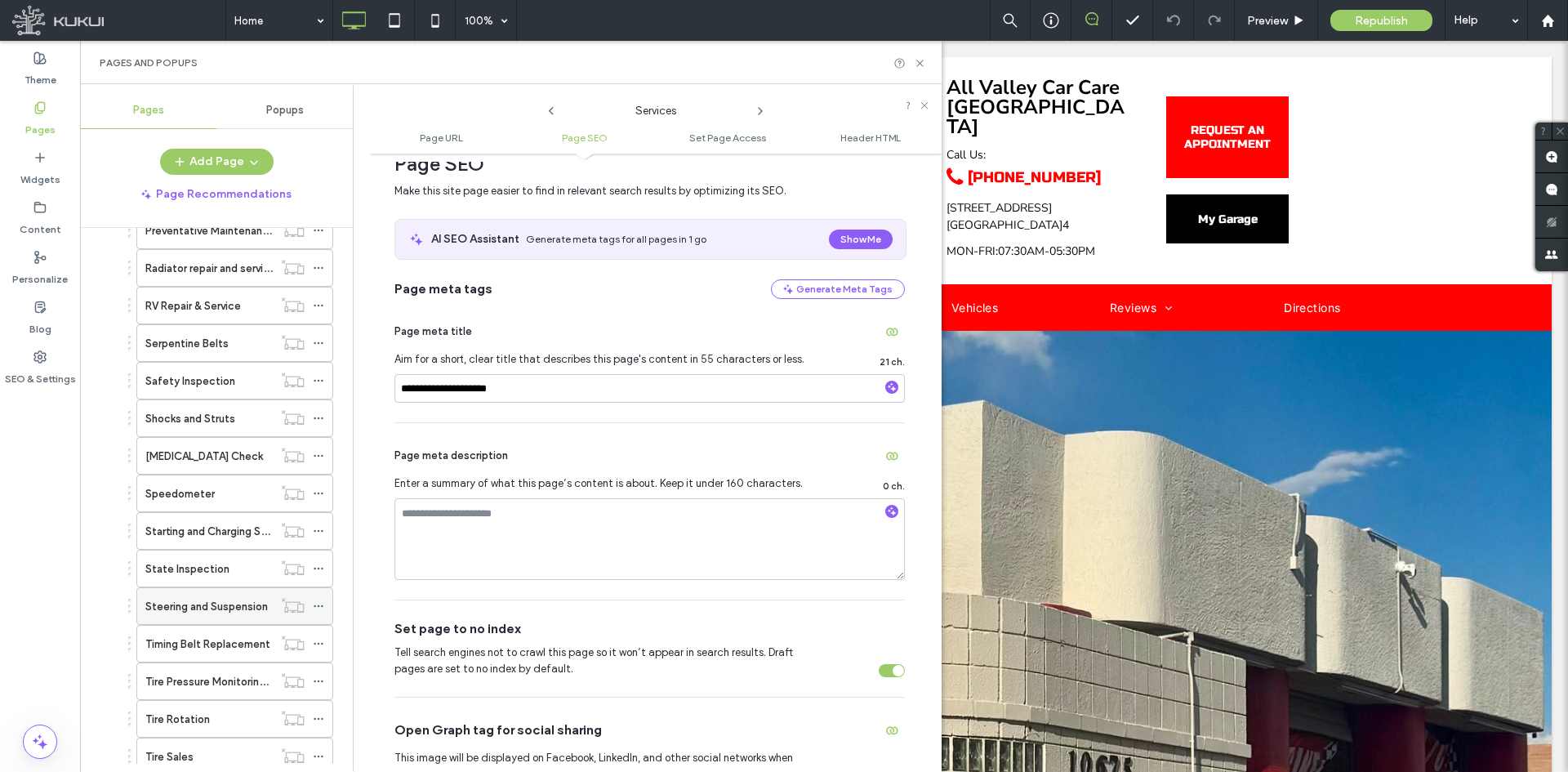
scroll to position [2942, 0]
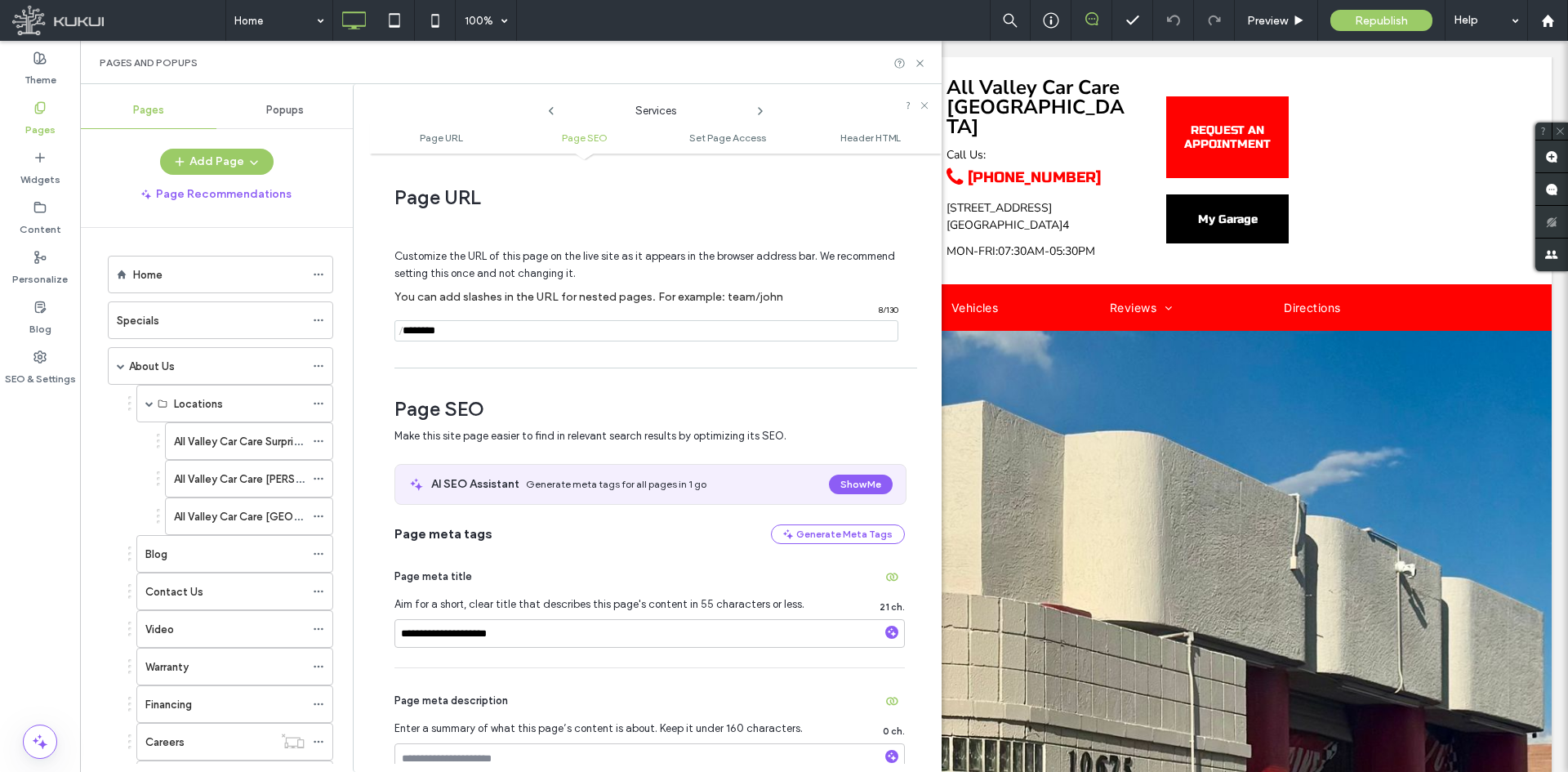
scroll to position [245, 0]
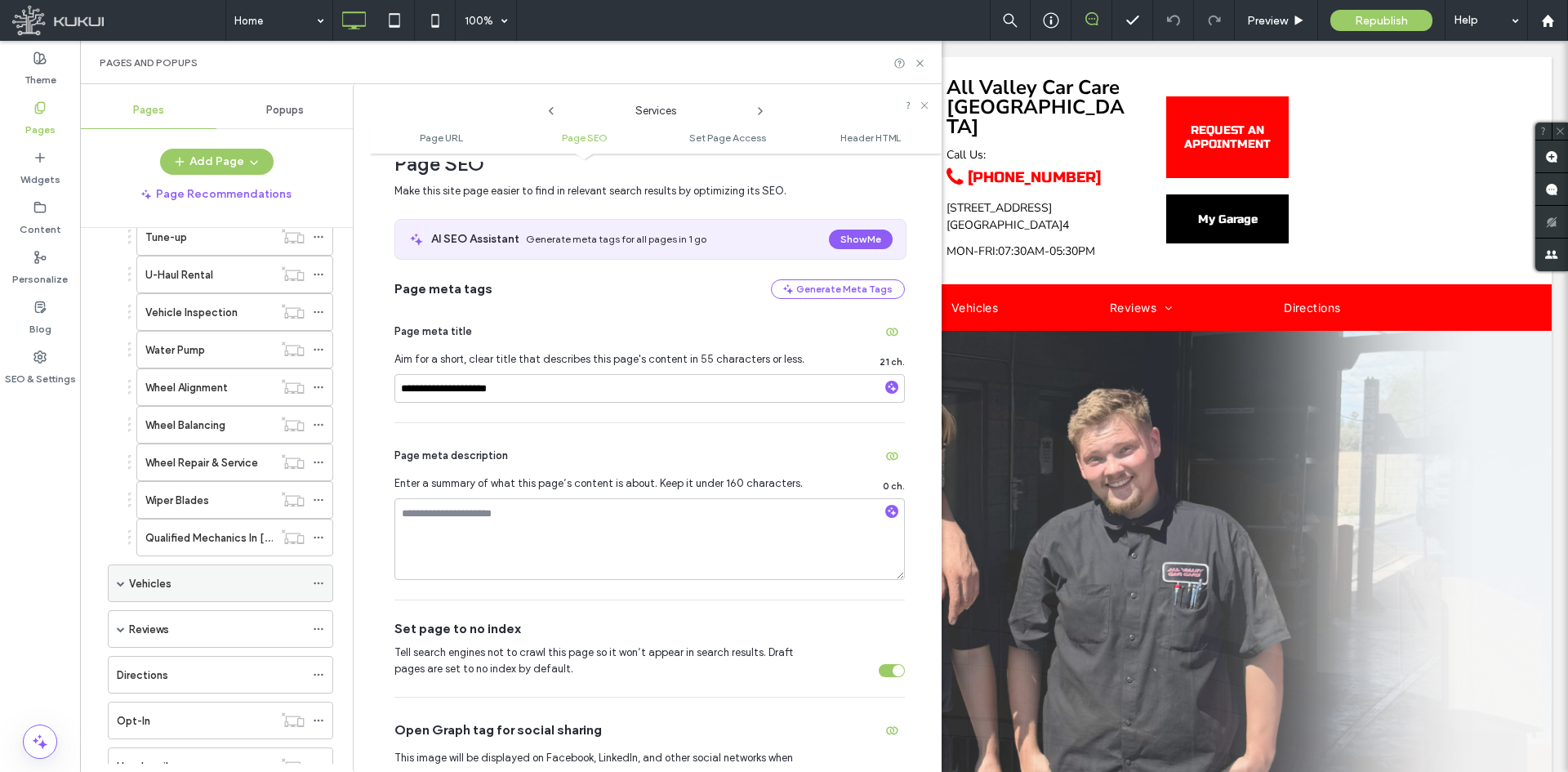
click at [318, 585] on icon at bounding box center [318, 583] width 11 height 11
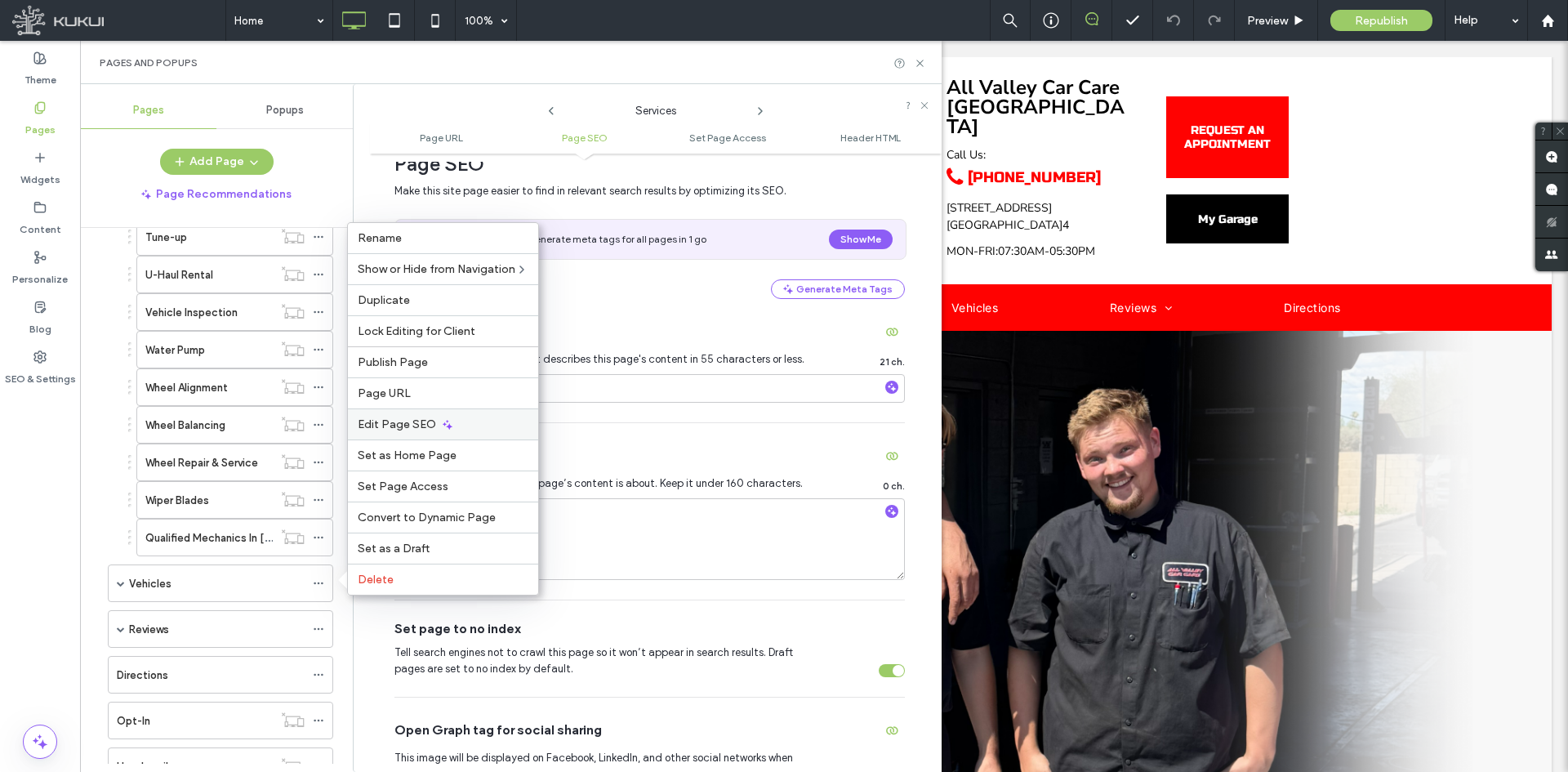
click at [429, 432] on div "Edit Page SEO" at bounding box center [443, 424] width 190 height 31
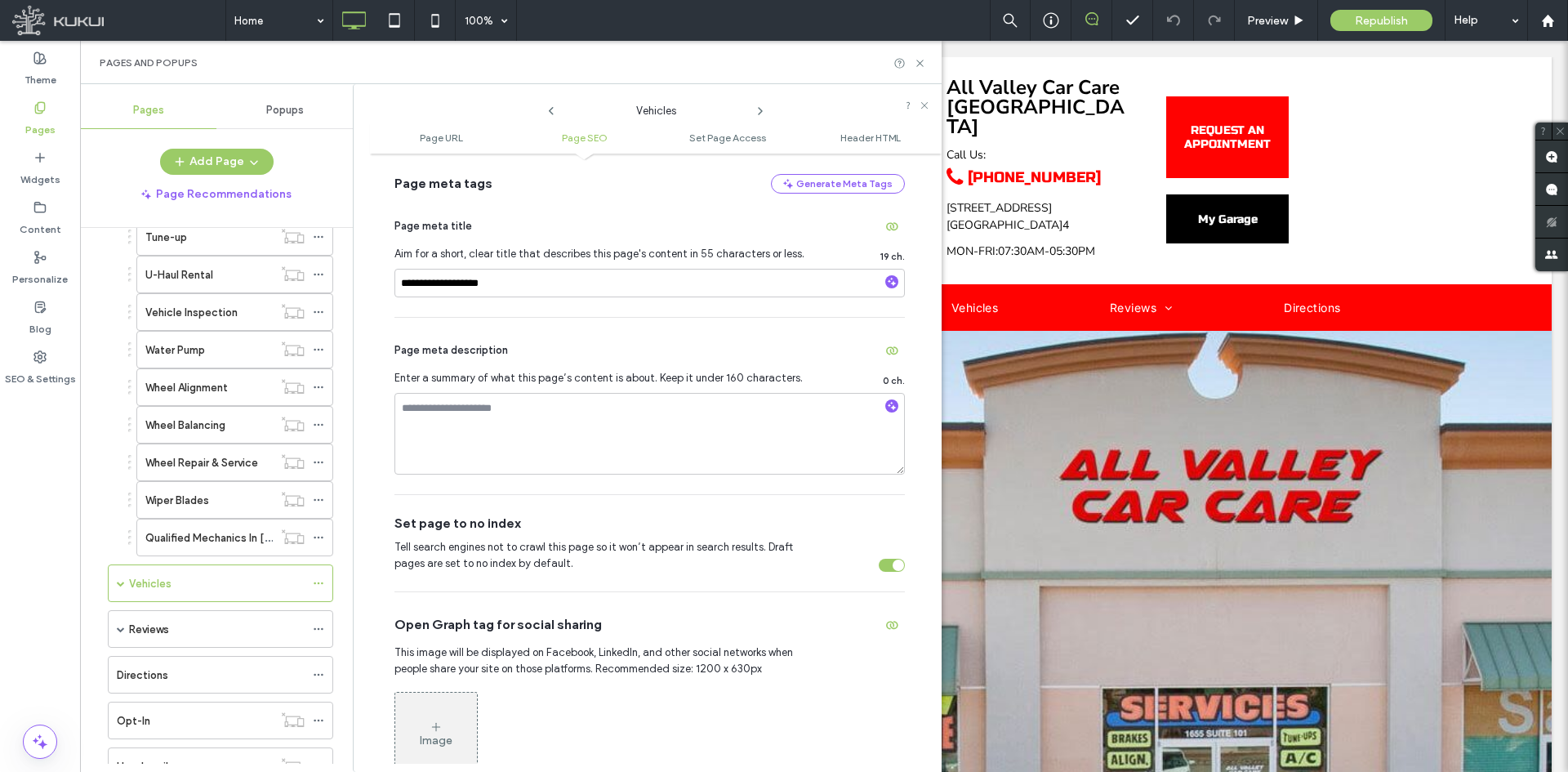
scroll to position [490, 0]
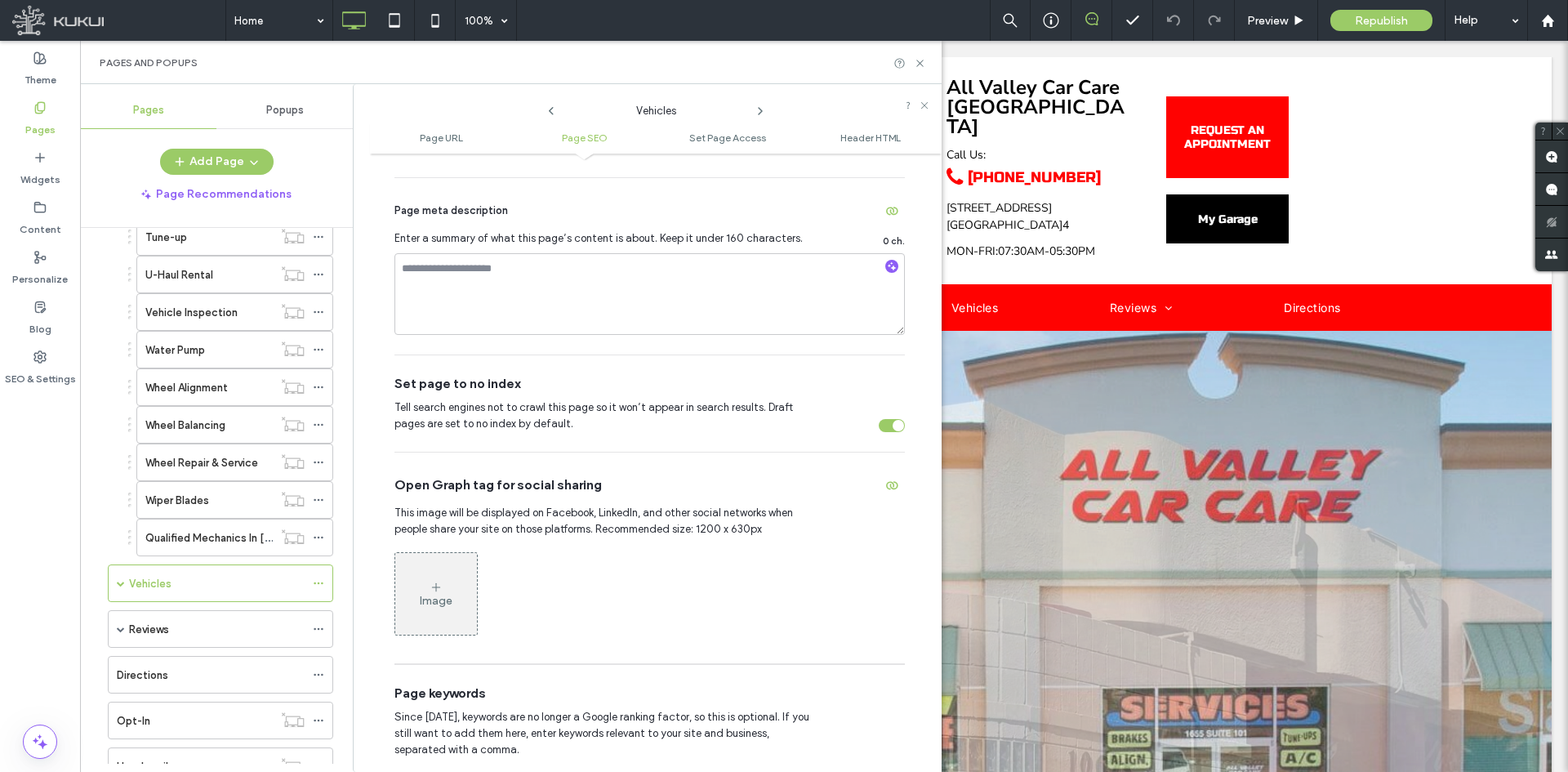
click at [881, 432] on div "toggle" at bounding box center [892, 425] width 27 height 13
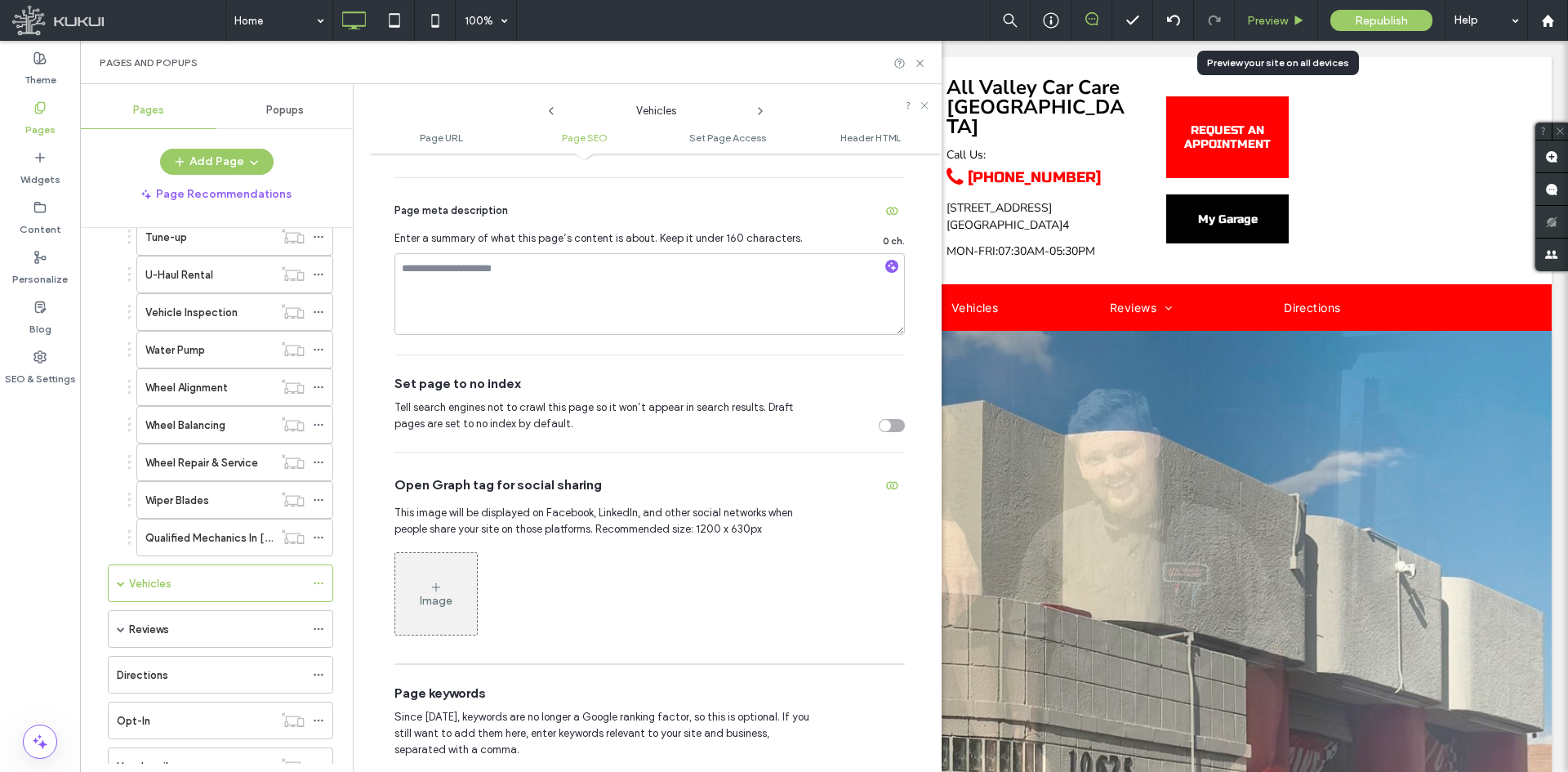
click at [1273, 22] on span "Preview" at bounding box center [1267, 21] width 41 height 14
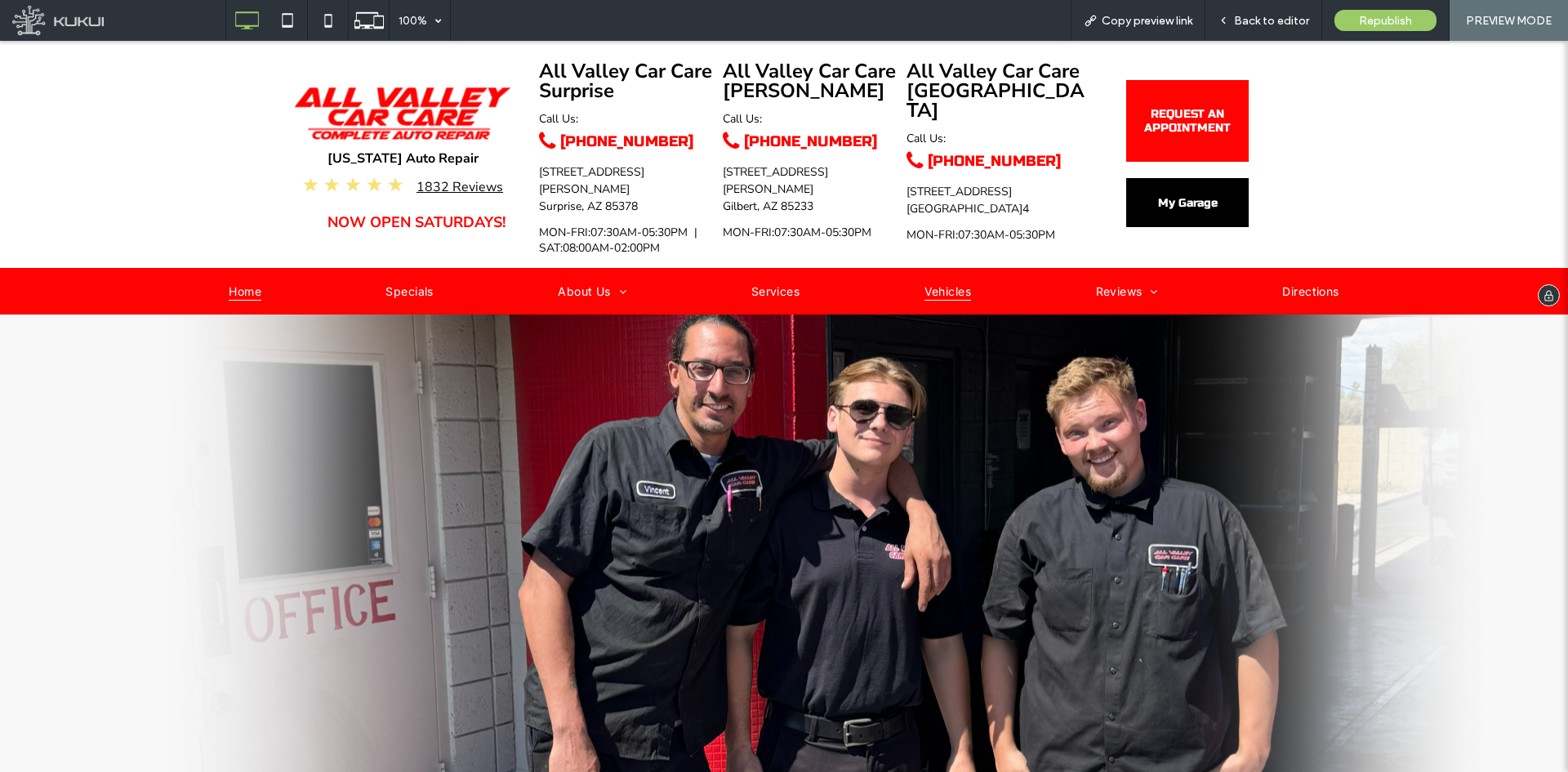
click at [925, 280] on span "Vehicles" at bounding box center [948, 291] width 47 height 21
click at [1265, 11] on div "Back to editor" at bounding box center [1264, 20] width 117 height 41
click at [1243, 27] on div "Back to editor" at bounding box center [1264, 20] width 117 height 41
click at [1247, 16] on span "Back to editor" at bounding box center [1271, 21] width 75 height 14
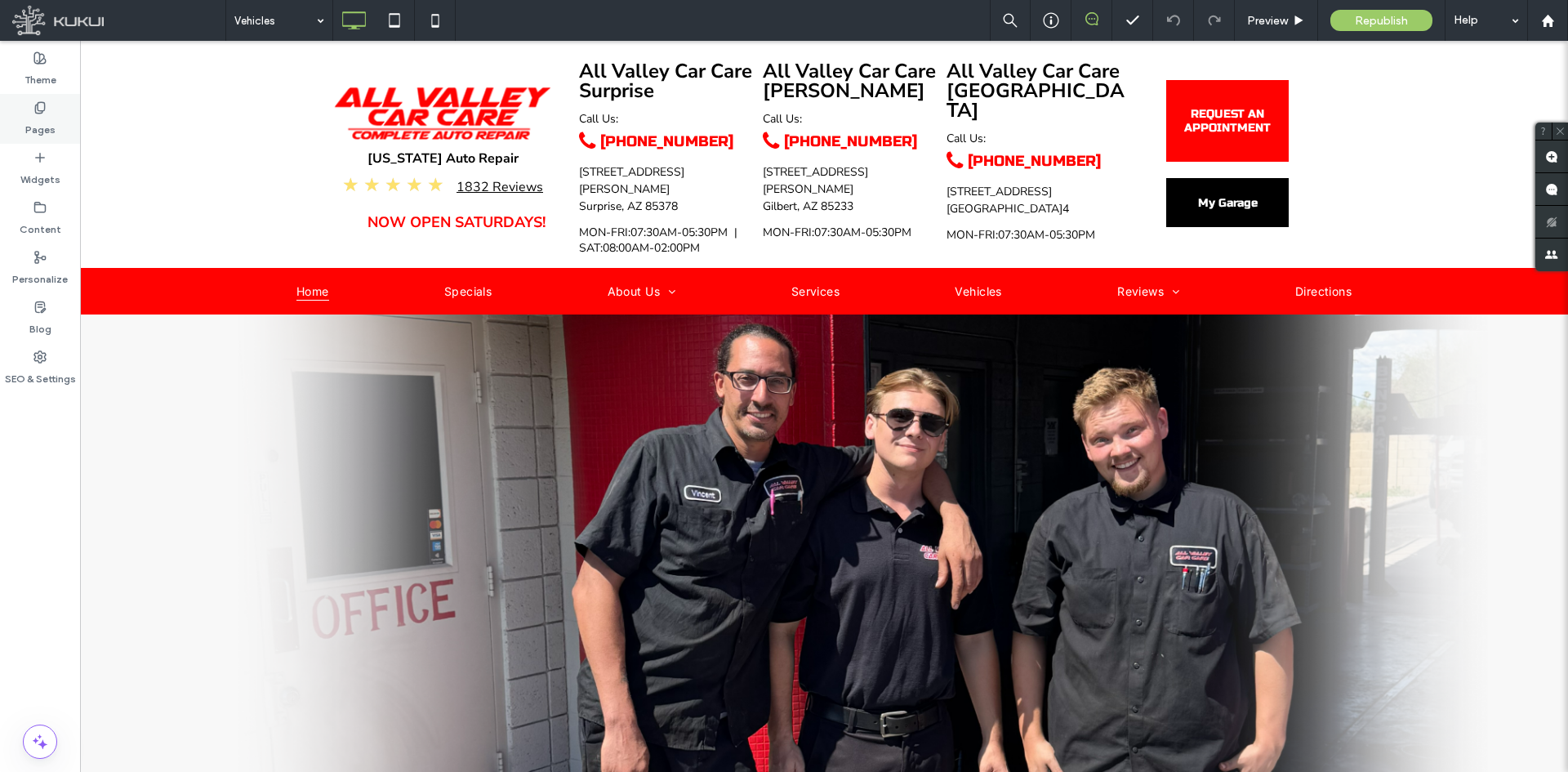
click at [49, 126] on label "Pages" at bounding box center [41, 126] width 30 height 23
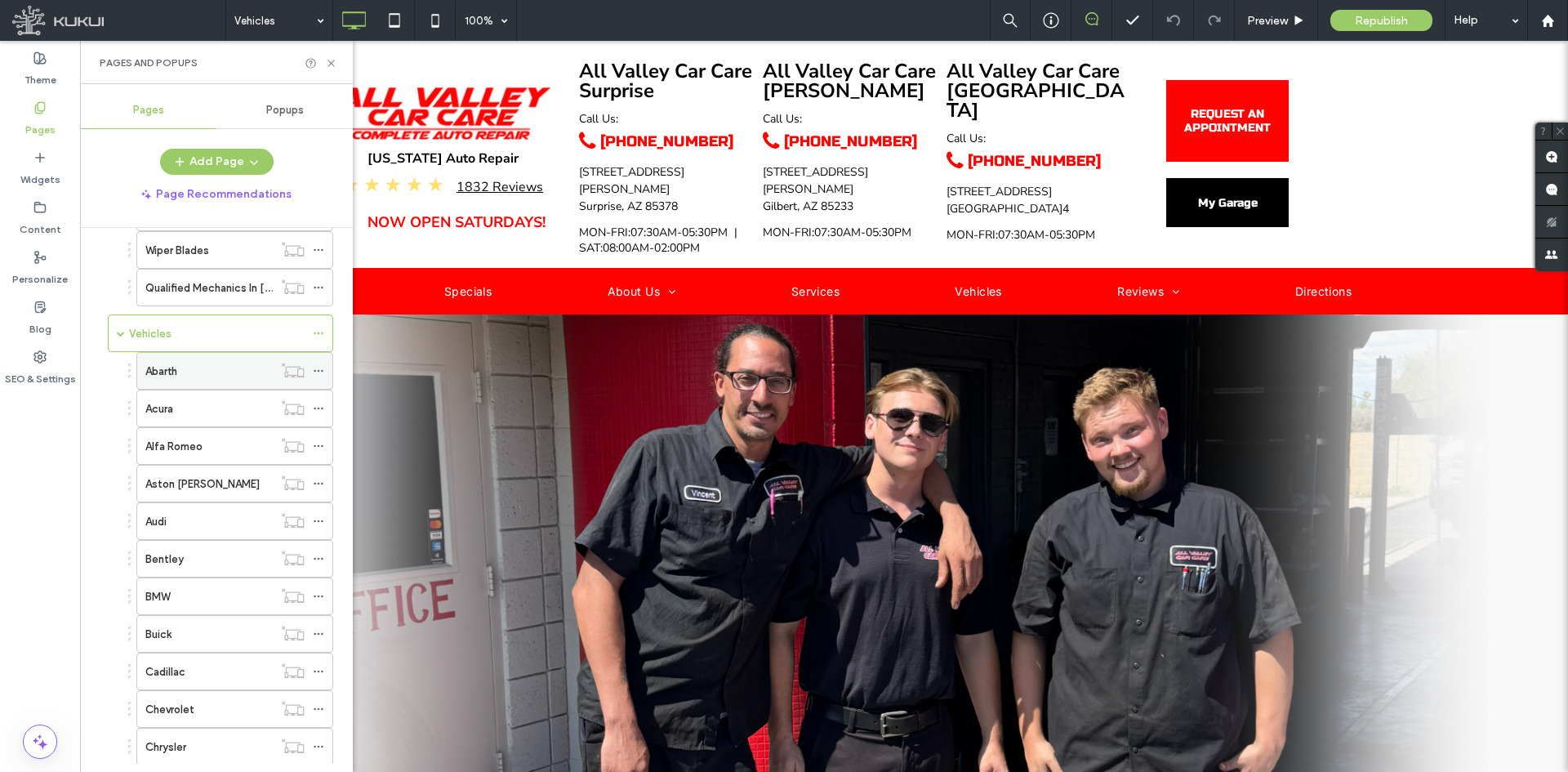
scroll to position [3841, 0]
click at [317, 334] on icon at bounding box center [318, 338] width 11 height 11
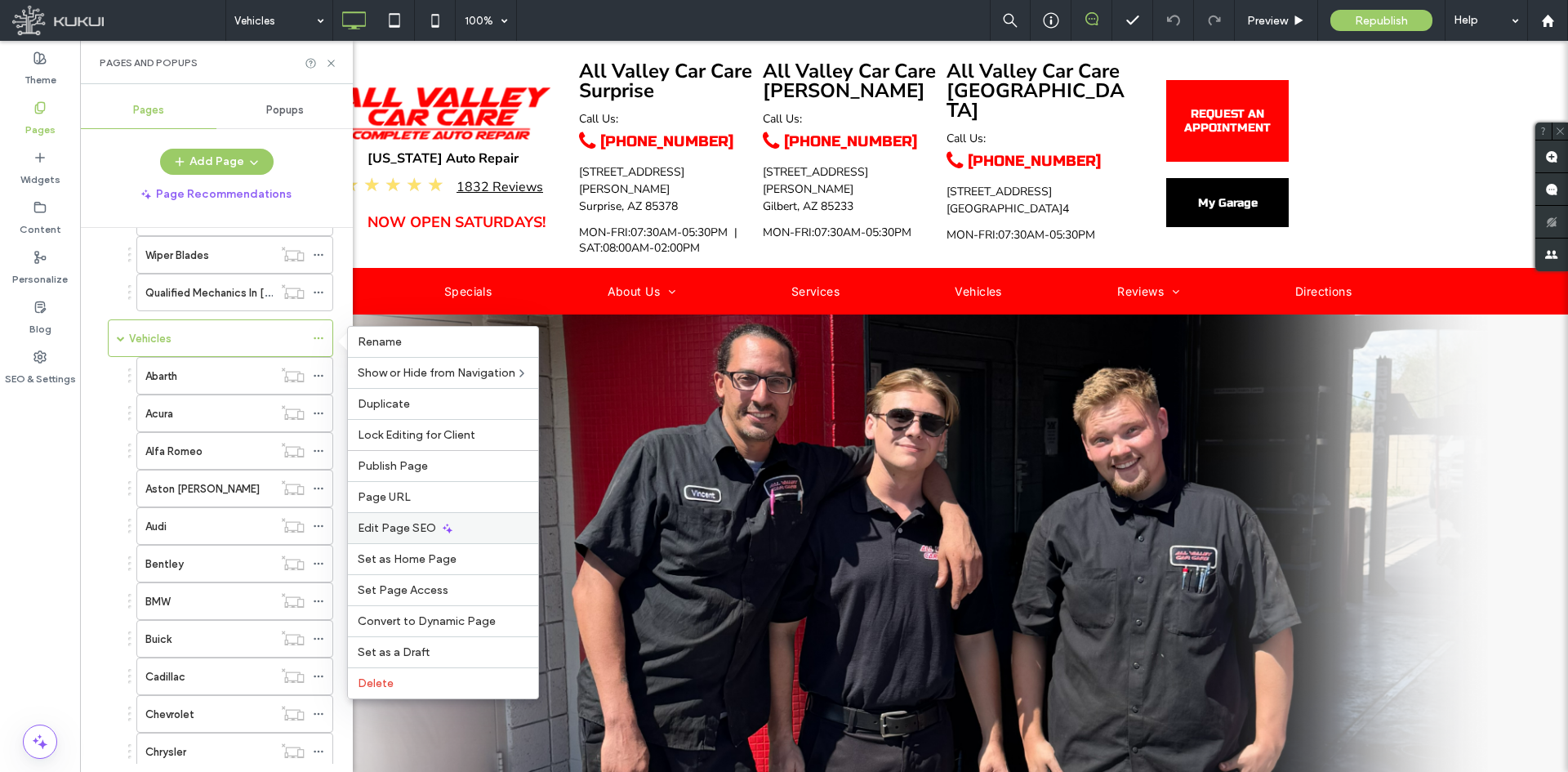
click at [465, 524] on div "Edit Page SEO" at bounding box center [443, 527] width 190 height 31
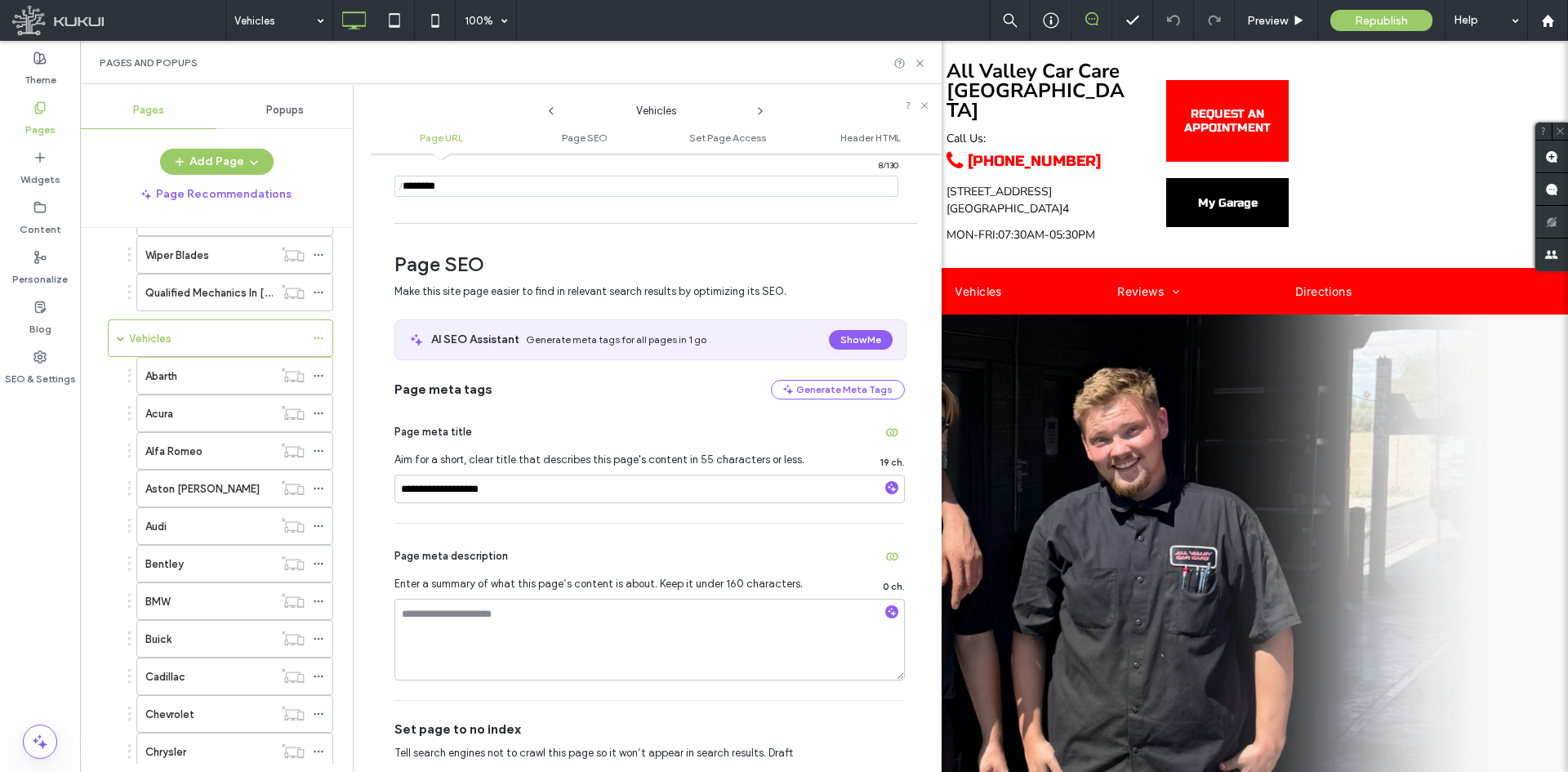
scroll to position [245, 0]
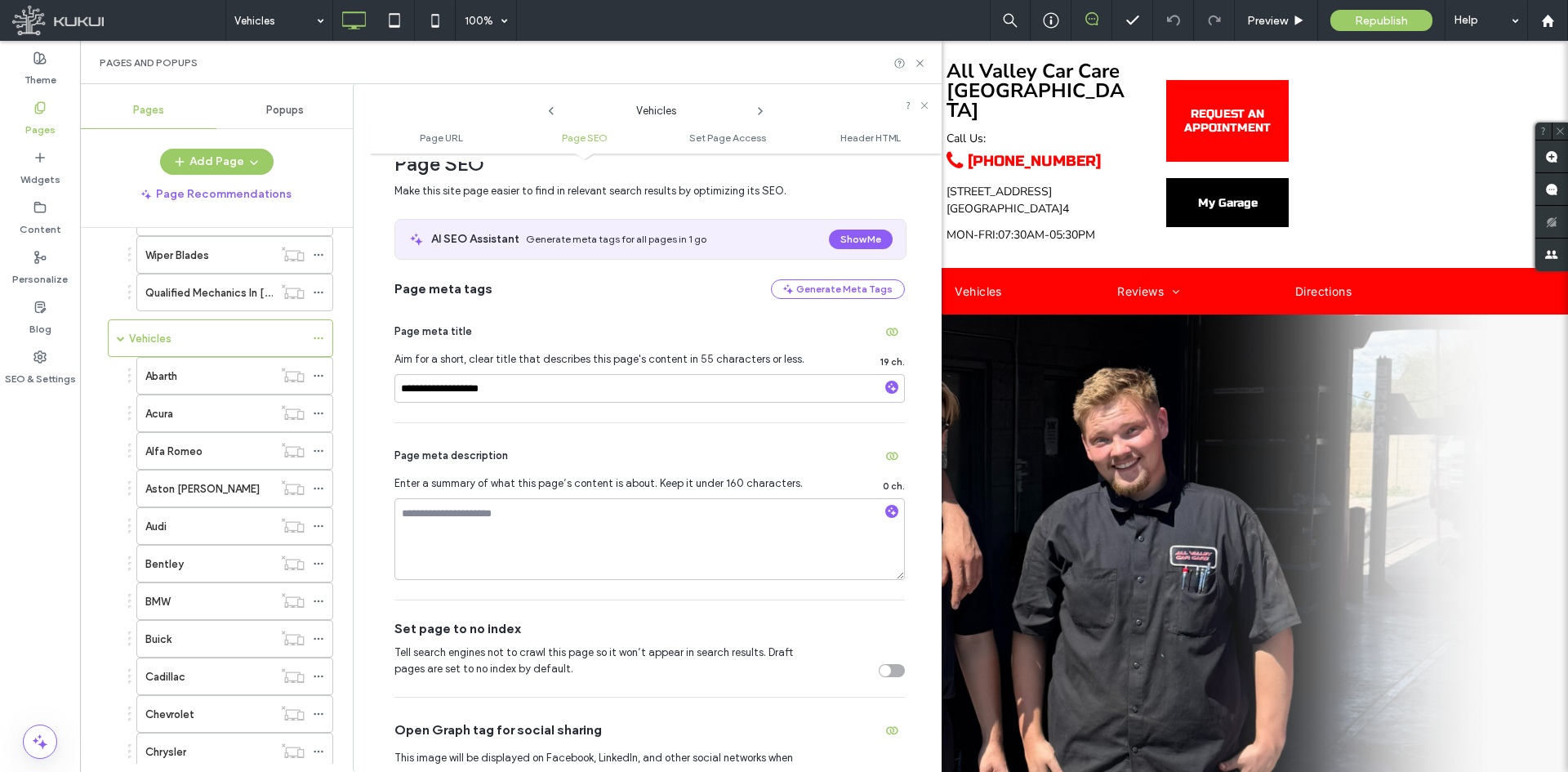
click at [888, 670] on div "toggle" at bounding box center [892, 670] width 27 height 13
click at [1253, 8] on div "Preview" at bounding box center [1276, 20] width 83 height 41
click at [27, 379] on label "SEO & Settings" at bounding box center [41, 375] width 71 height 23
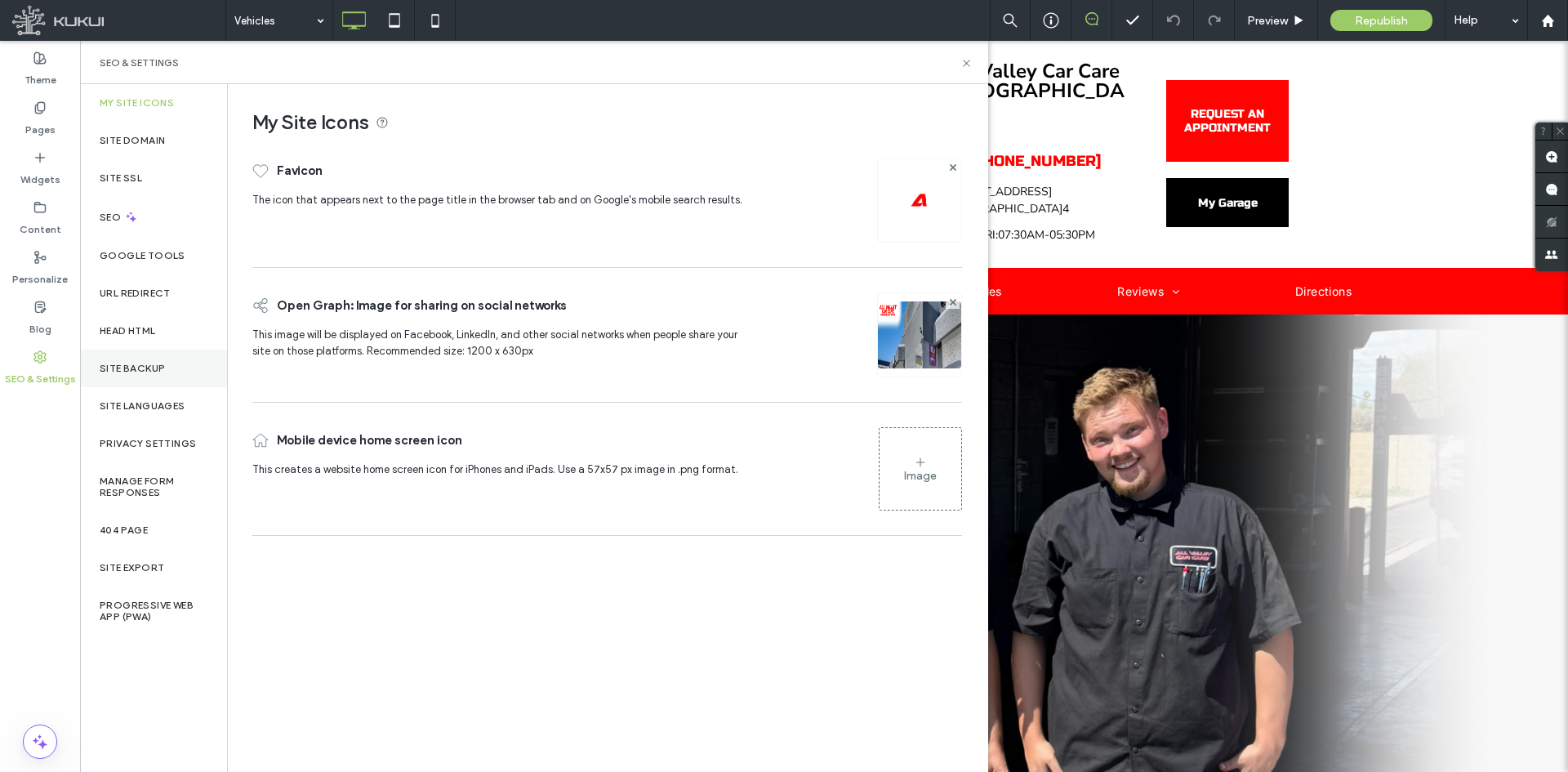
click at [132, 363] on label "Site Backup" at bounding box center [133, 368] width 65 height 11
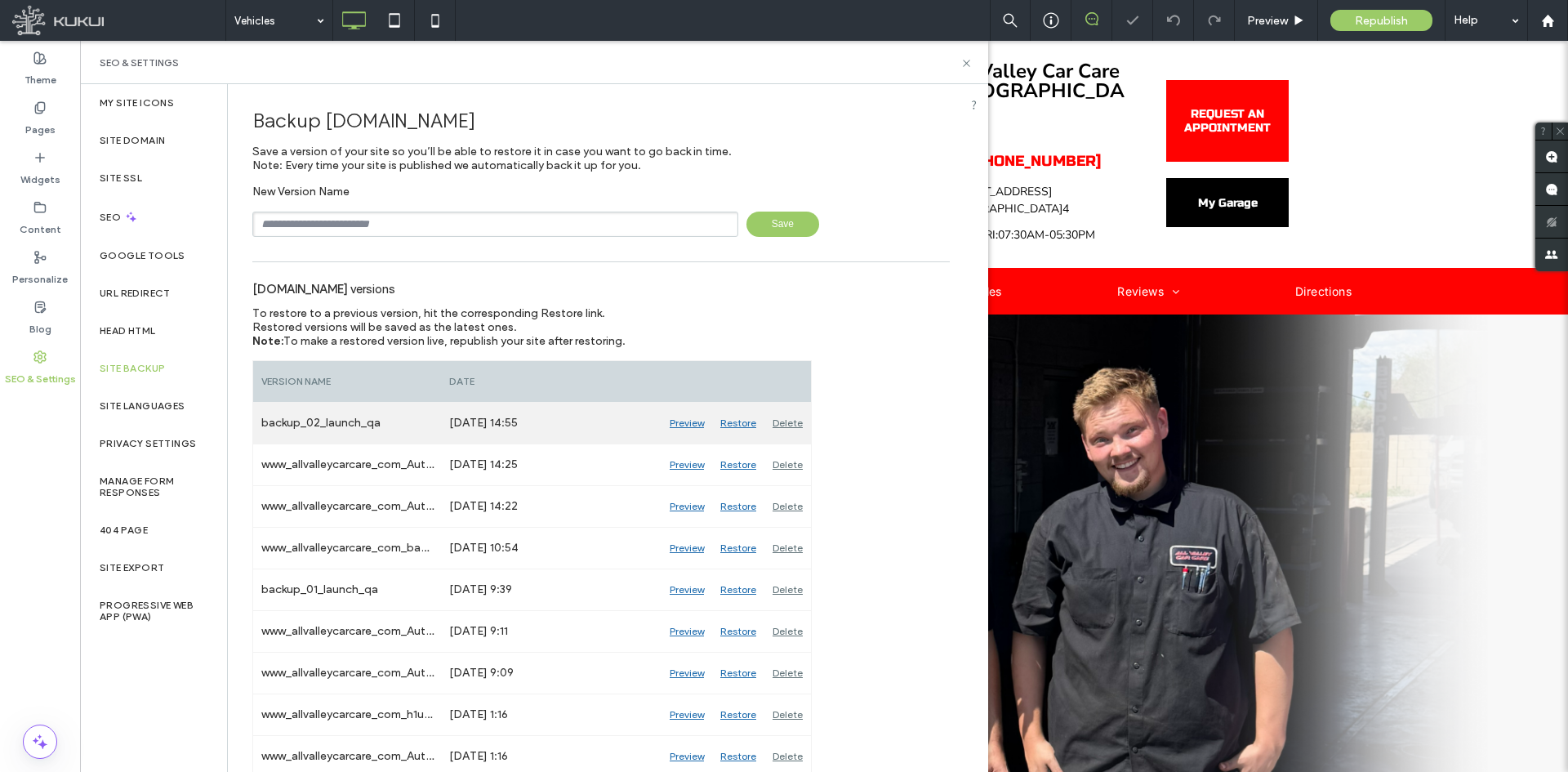
click at [735, 427] on div "Restore" at bounding box center [738, 424] width 52 height 41
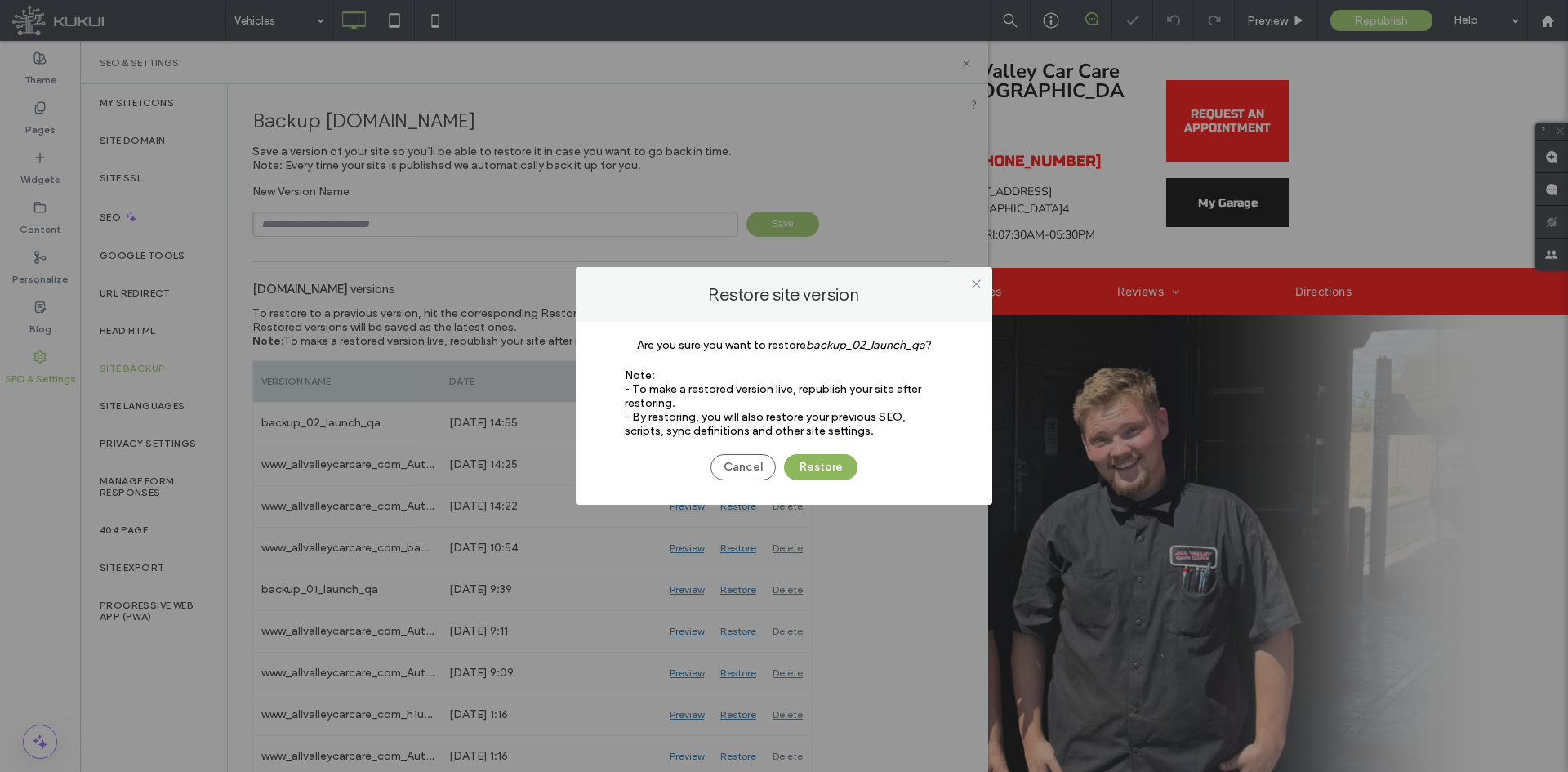
click at [804, 462] on button "Restore" at bounding box center [820, 468] width 73 height 27
